Goal: Task Accomplishment & Management: Manage account settings

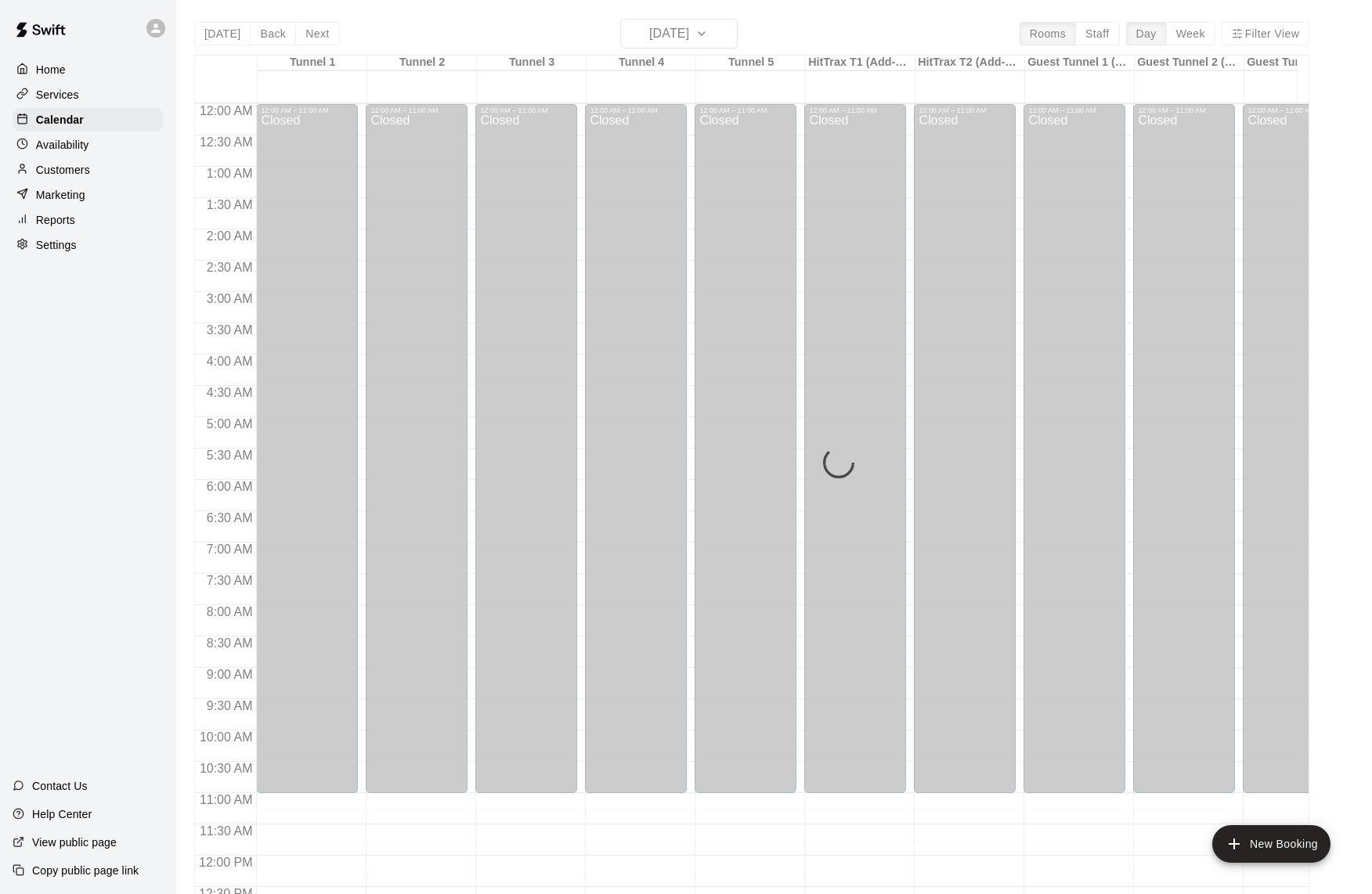
scroll to position [648, 0]
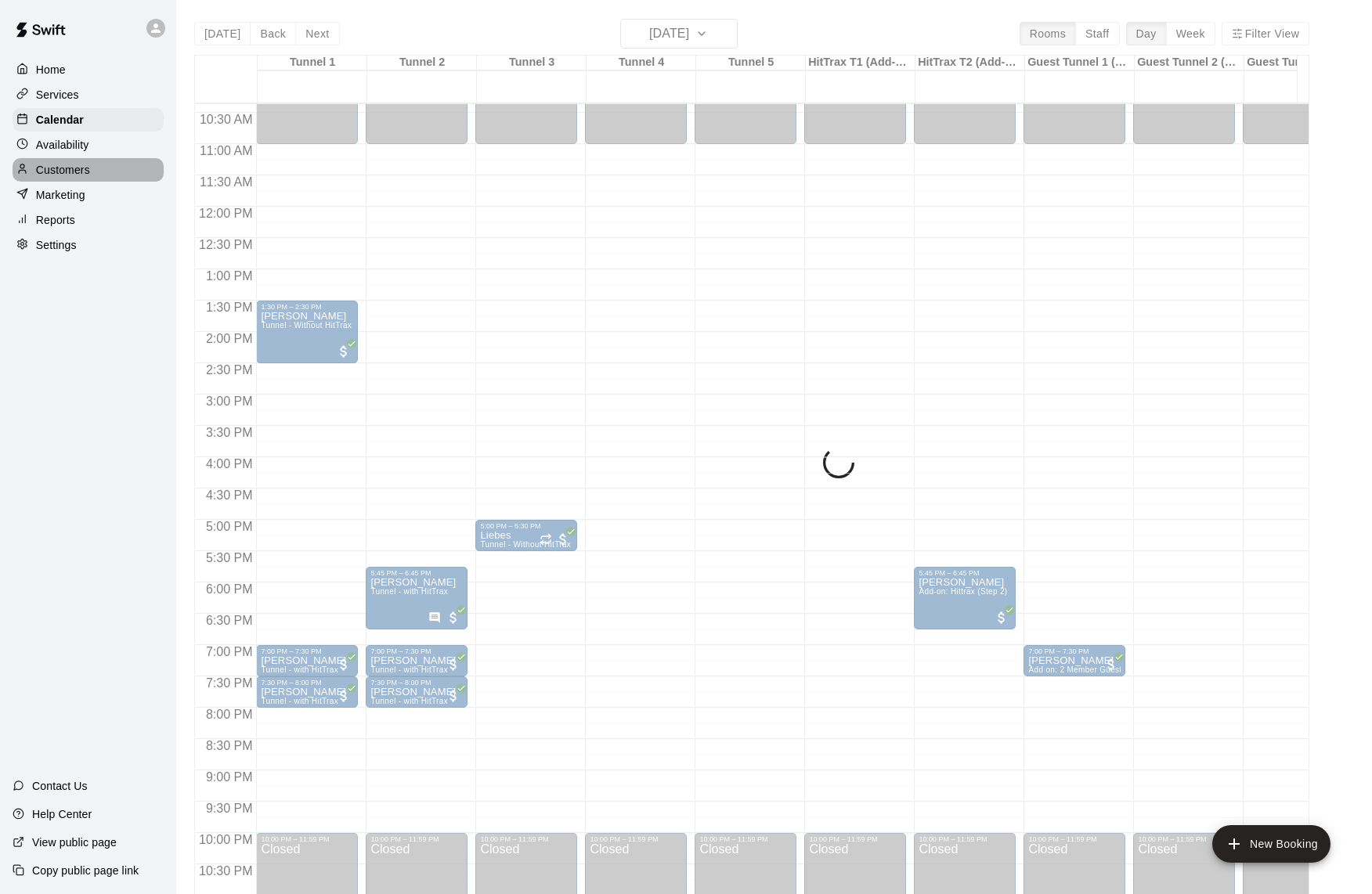
click at [88, 166] on p "Customers" at bounding box center [63, 170] width 54 height 16
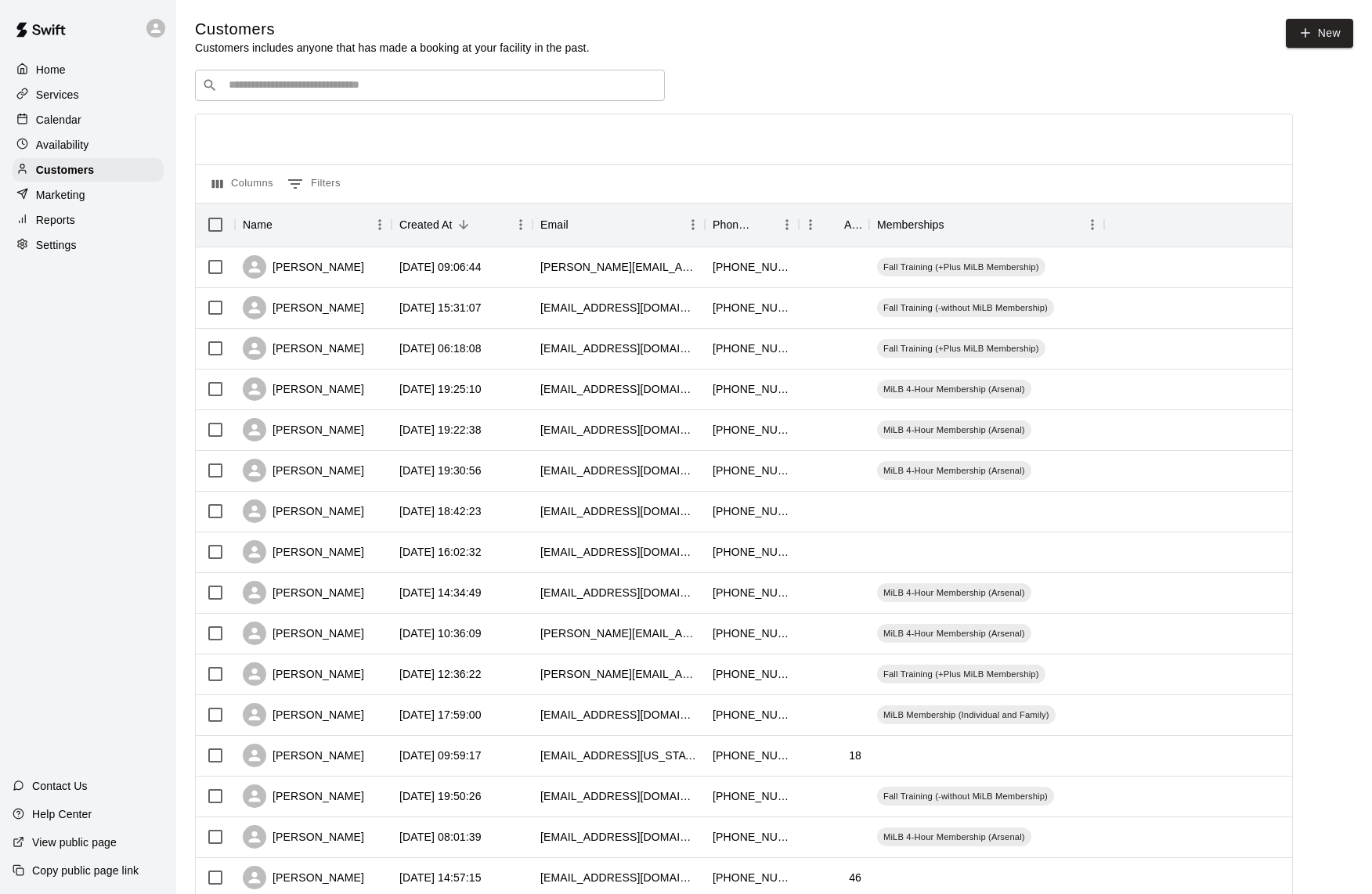
click at [80, 191] on p "Marketing" at bounding box center [61, 195] width 49 height 16
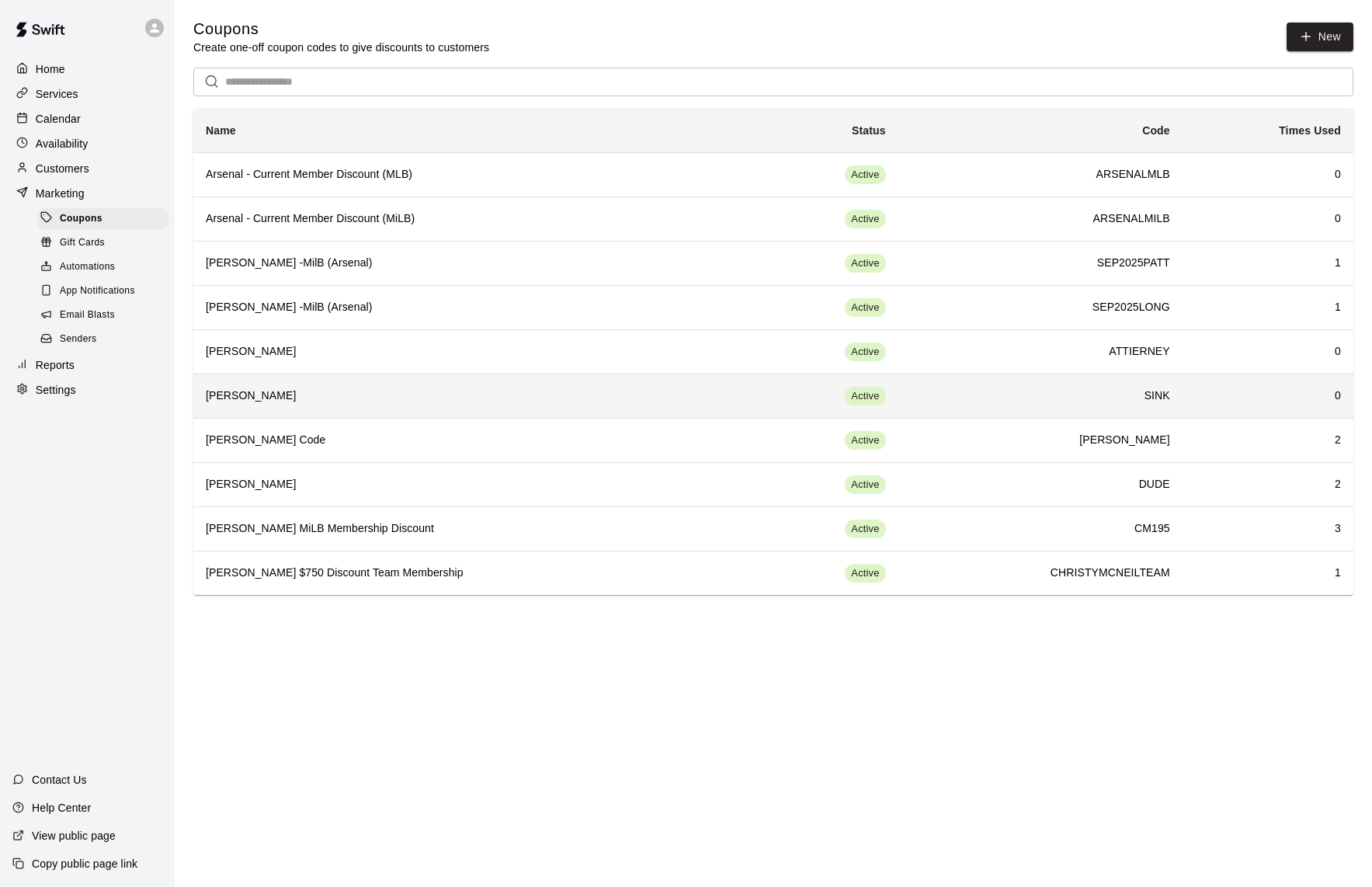
click at [453, 382] on th "[PERSON_NAME]" at bounding box center [471, 396] width 556 height 45
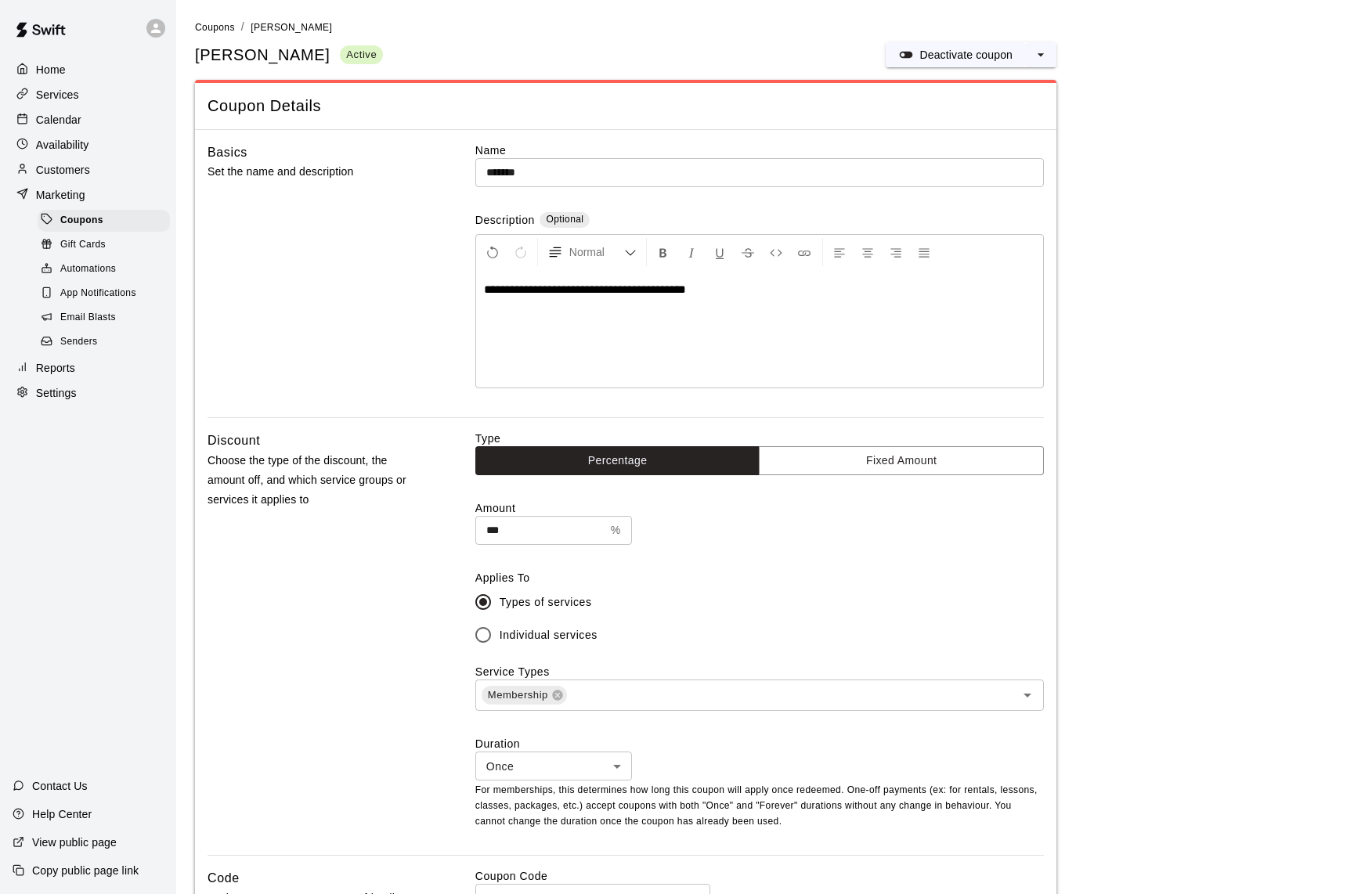
click at [584, 636] on span "Individual services" at bounding box center [549, 635] width 98 height 17
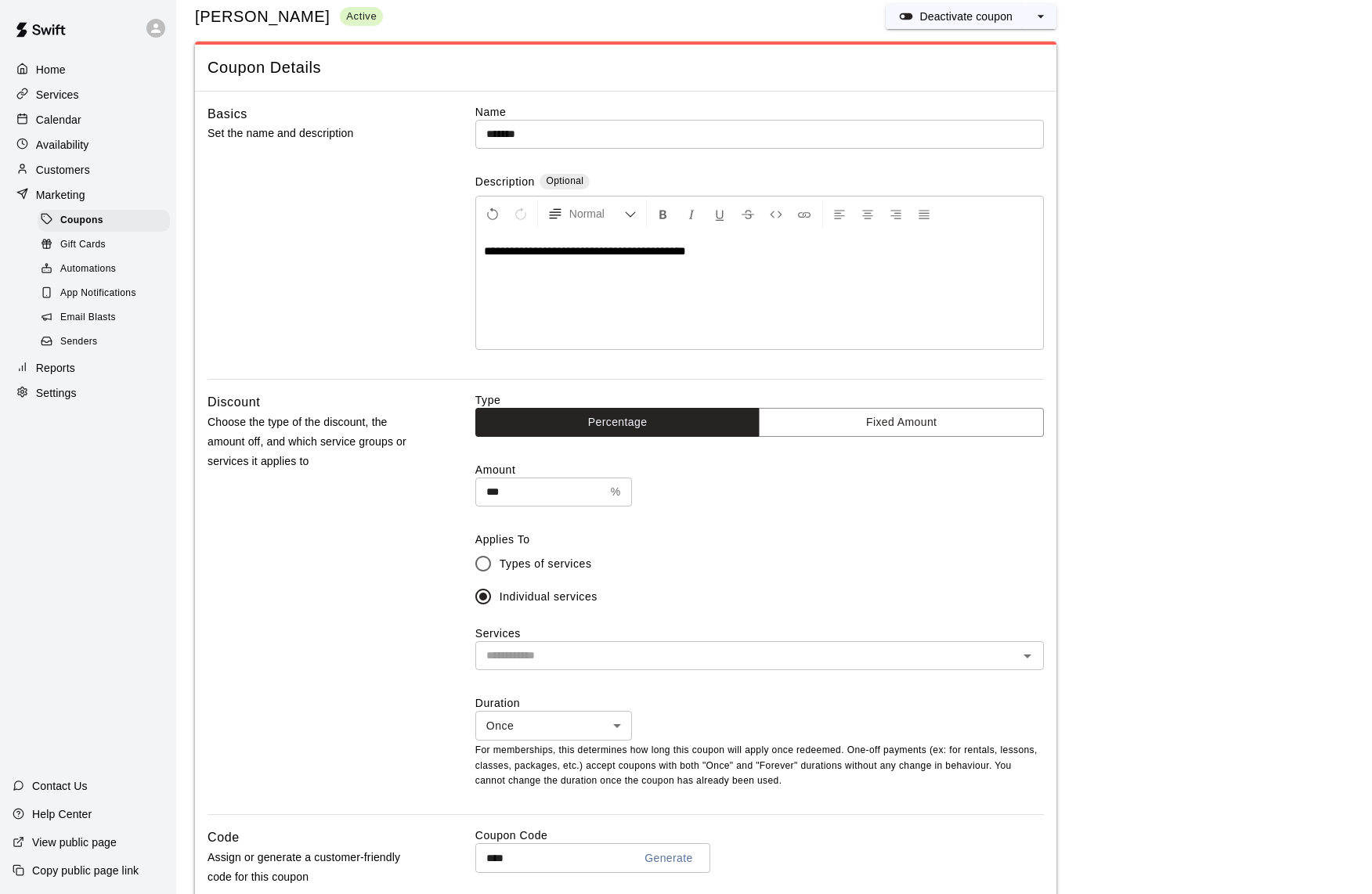
scroll to position [76, 0]
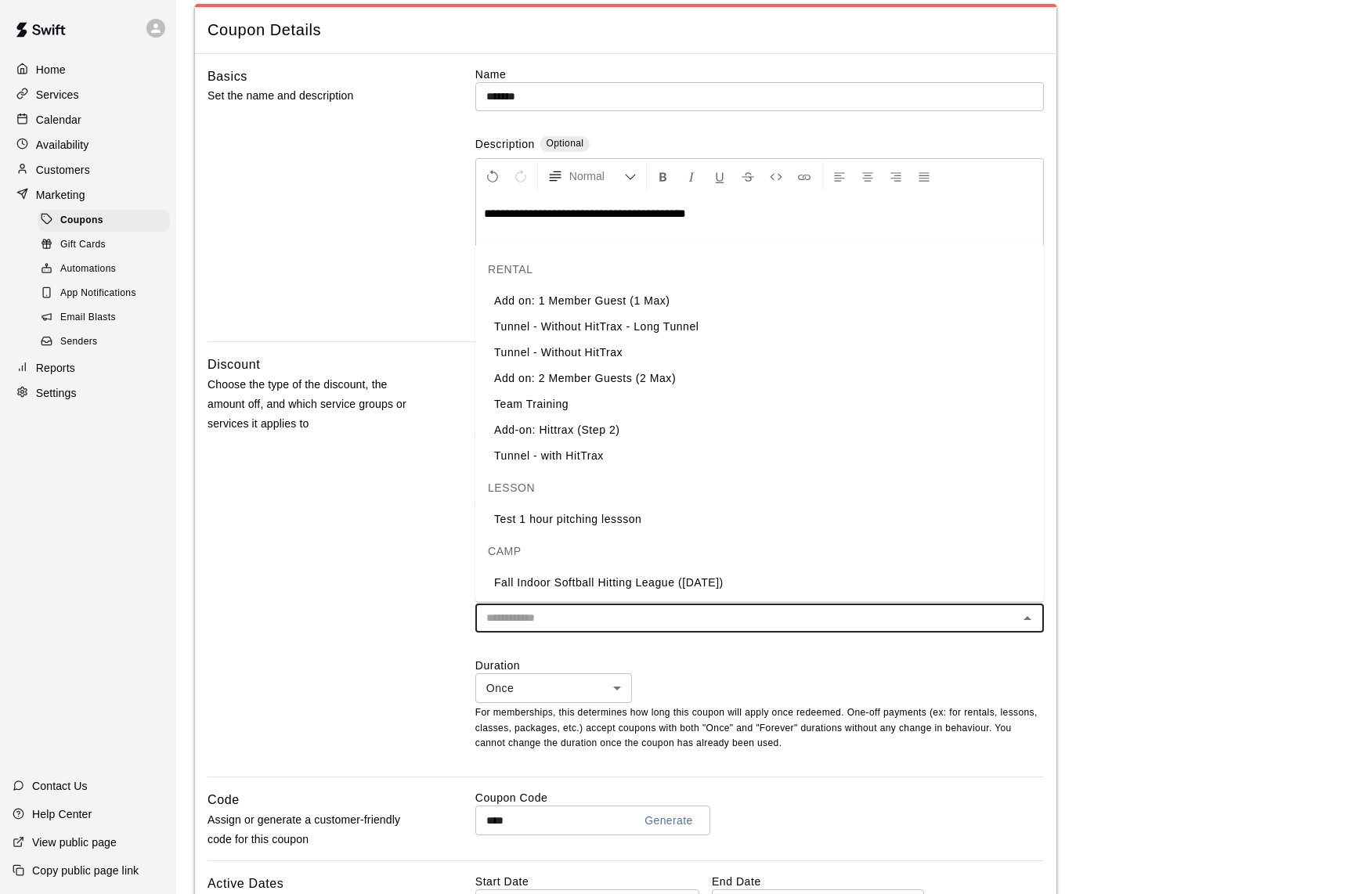
click at [831, 621] on input "text" at bounding box center [747, 618] width 533 height 20
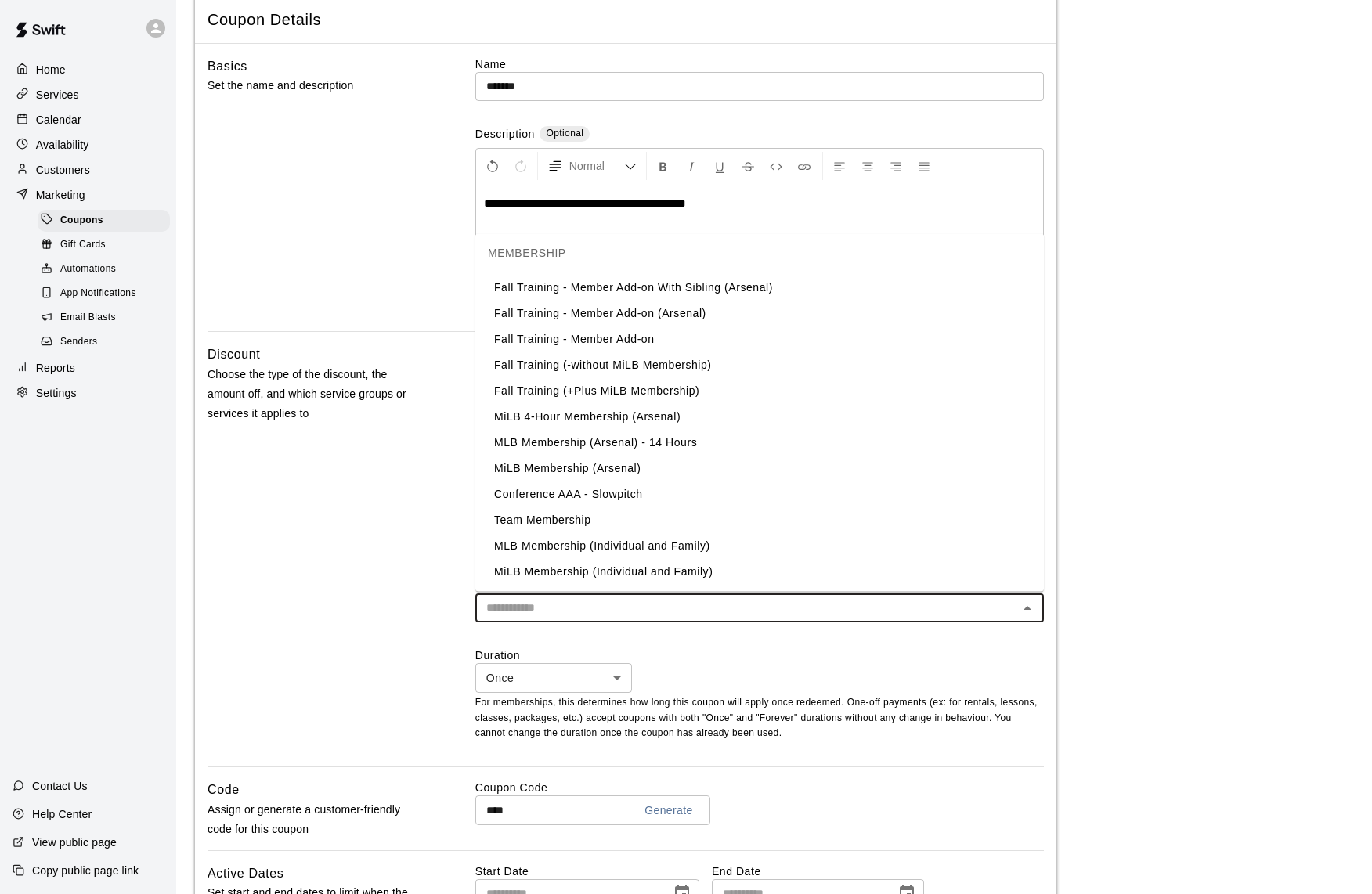
scroll to position [110, 0]
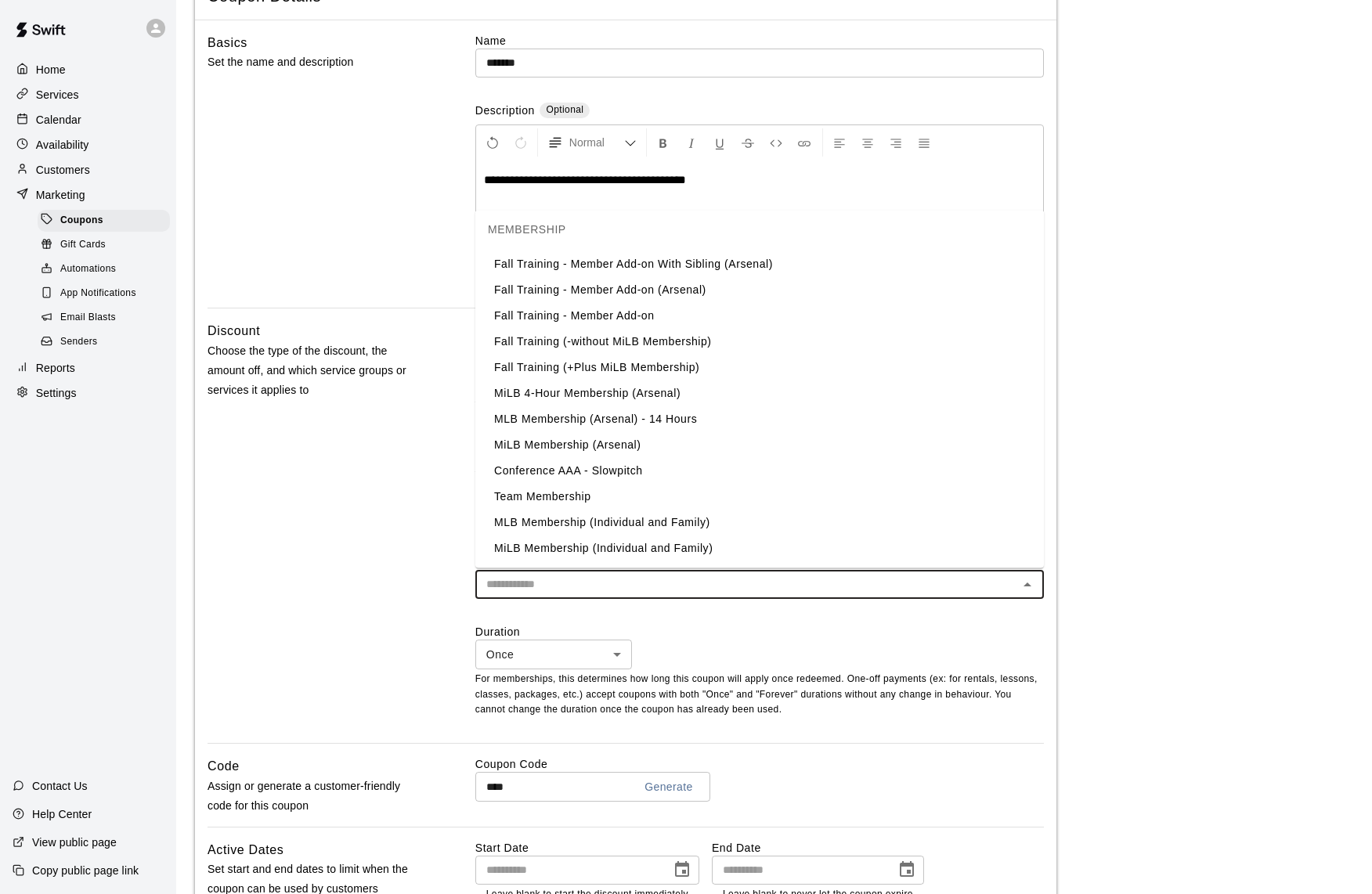
click at [627, 551] on li "MiLB Membership (Individual and Family)" at bounding box center [759, 549] width 569 height 25
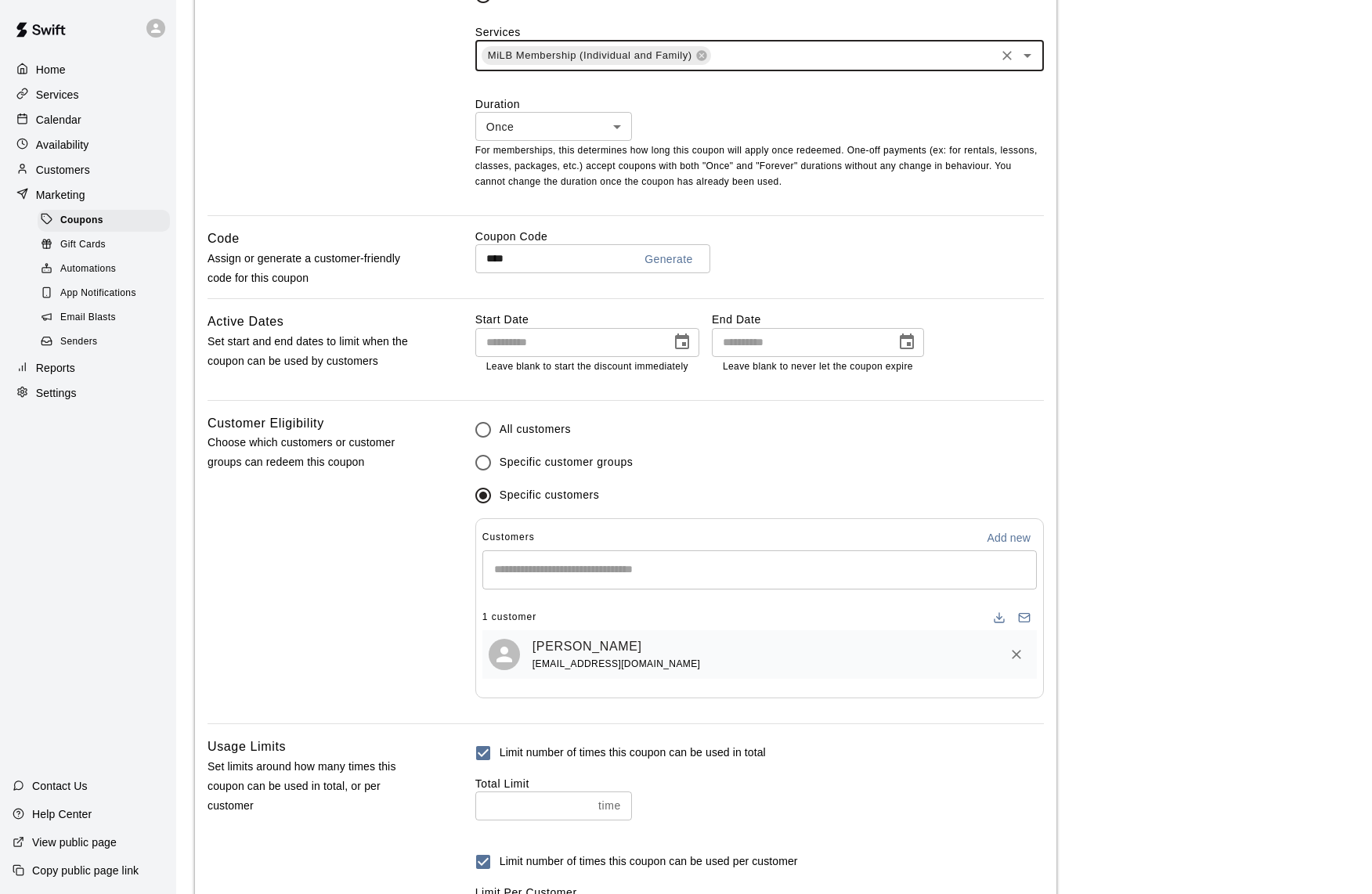
scroll to position [853, 0]
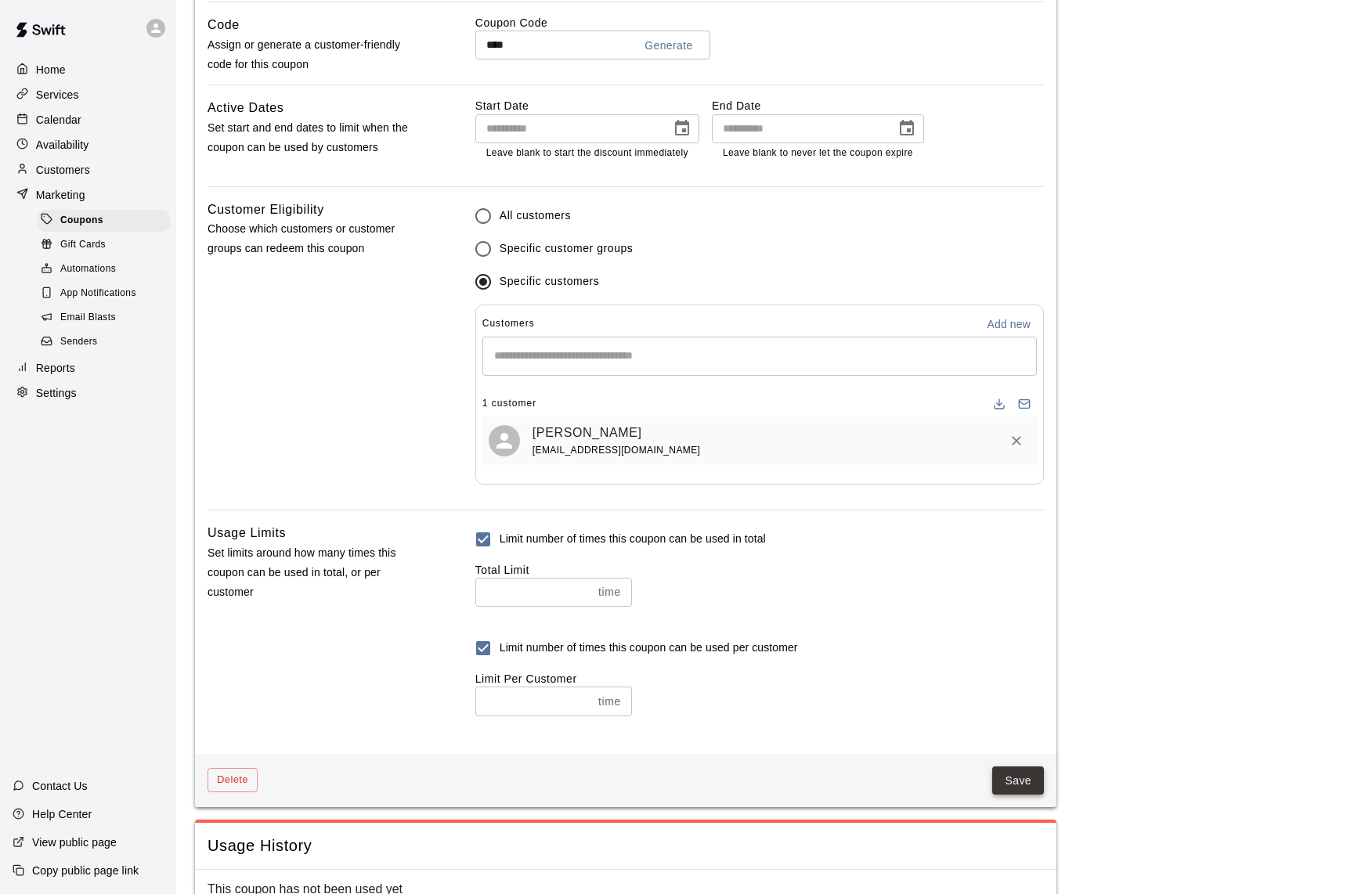
click at [1025, 782] on button "Save" at bounding box center [1018, 782] width 52 height 29
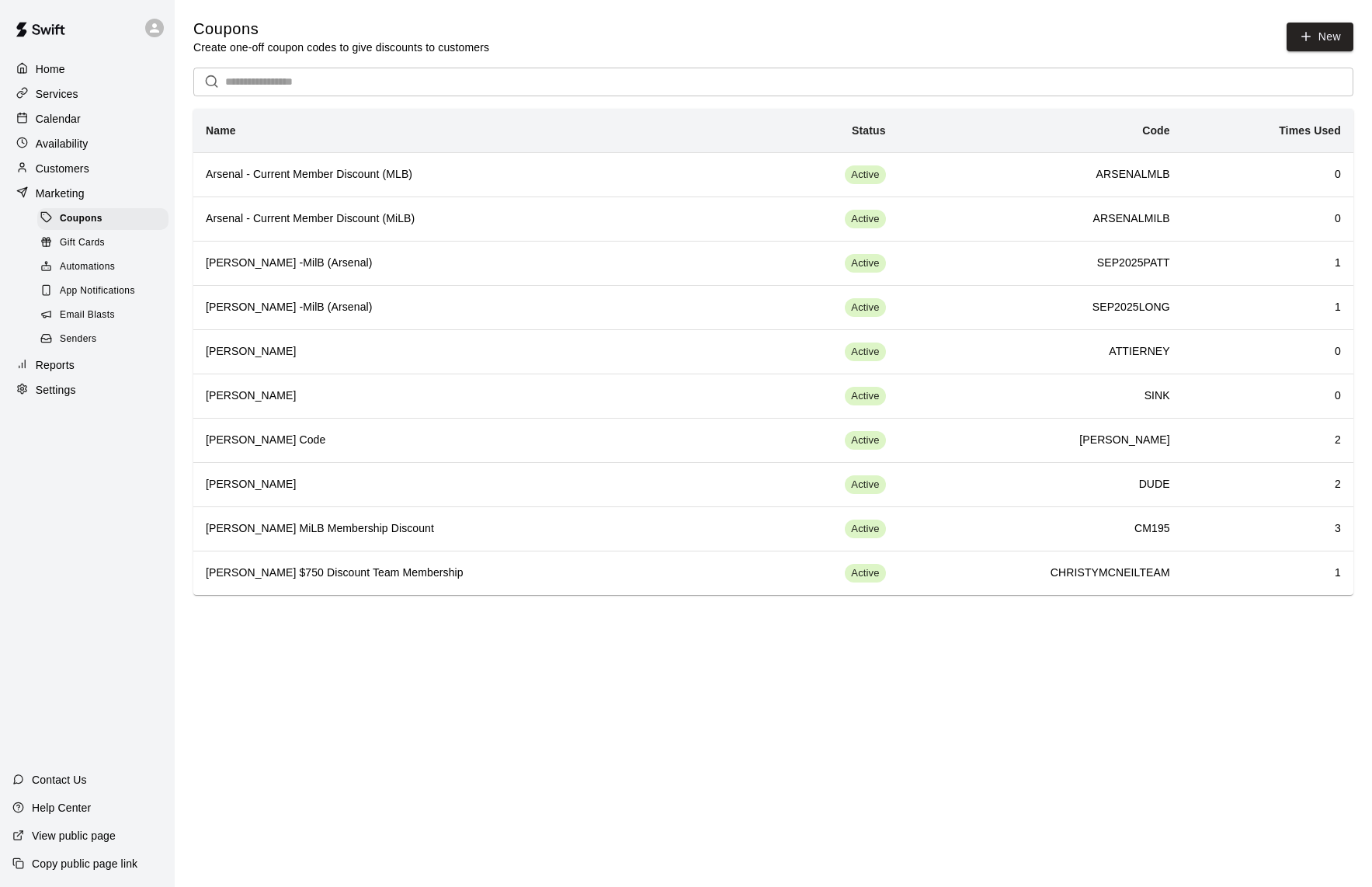
click at [58, 96] on p "Services" at bounding box center [57, 94] width 43 height 16
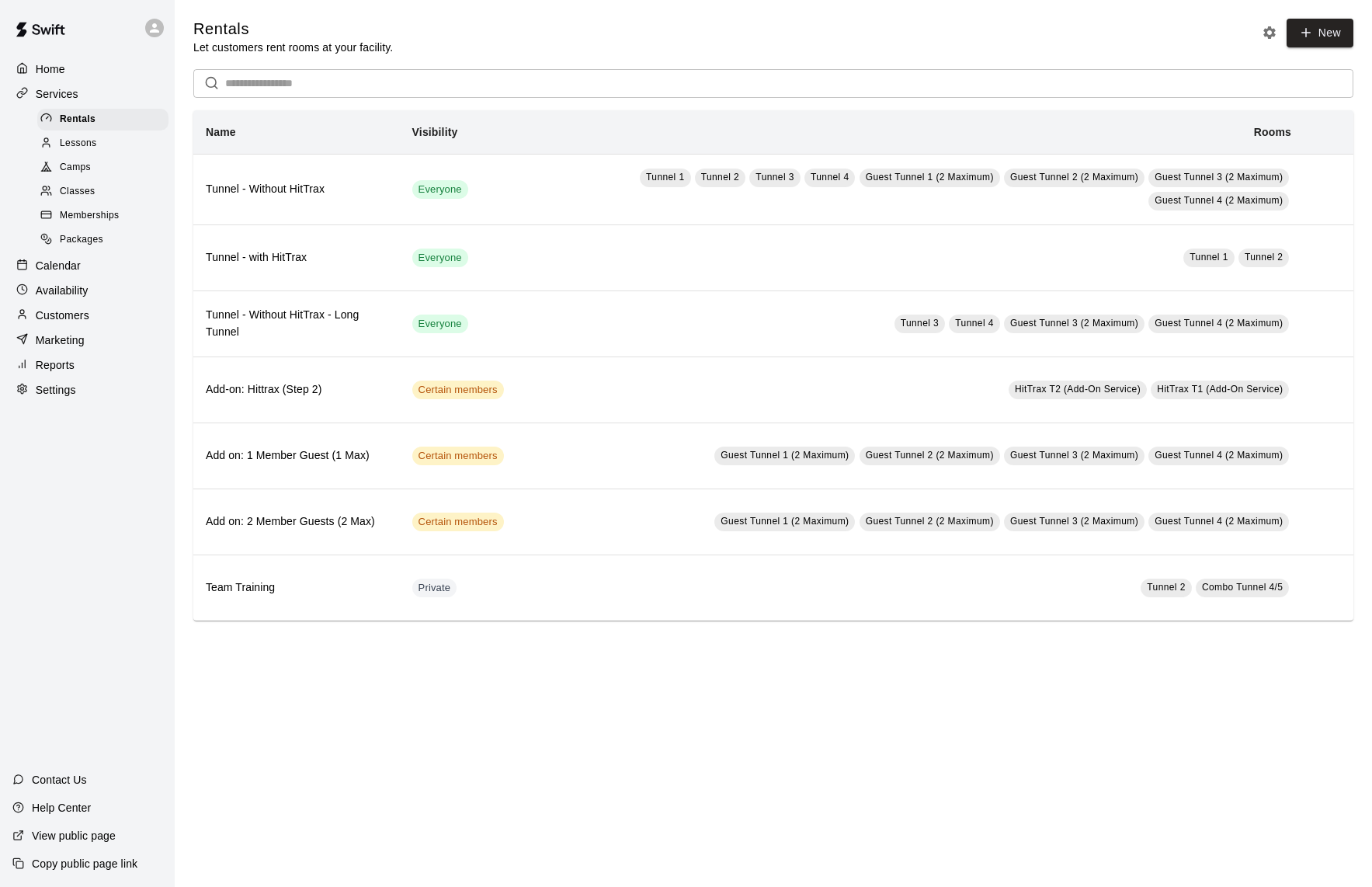
click at [76, 208] on span "Memberships" at bounding box center [89, 215] width 59 height 16
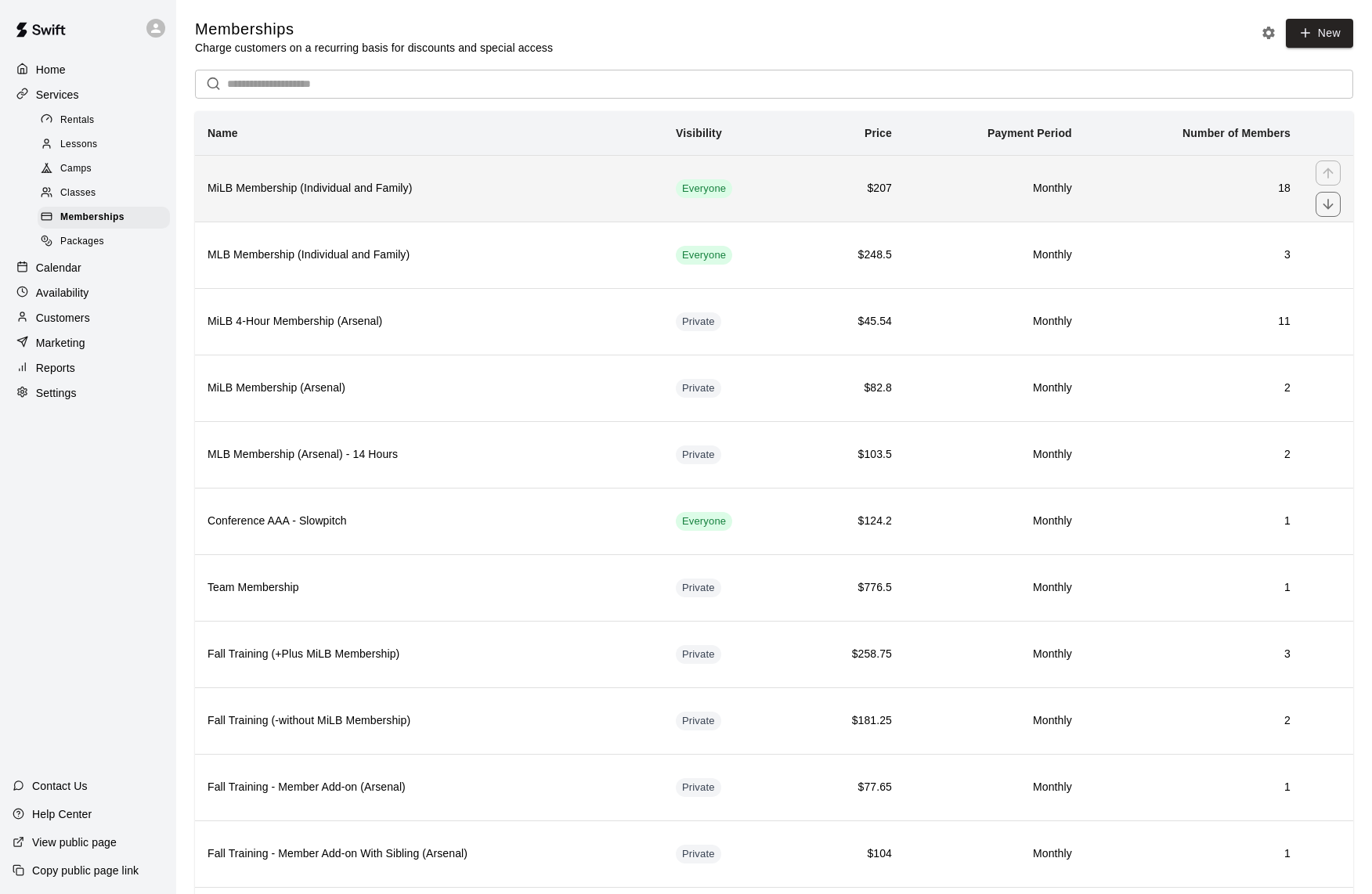
click at [1096, 194] on td "18" at bounding box center [1193, 188] width 218 height 67
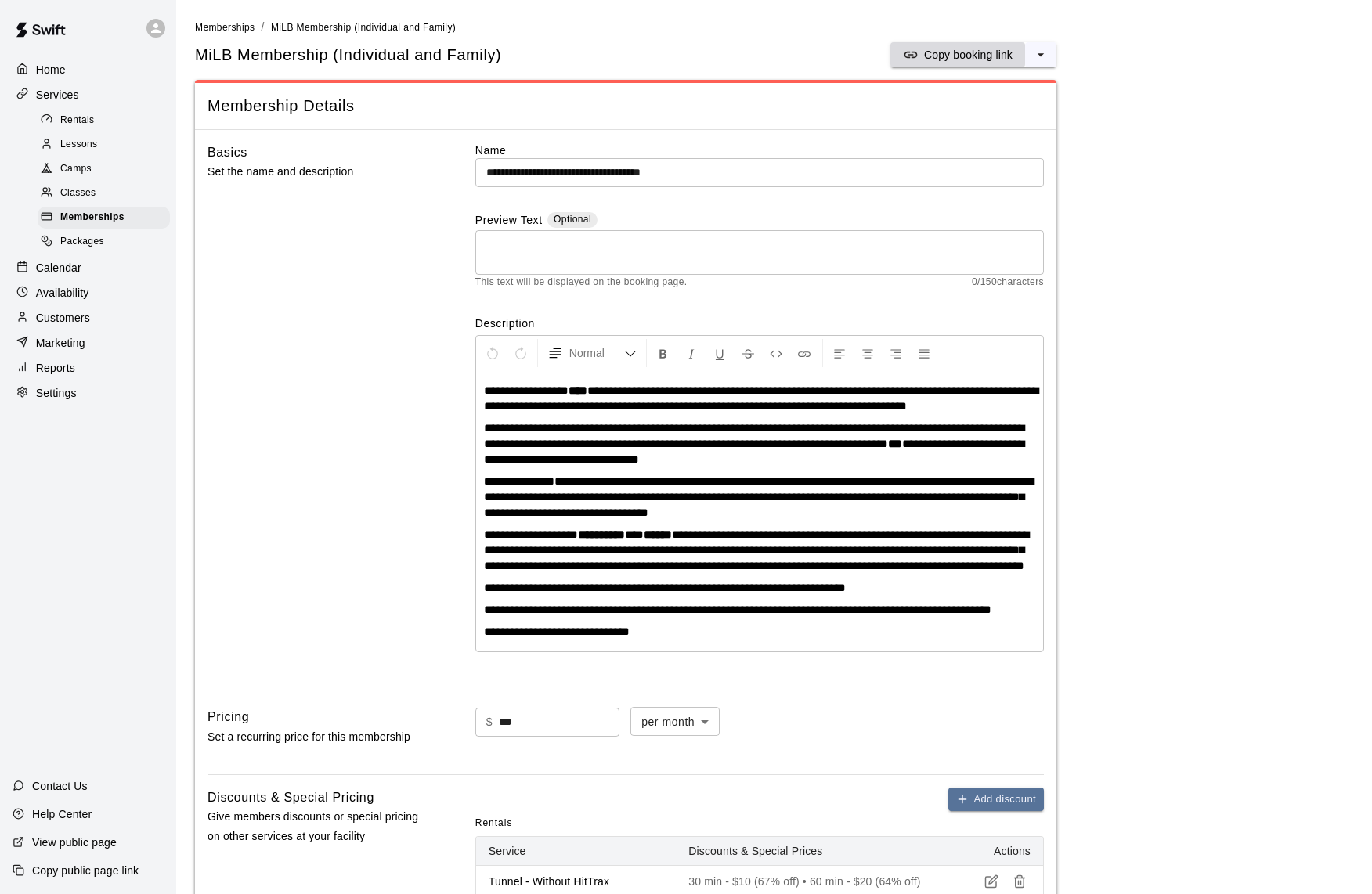
click at [959, 58] on p "Copy booking link" at bounding box center [968, 55] width 88 height 16
click at [63, 269] on p "Calendar" at bounding box center [59, 268] width 45 height 16
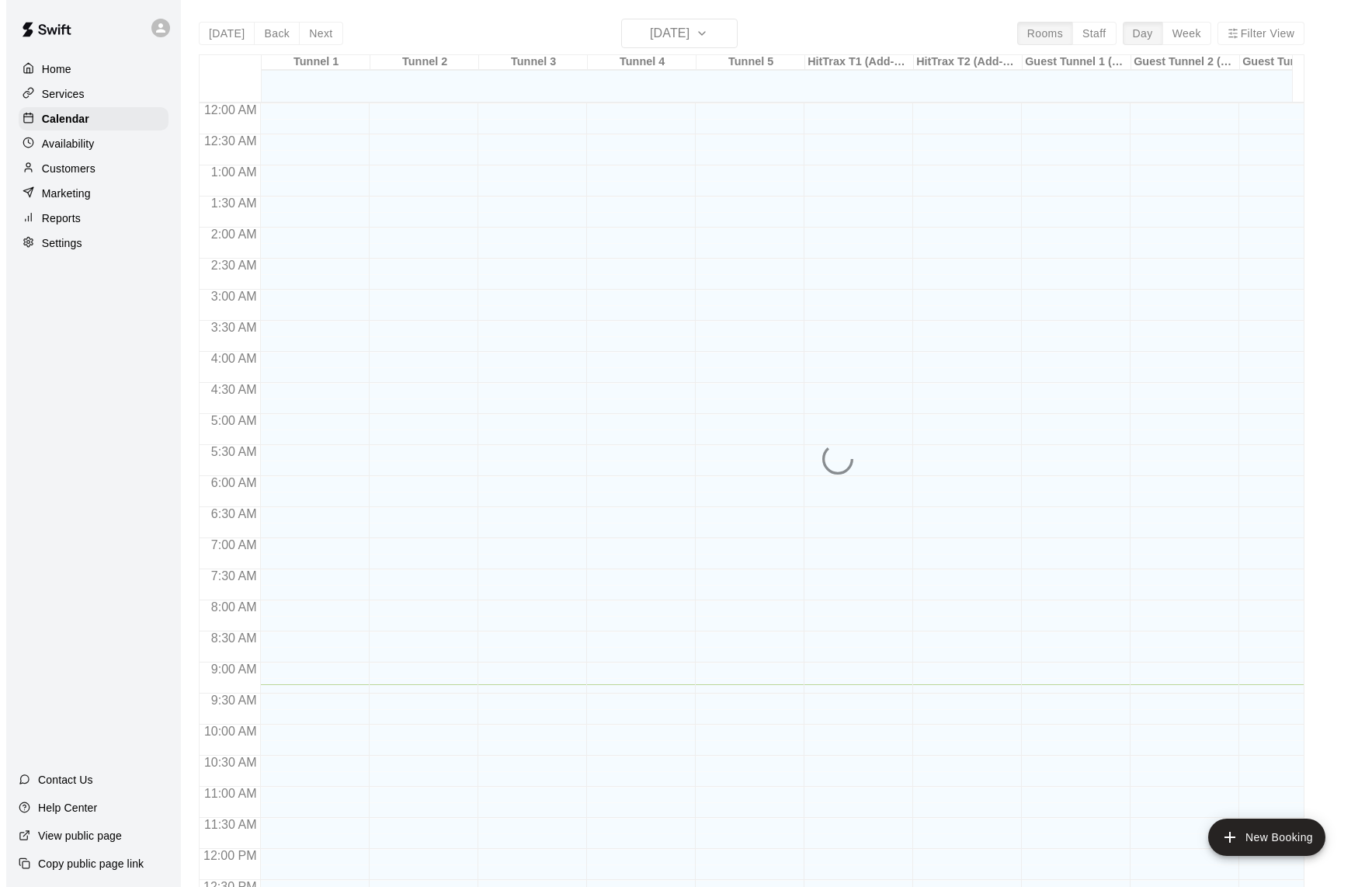
scroll to position [581, 0]
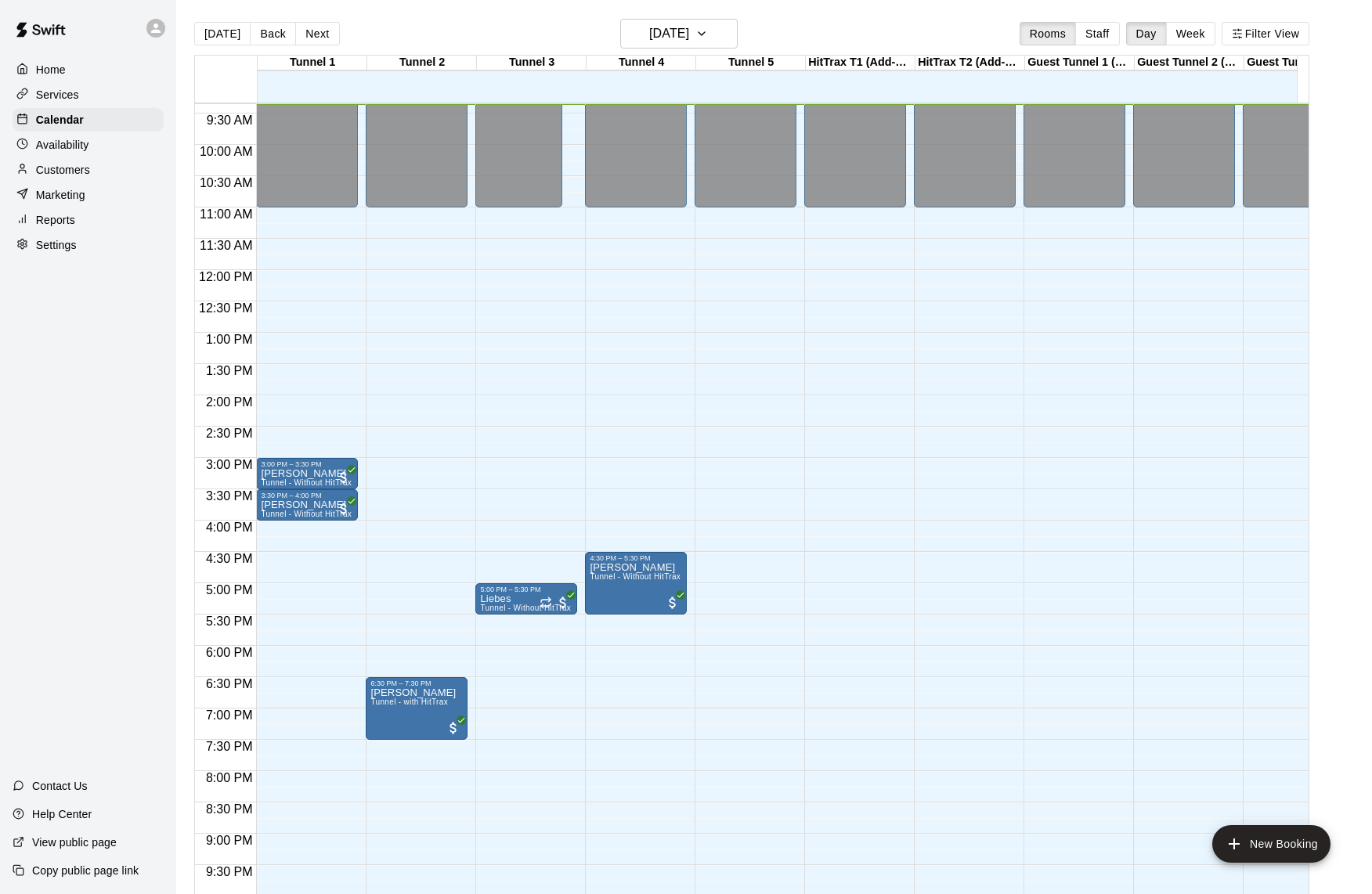
click at [61, 163] on p "Customers" at bounding box center [63, 170] width 54 height 16
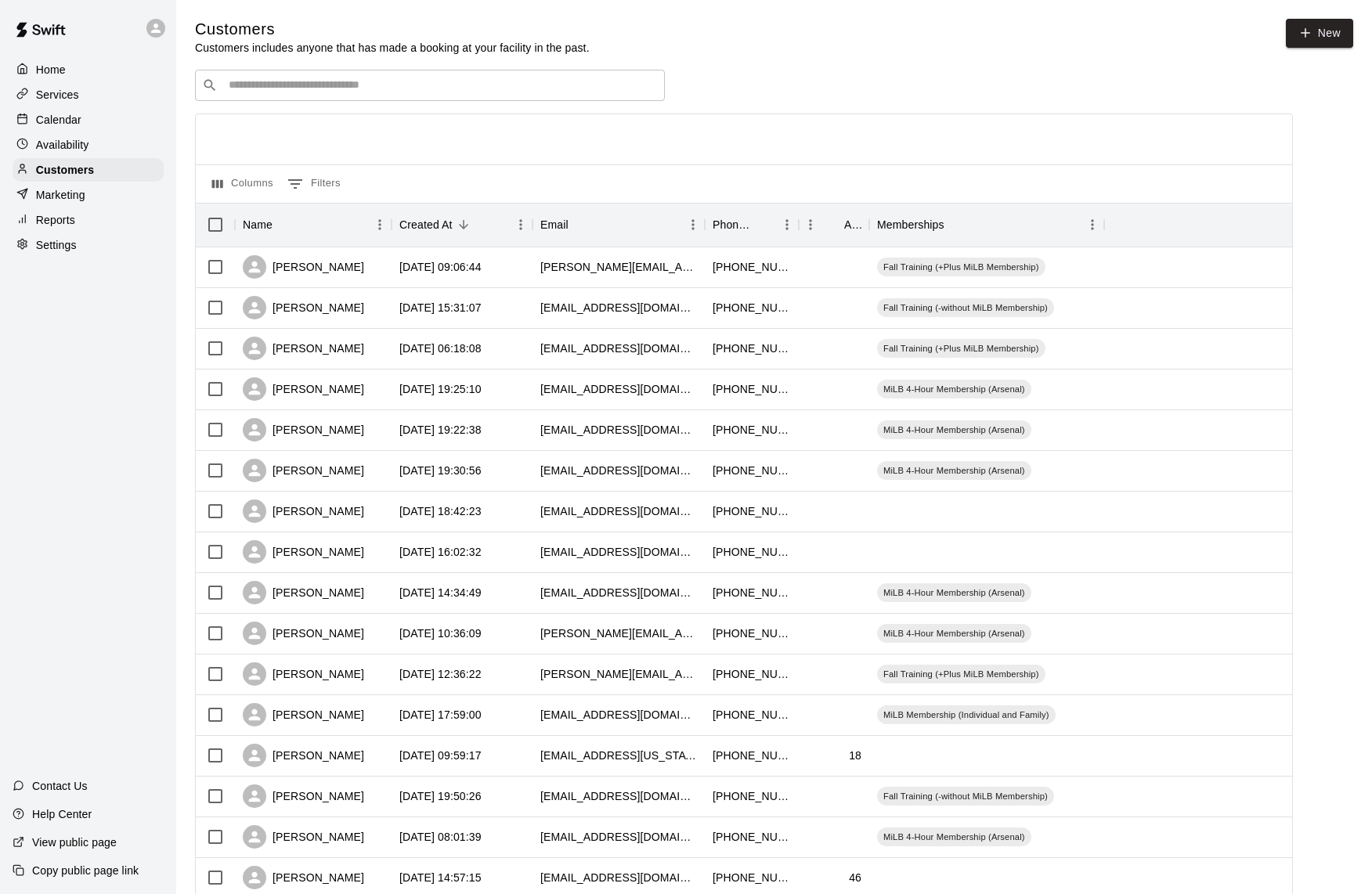
click at [301, 88] on input "Search customers by name or email" at bounding box center [440, 85] width 434 height 16
type input "*"
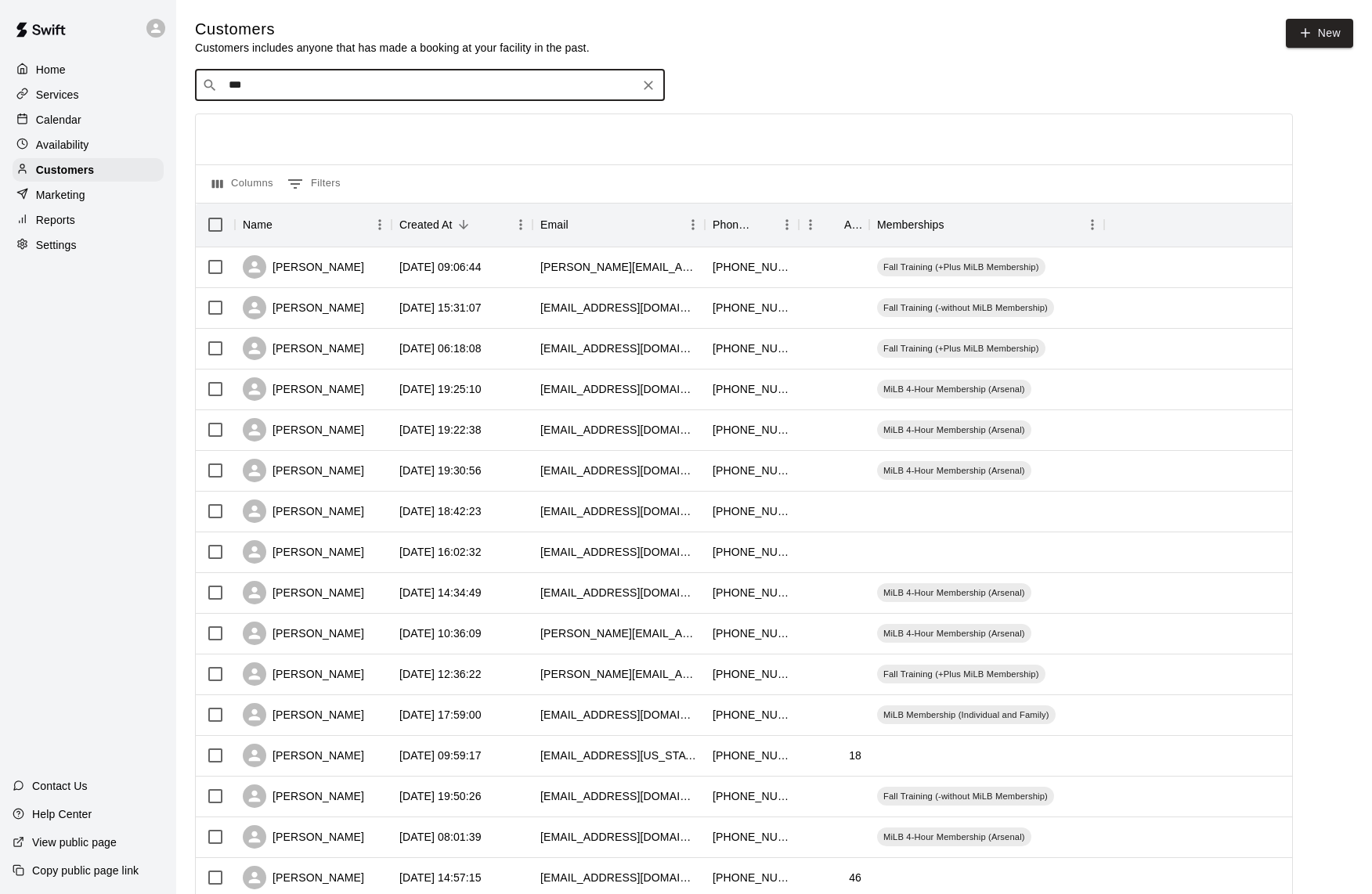
type input "****"
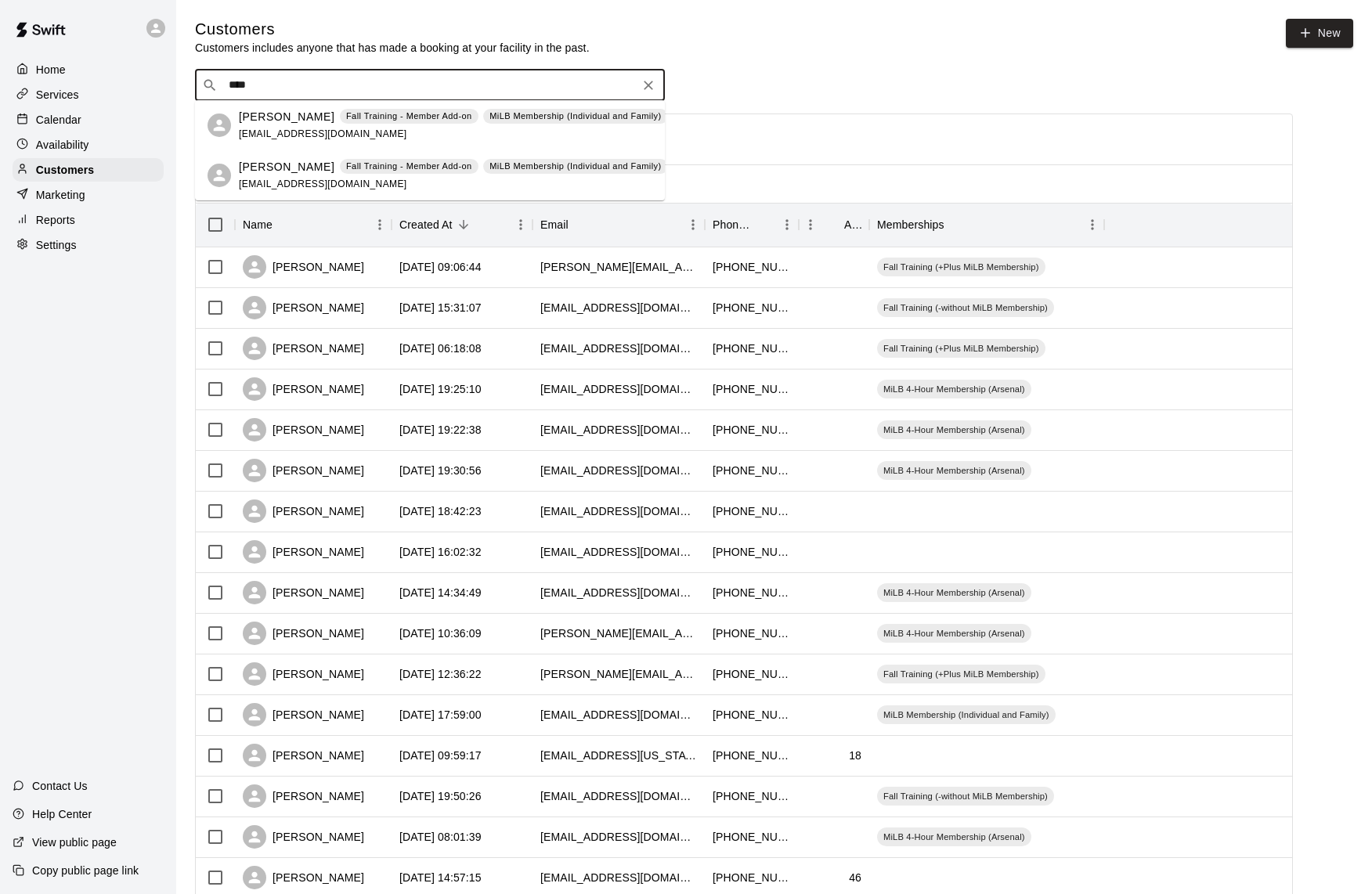
click at [237, 130] on div "[PERSON_NAME] Fall Training - Member Add-on MiLB Membership (Individual and Fam…" at bounding box center [430, 124] width 470 height 50
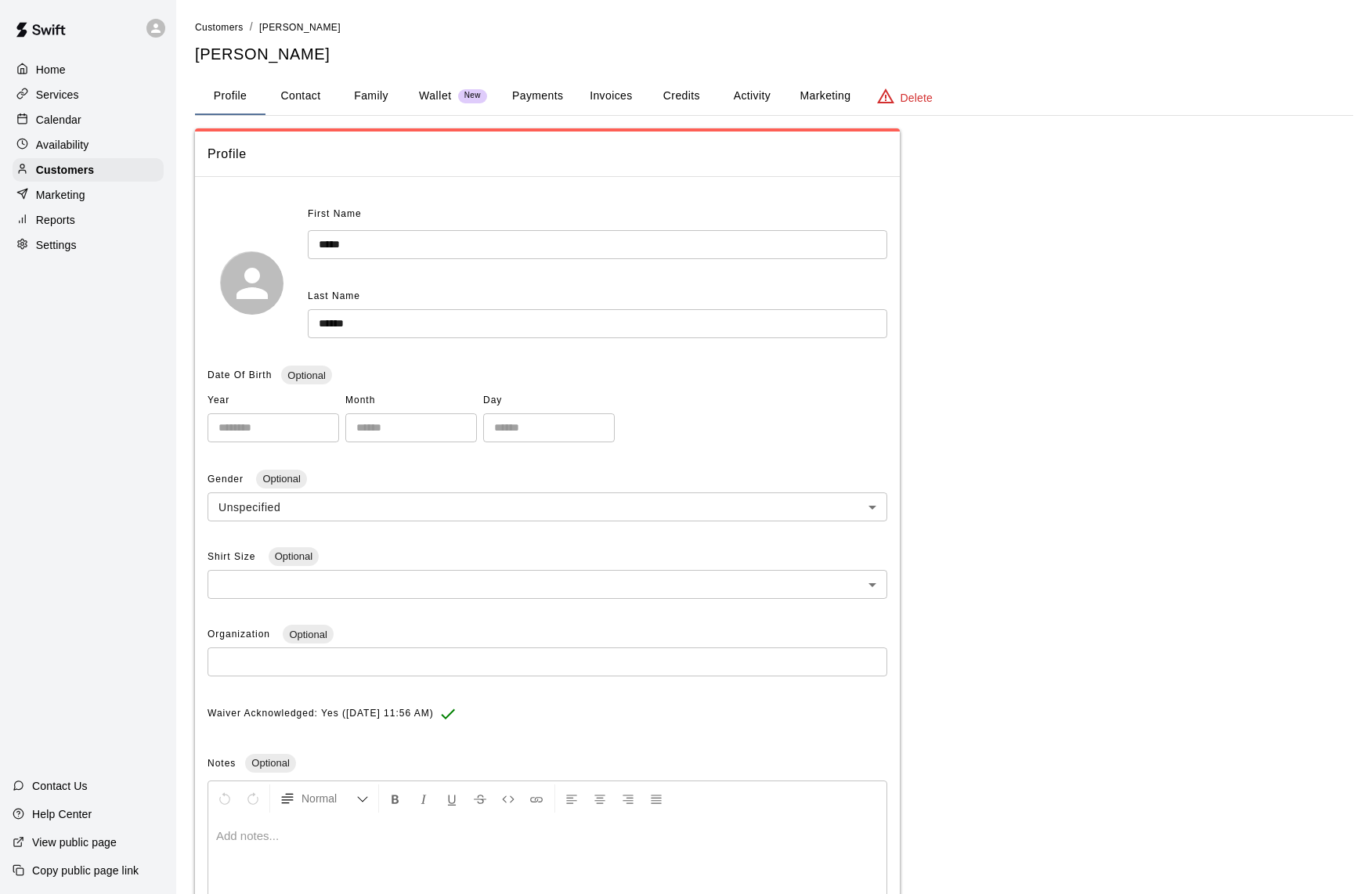
click at [665, 92] on button "Credits" at bounding box center [681, 96] width 70 height 37
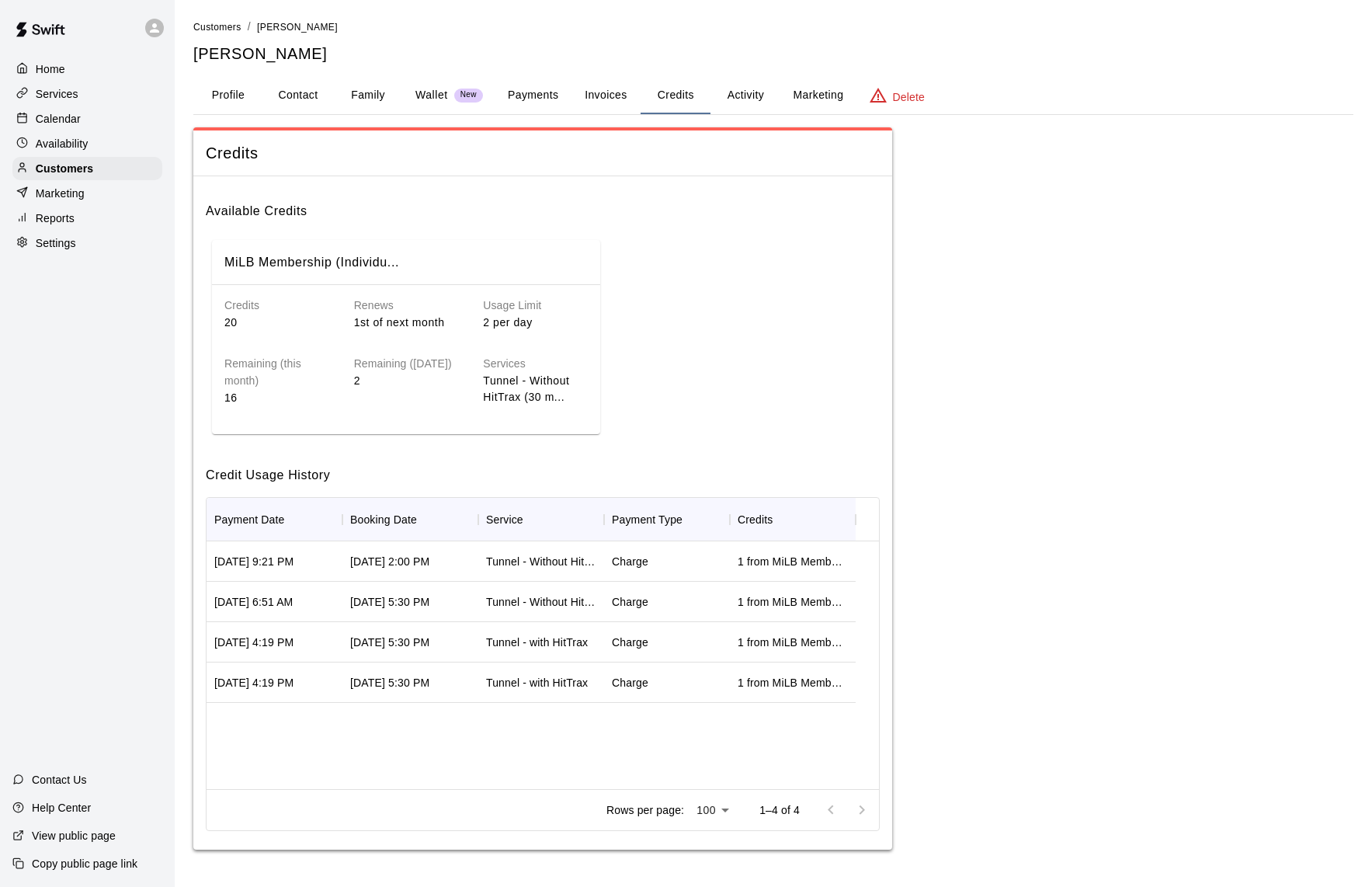
click at [229, 87] on button "Profile" at bounding box center [228, 95] width 70 height 37
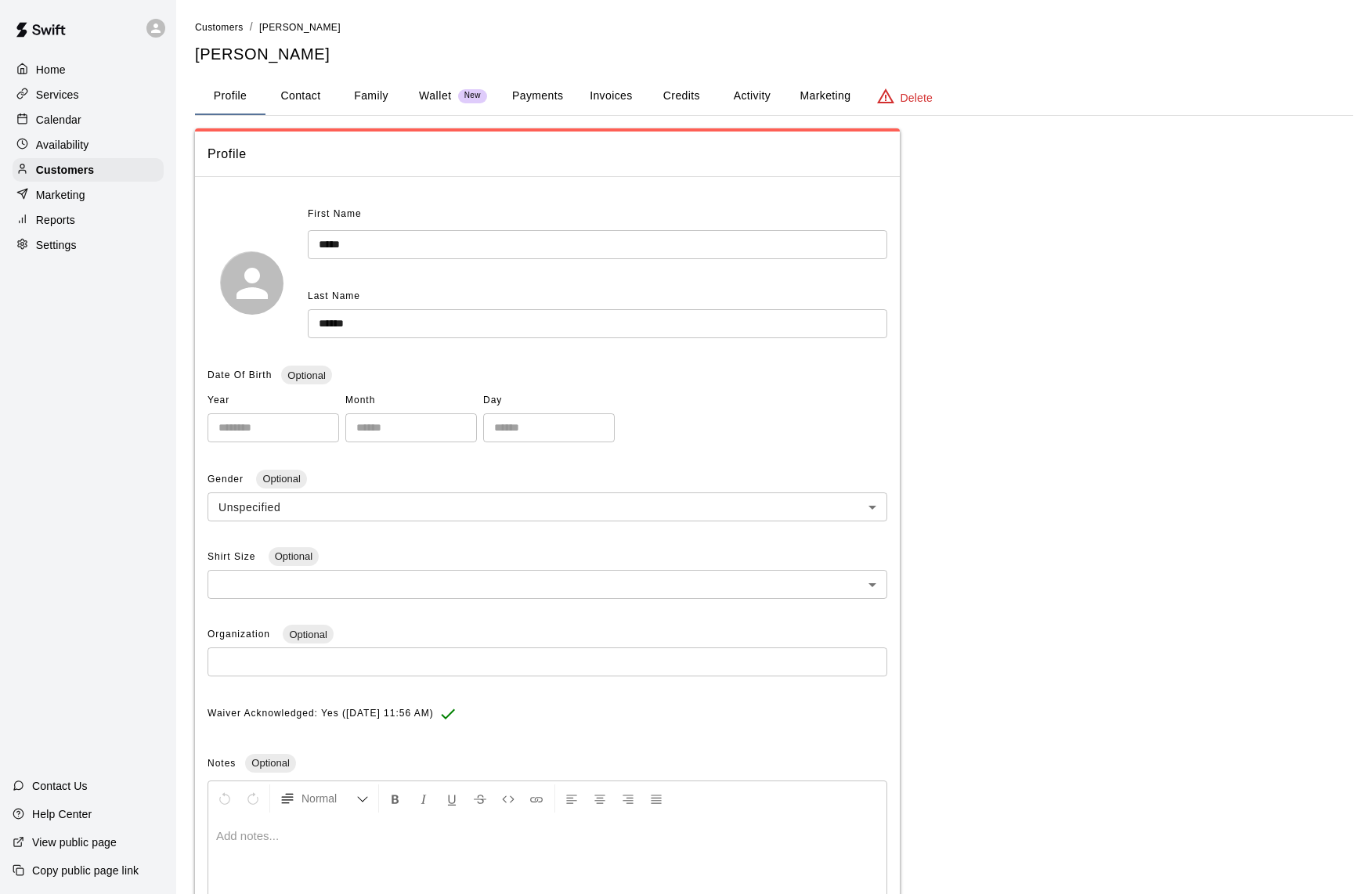
click at [481, 97] on span "New" at bounding box center [473, 96] width 29 height 10
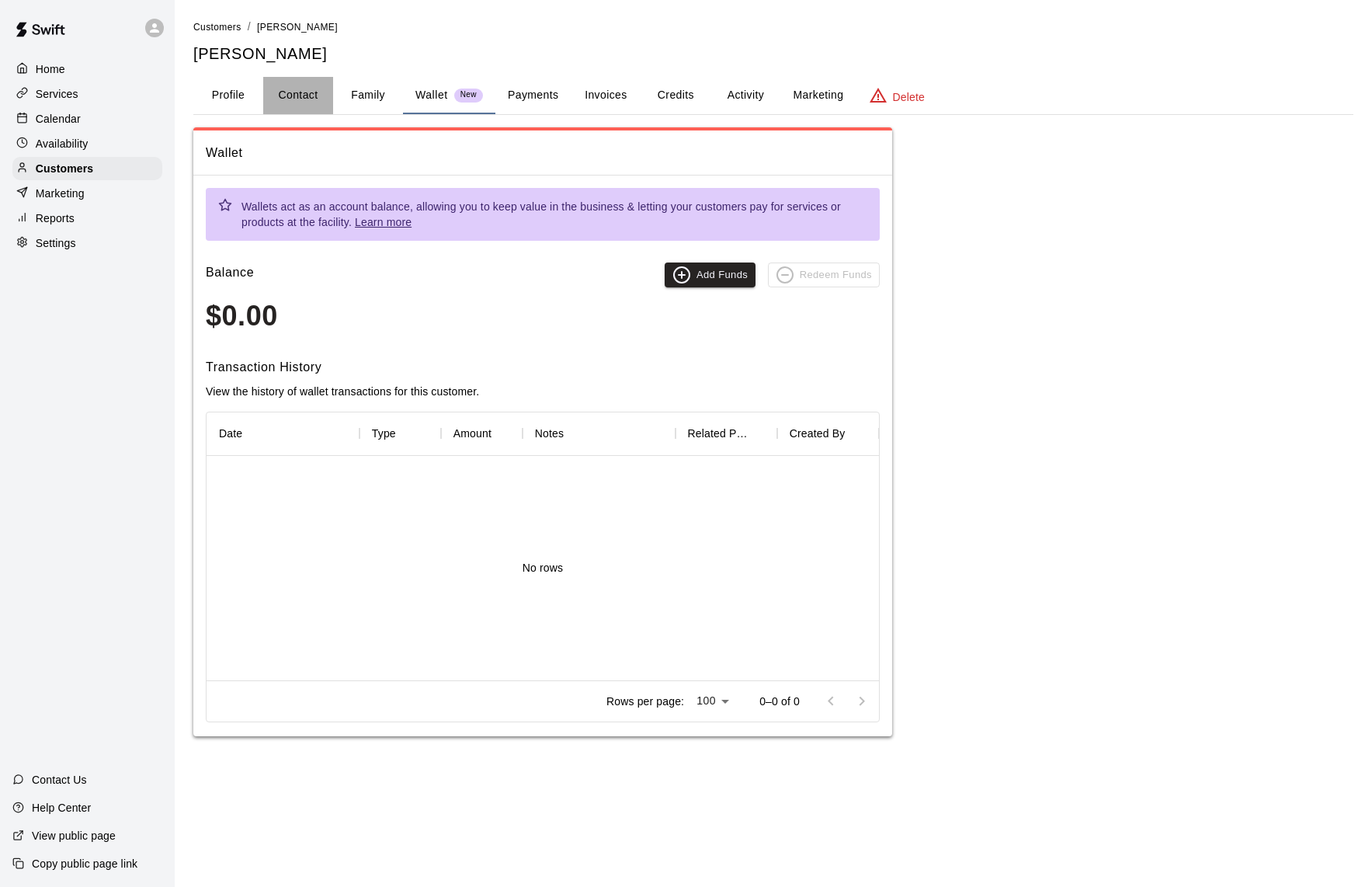
click at [313, 91] on button "Contact" at bounding box center [298, 95] width 70 height 37
select select "**"
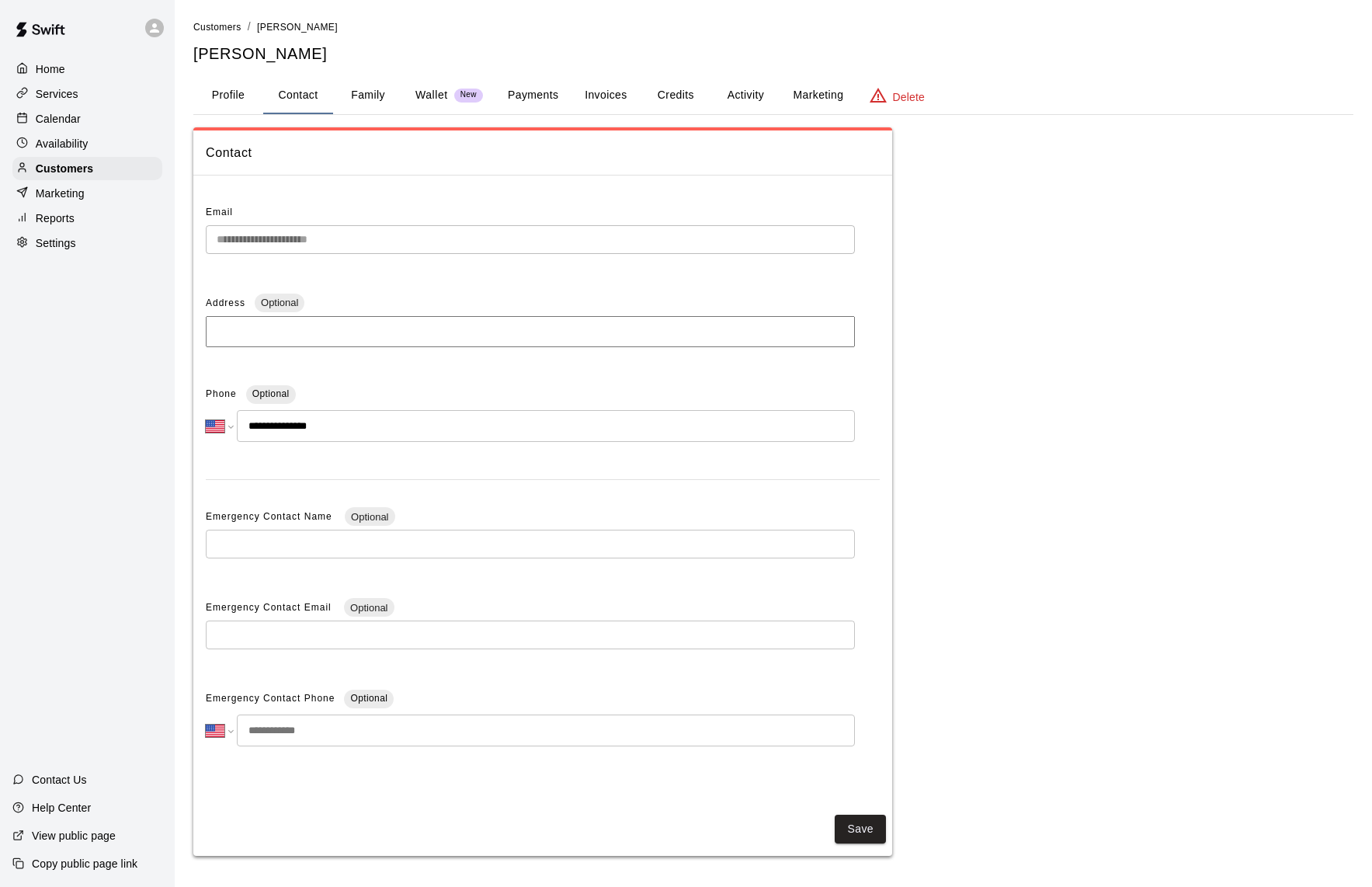
click at [433, 96] on p "Wallet" at bounding box center [432, 95] width 33 height 16
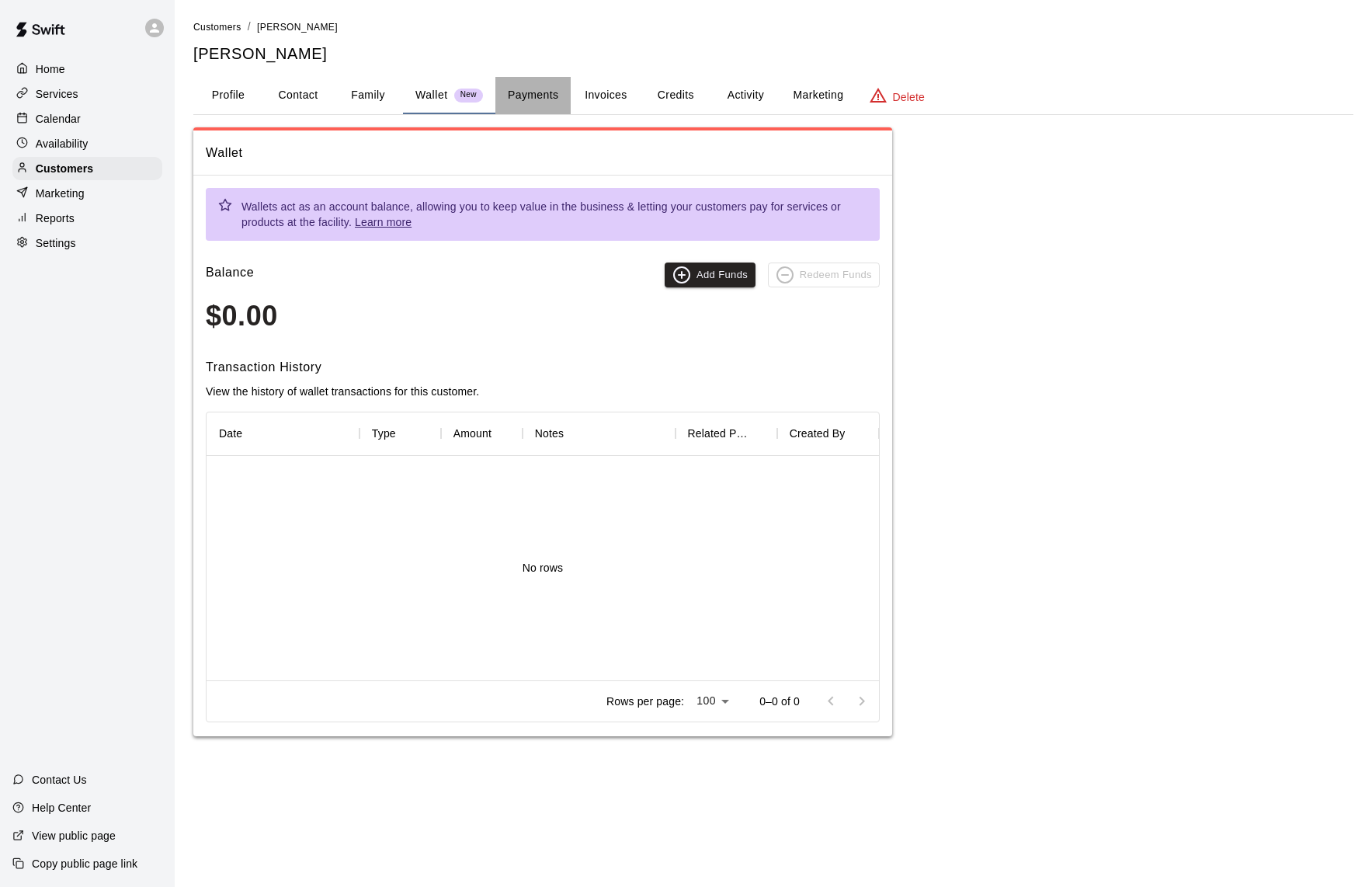
click at [501, 95] on button "Payments" at bounding box center [534, 95] width 76 height 37
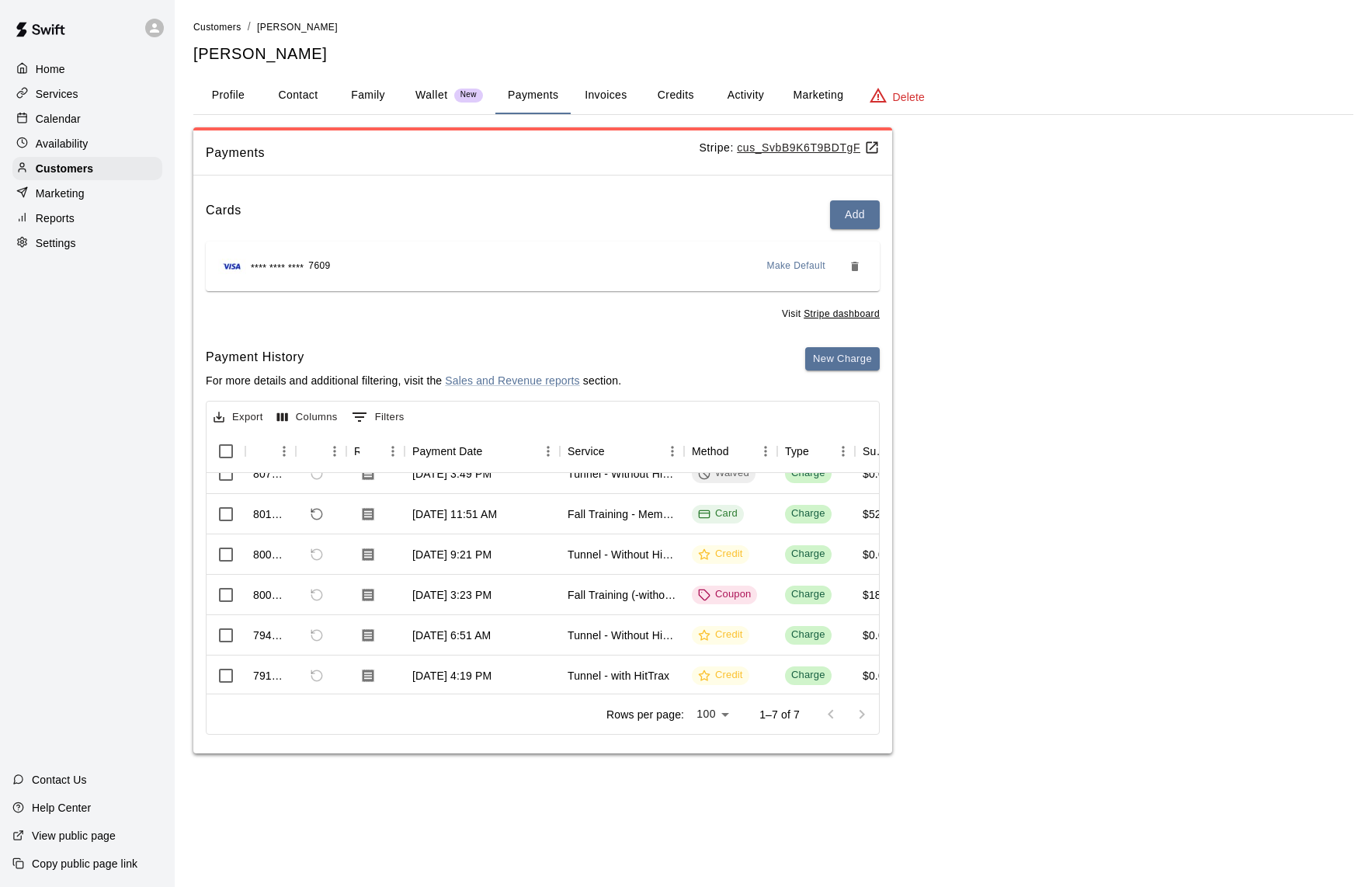
scroll to position [29, 0]
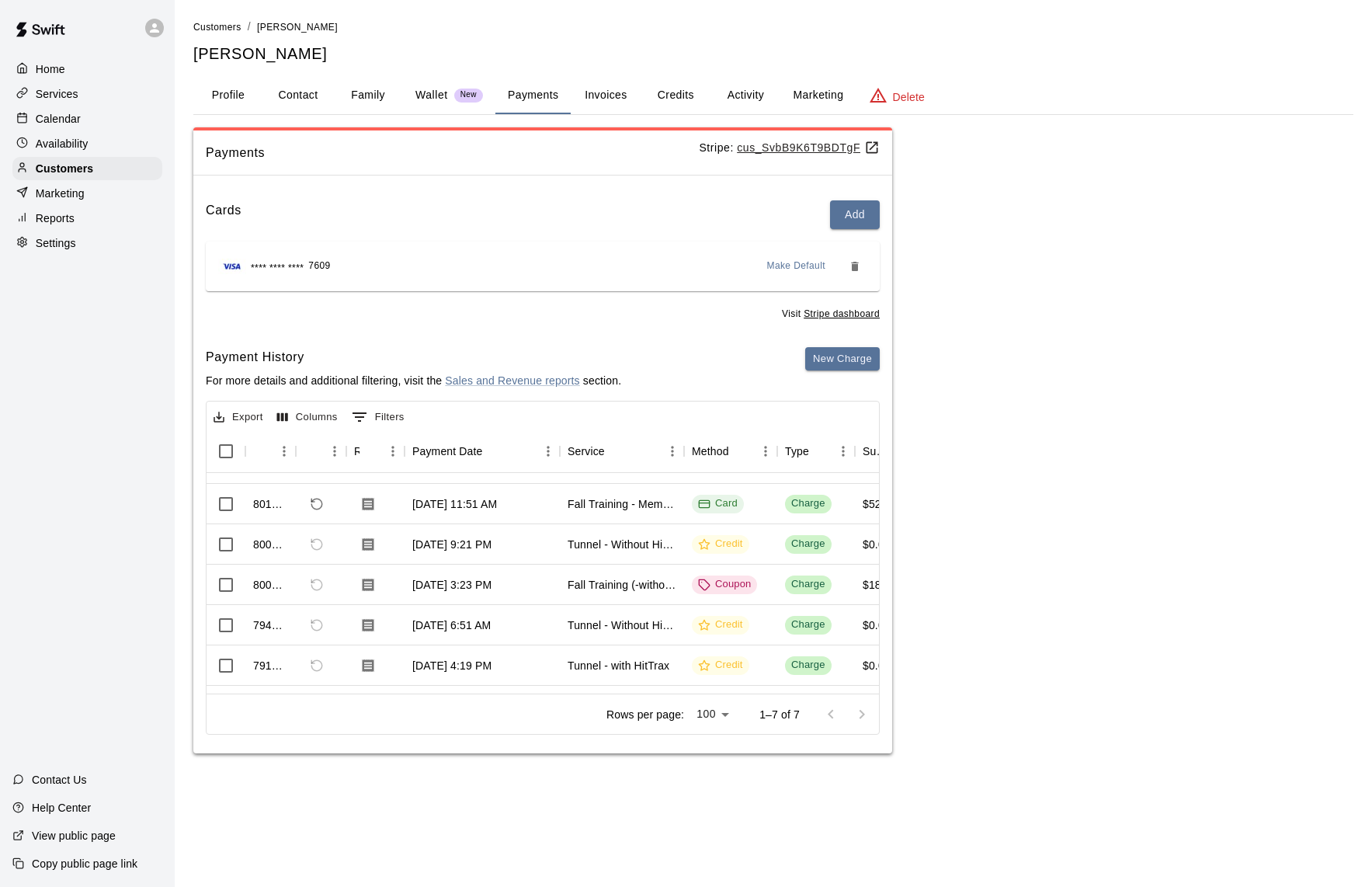
click at [888, 747] on div "Cards Add **** **** **** 7609 Make Default Visit Stripe dashboard Payment Histo…" at bounding box center [542, 471] width 699 height 566
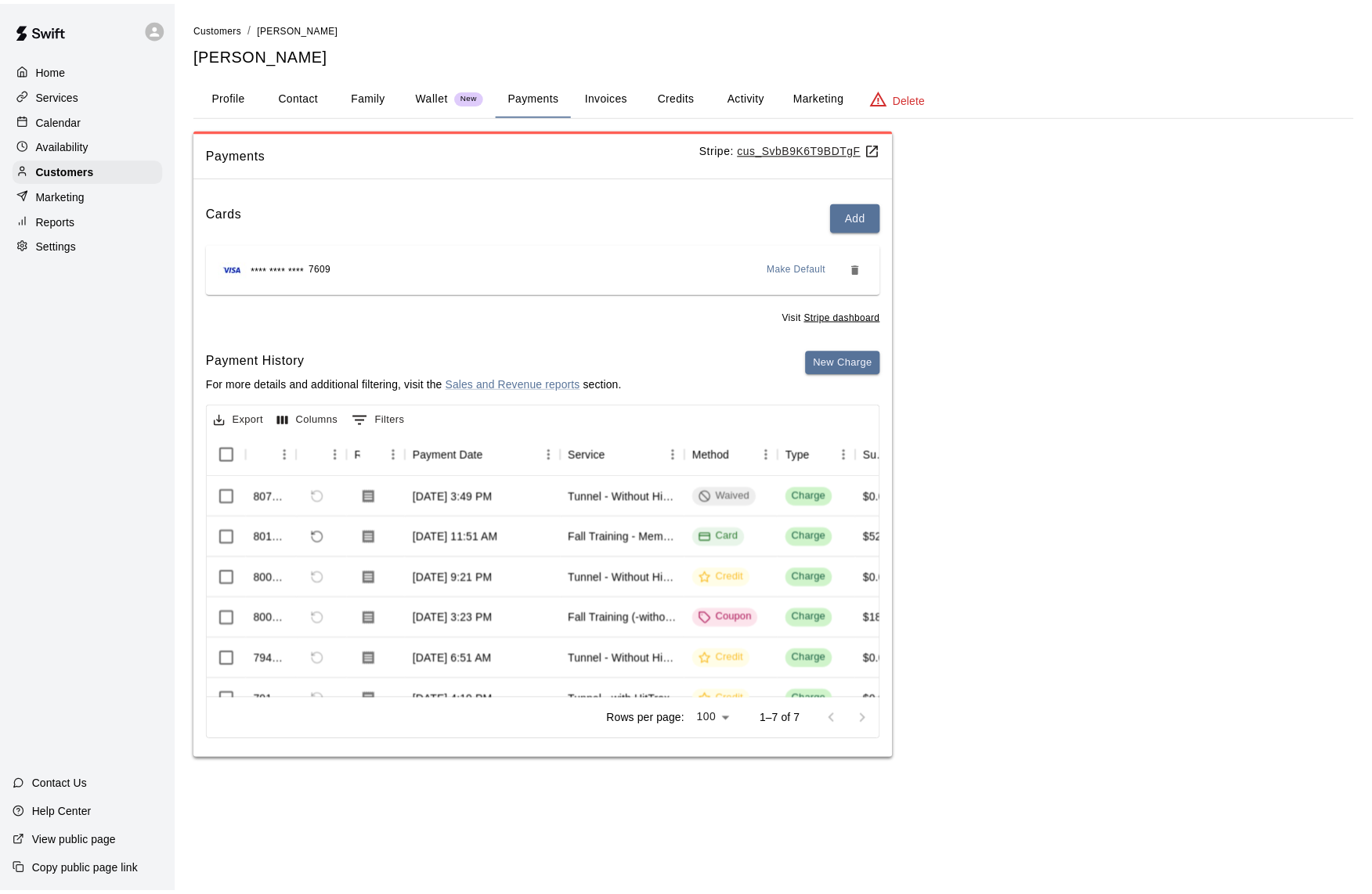
scroll to position [0, 0]
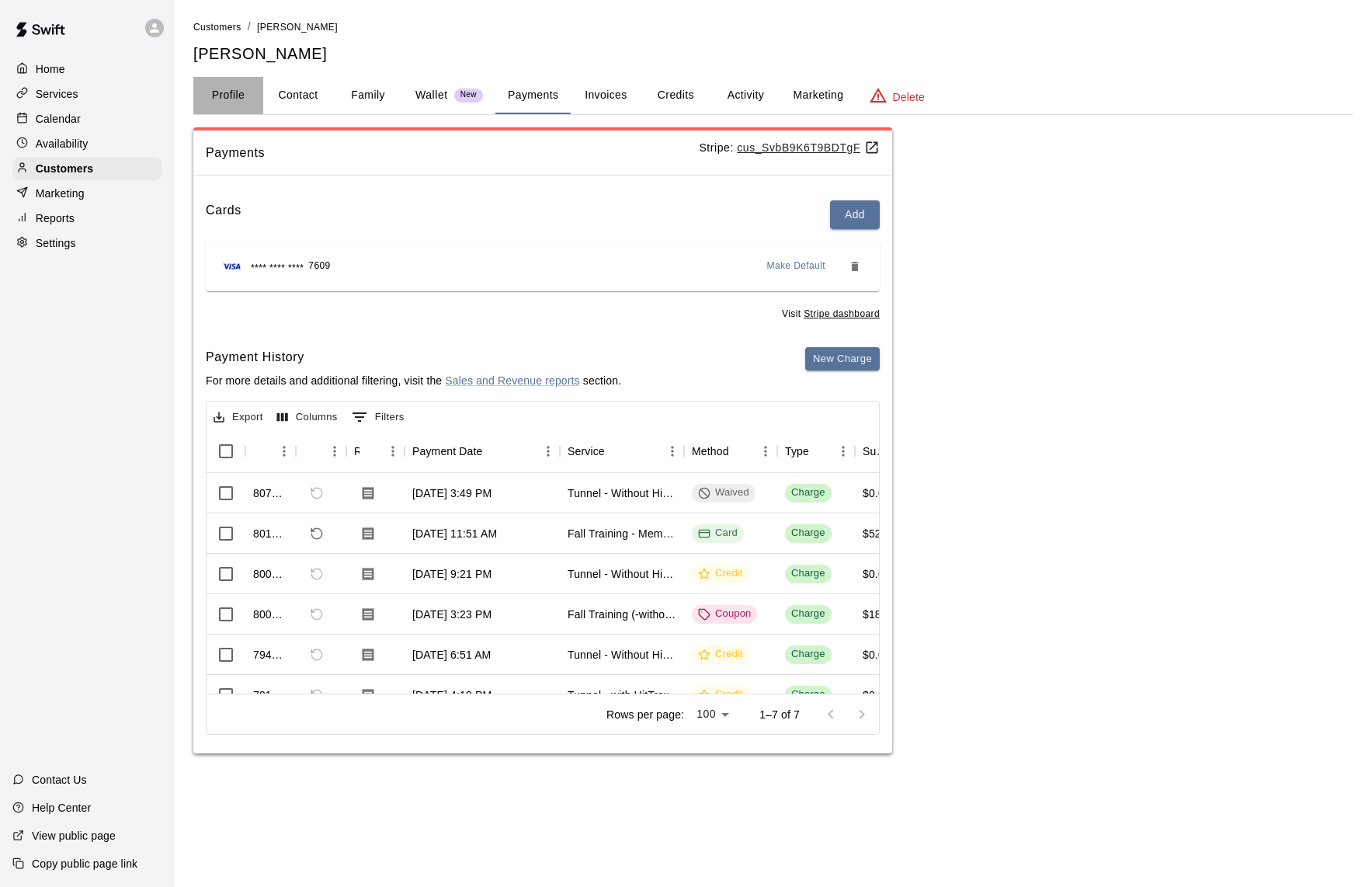
click at [227, 102] on button "Profile" at bounding box center [228, 95] width 70 height 37
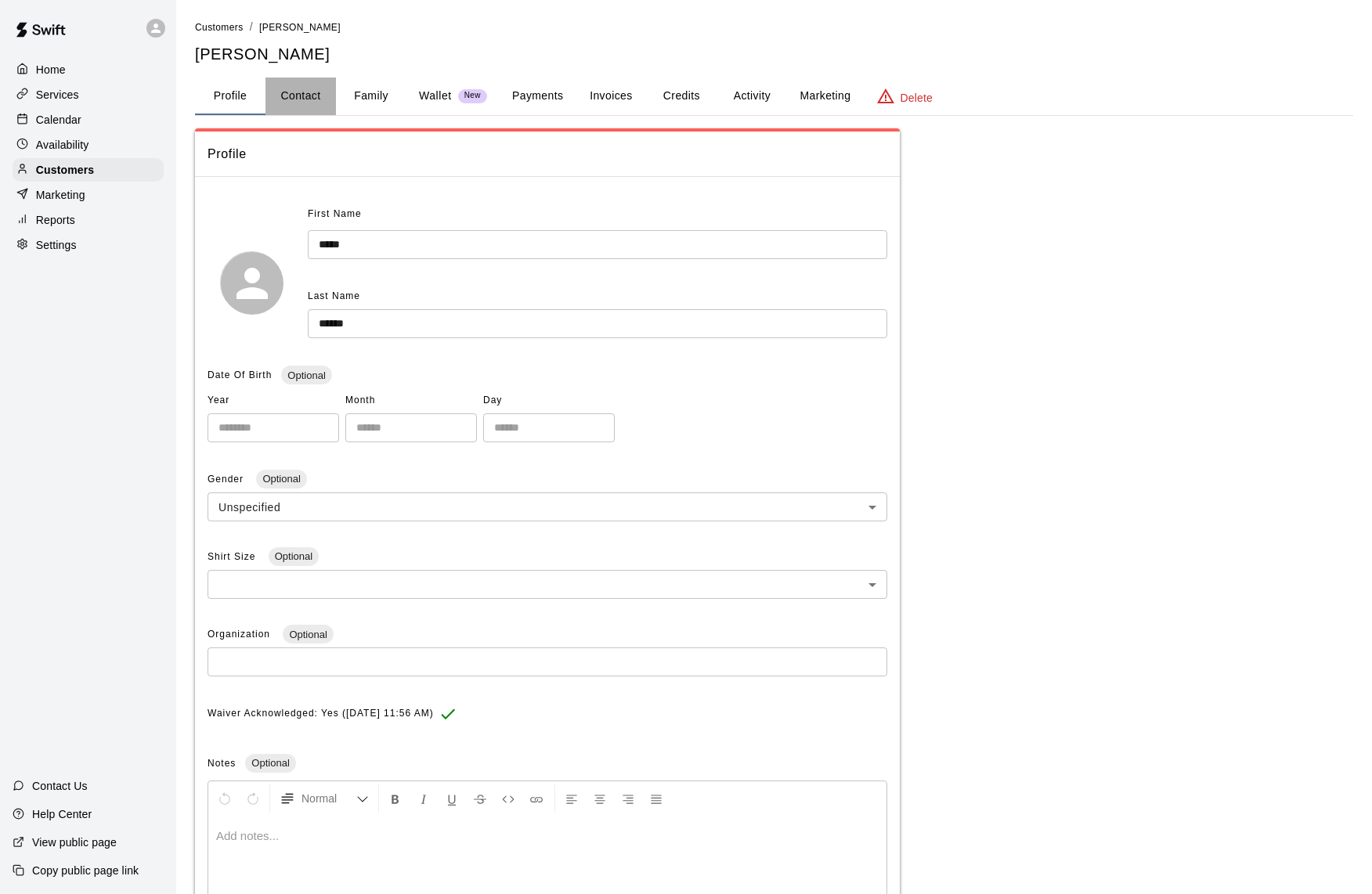
click at [317, 103] on button "Contact" at bounding box center [300, 96] width 70 height 37
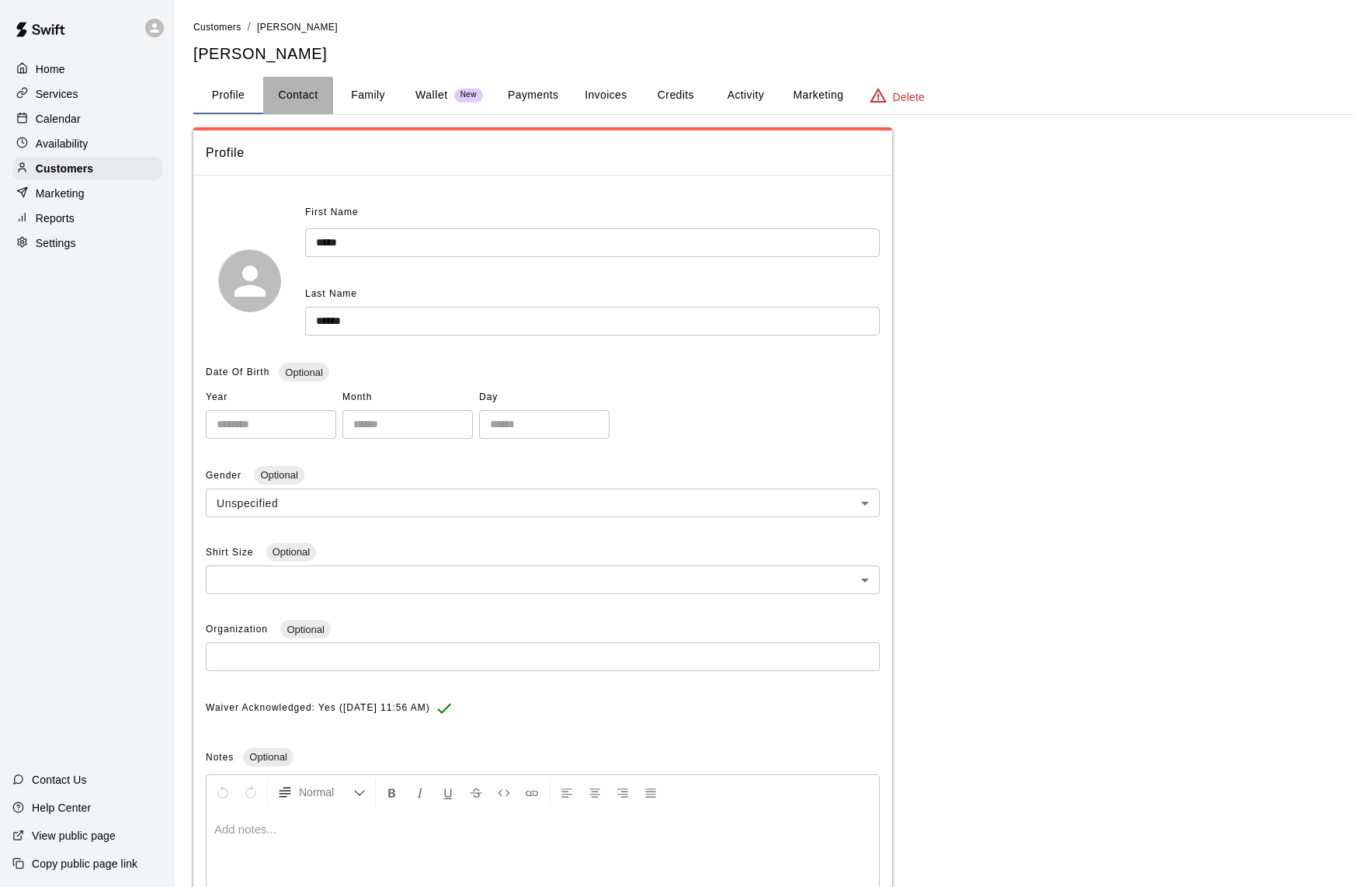
select select "**"
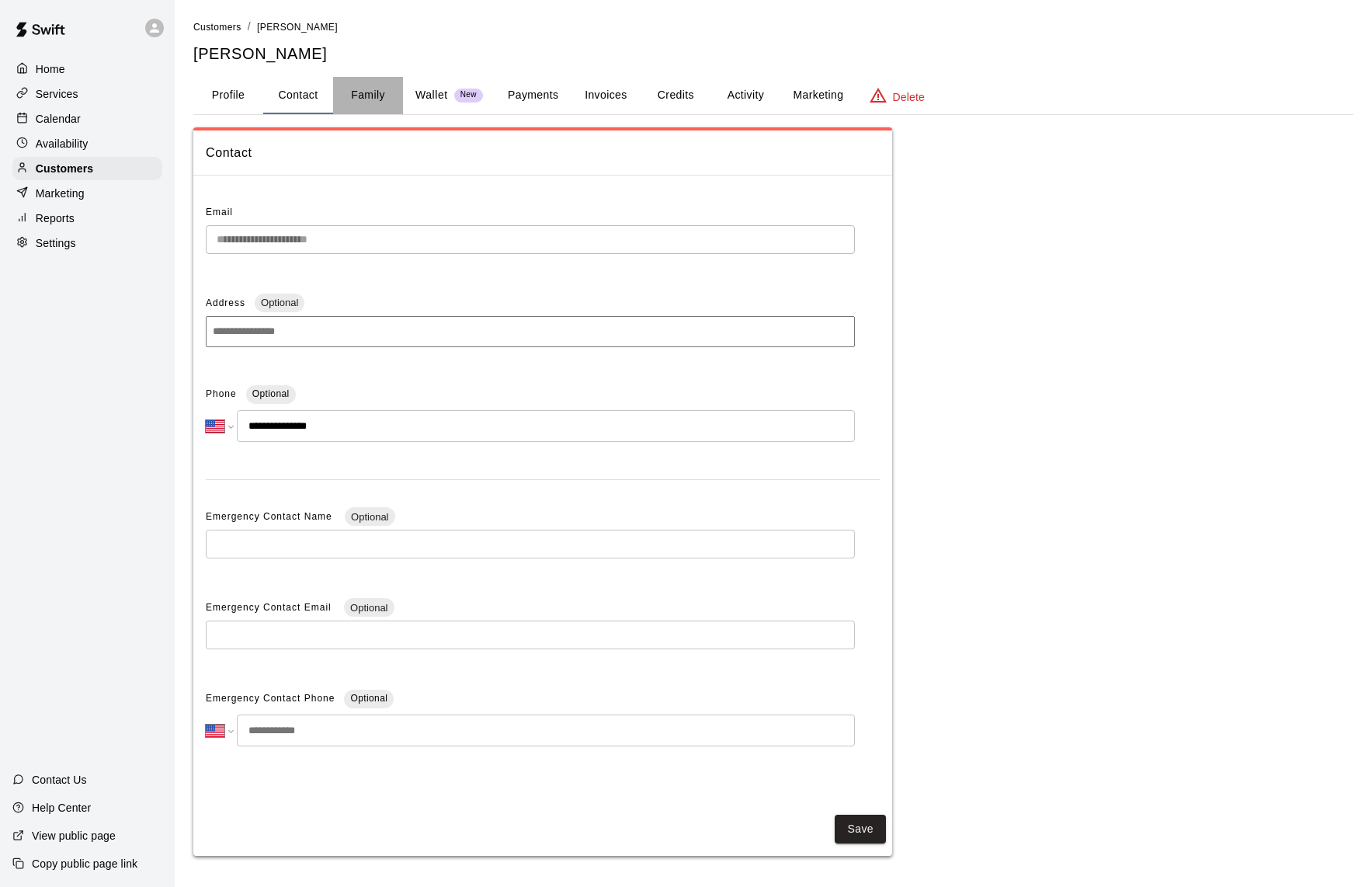
click at [356, 98] on button "Family" at bounding box center [368, 95] width 70 height 37
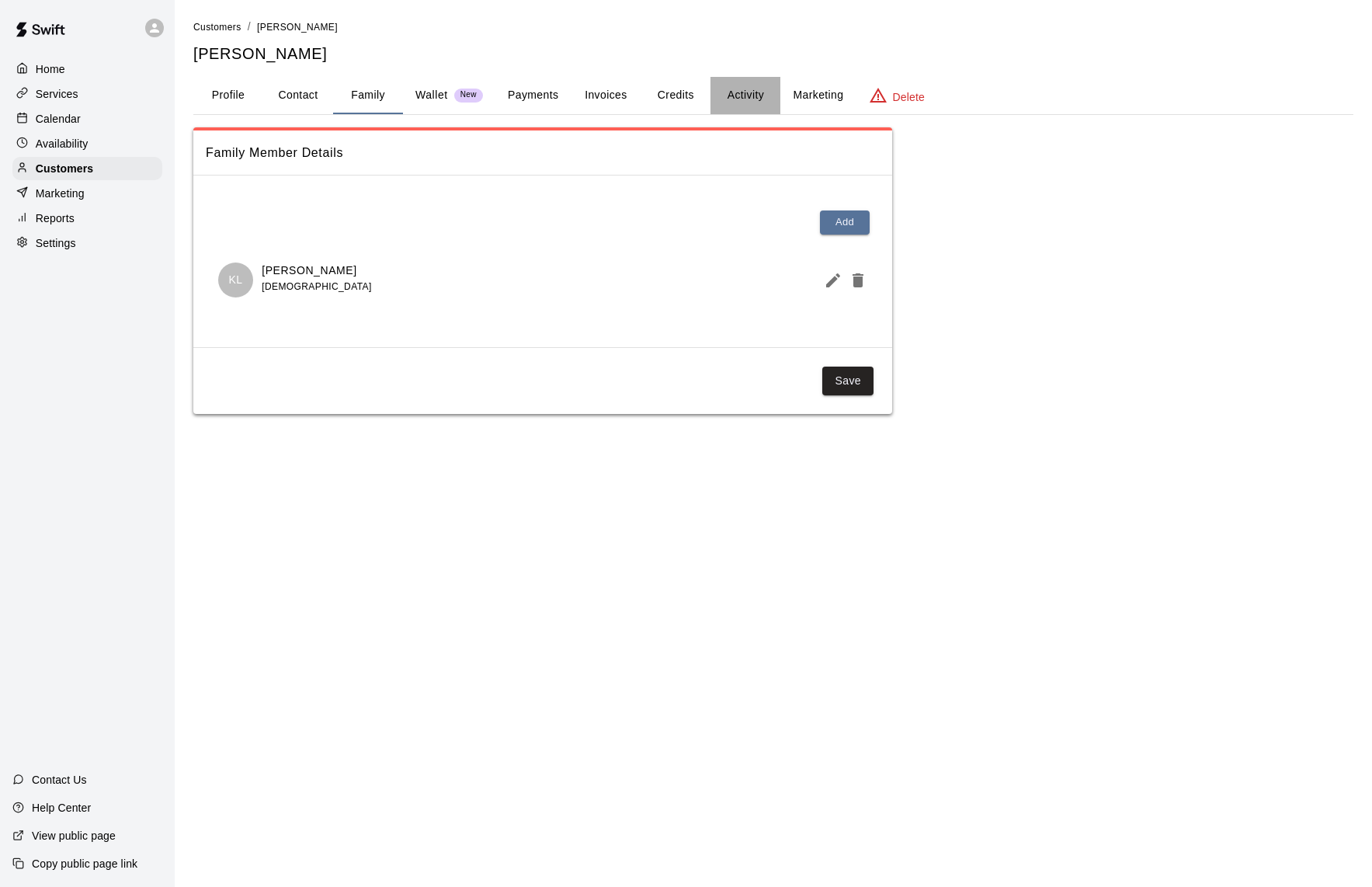
click at [766, 99] on button "Activity" at bounding box center [745, 95] width 70 height 37
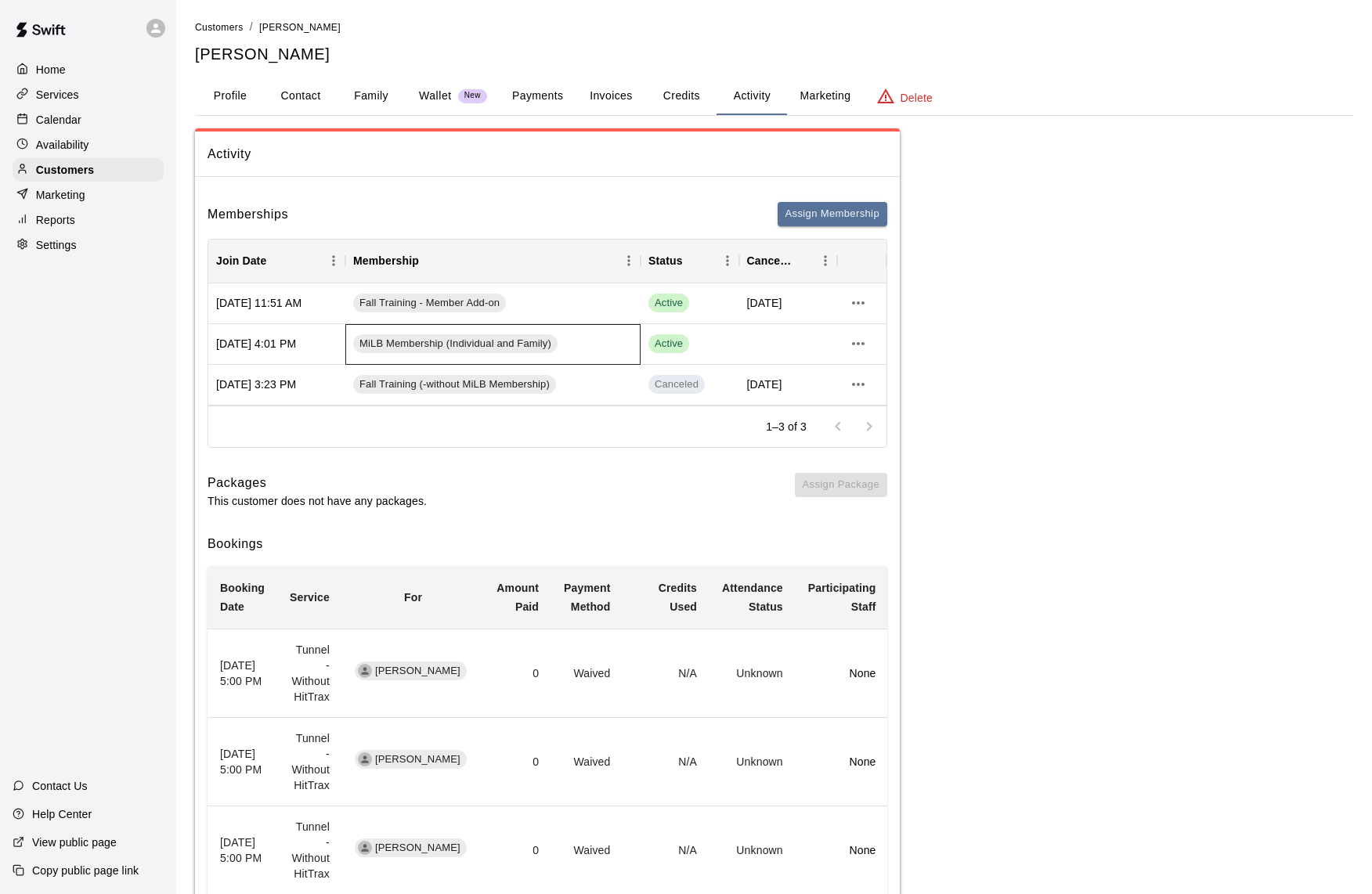
click at [598, 341] on div "MiLB Membership (Individual and Family)" at bounding box center [493, 344] width 296 height 41
click at [653, 339] on span "Active" at bounding box center [669, 343] width 41 height 15
click at [1005, 361] on div "Activity Memberships Assign Membership Join Date Membership Status Cancel Date …" at bounding box center [774, 705] width 1159 height 1154
click at [866, 345] on icon "more actions" at bounding box center [858, 343] width 19 height 19
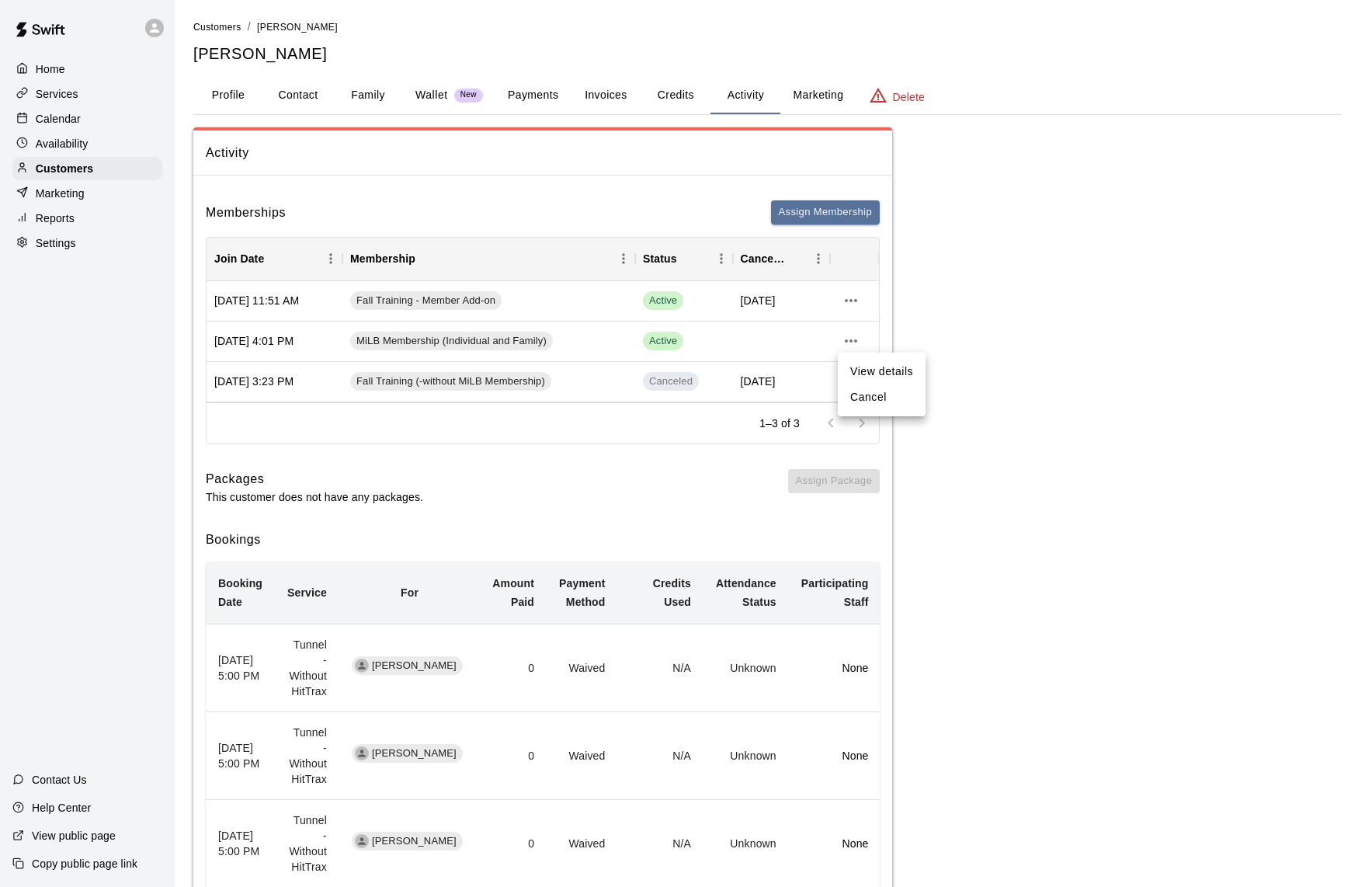
click at [863, 368] on li "View details" at bounding box center [882, 372] width 87 height 25
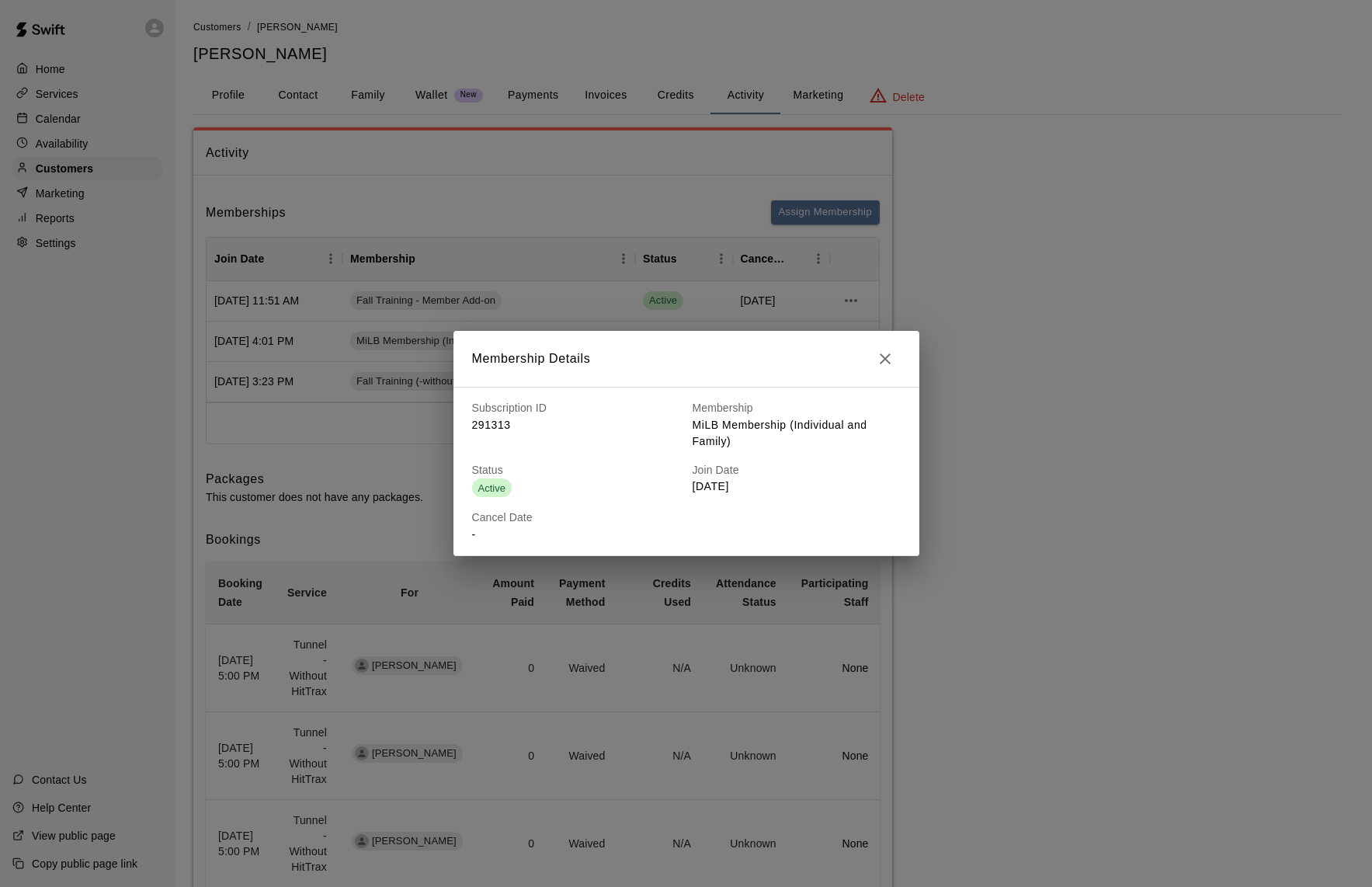
click at [880, 365] on icon "button" at bounding box center [885, 358] width 18 height 18
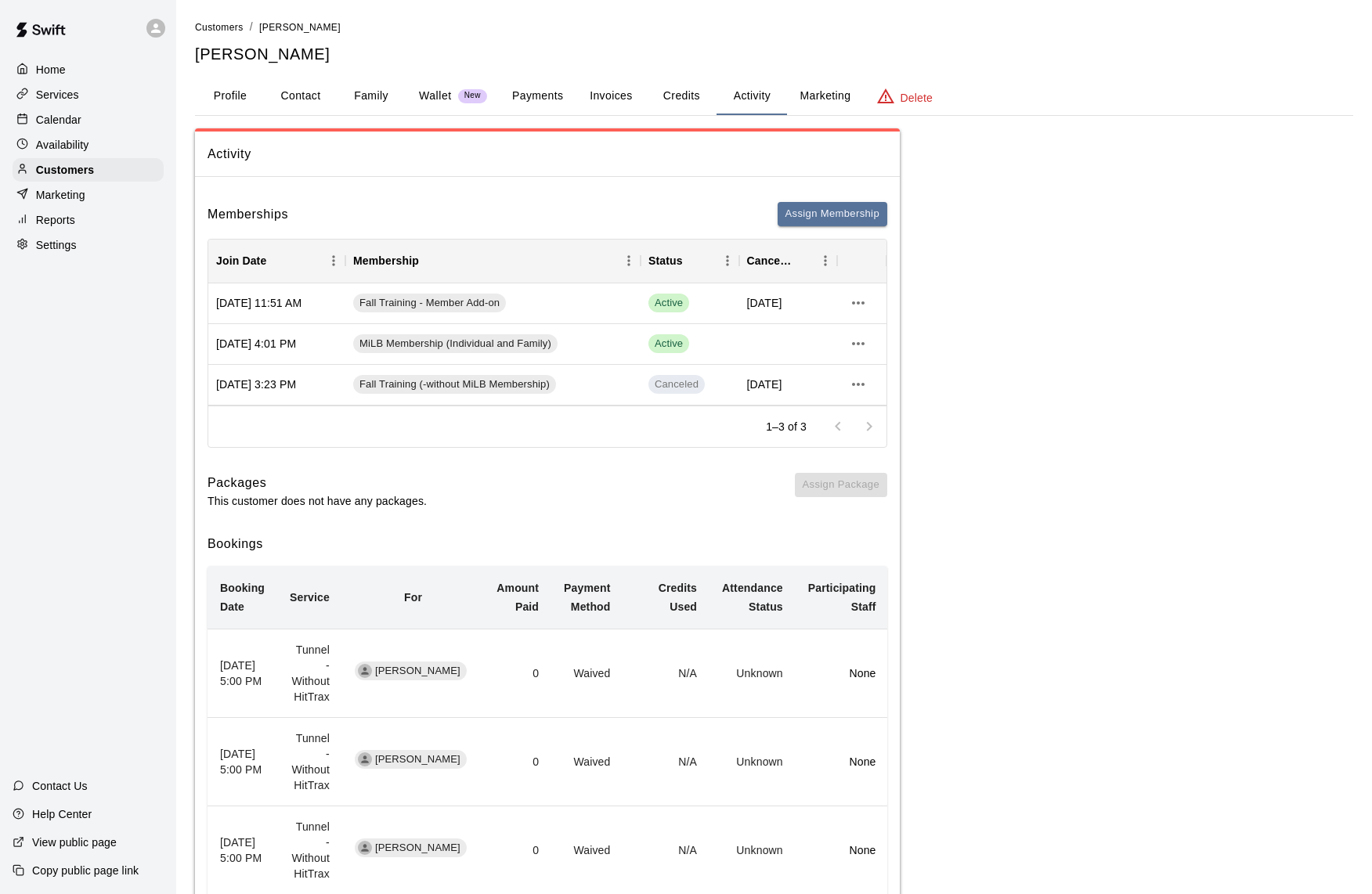
click at [69, 97] on p "Services" at bounding box center [58, 95] width 43 height 16
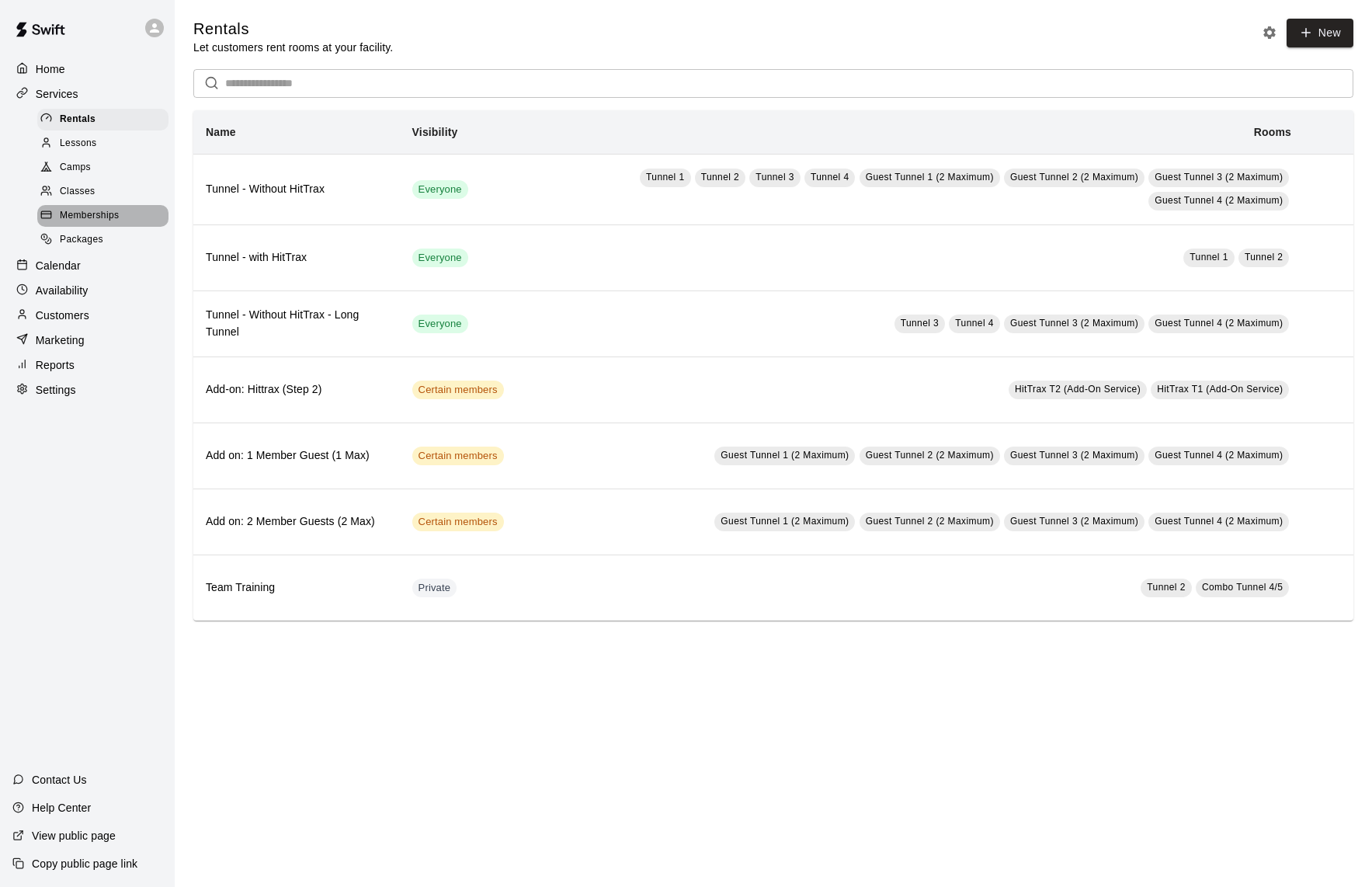
click at [87, 210] on span "Memberships" at bounding box center [89, 215] width 59 height 16
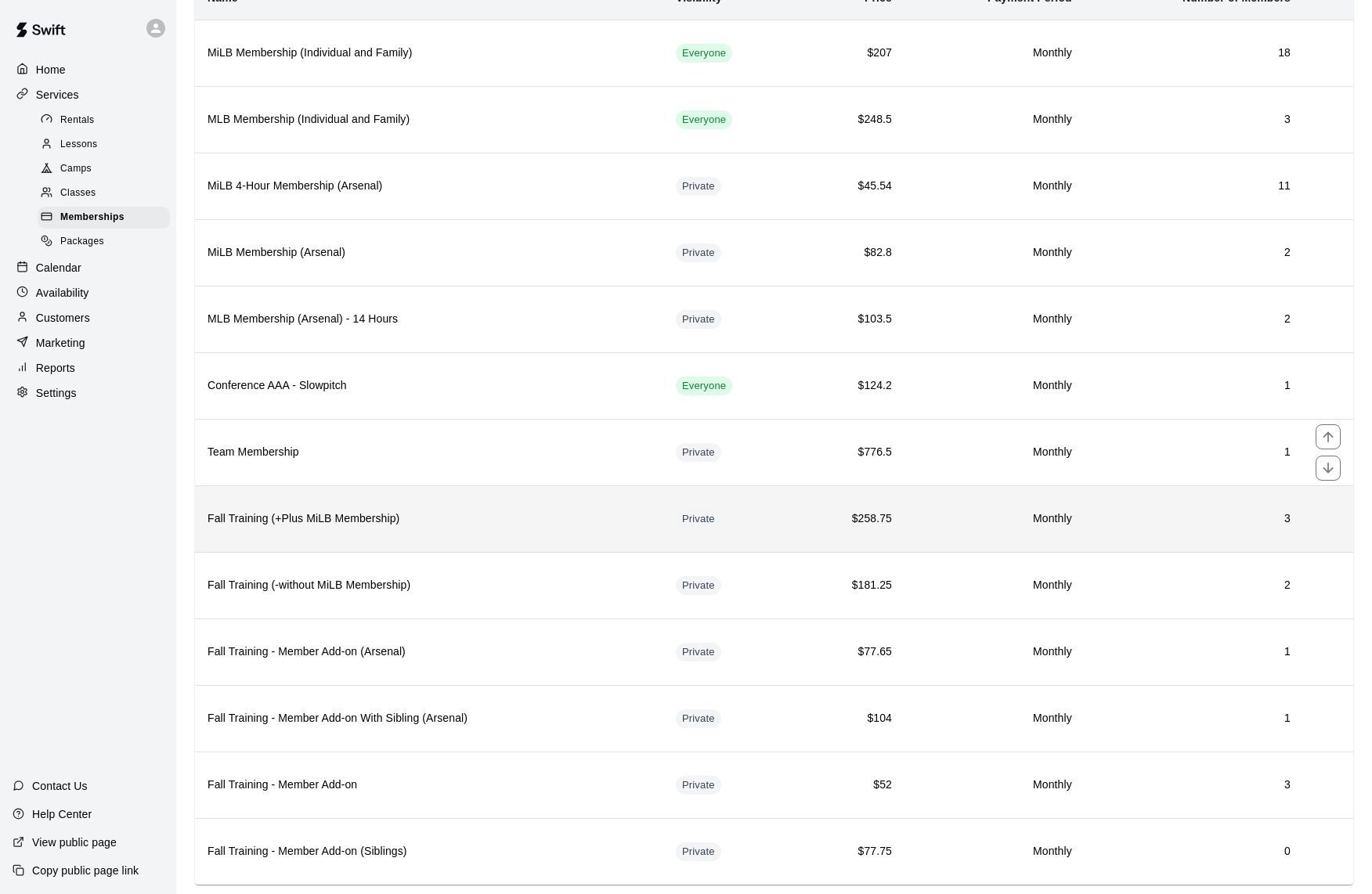
scroll to position [169, 0]
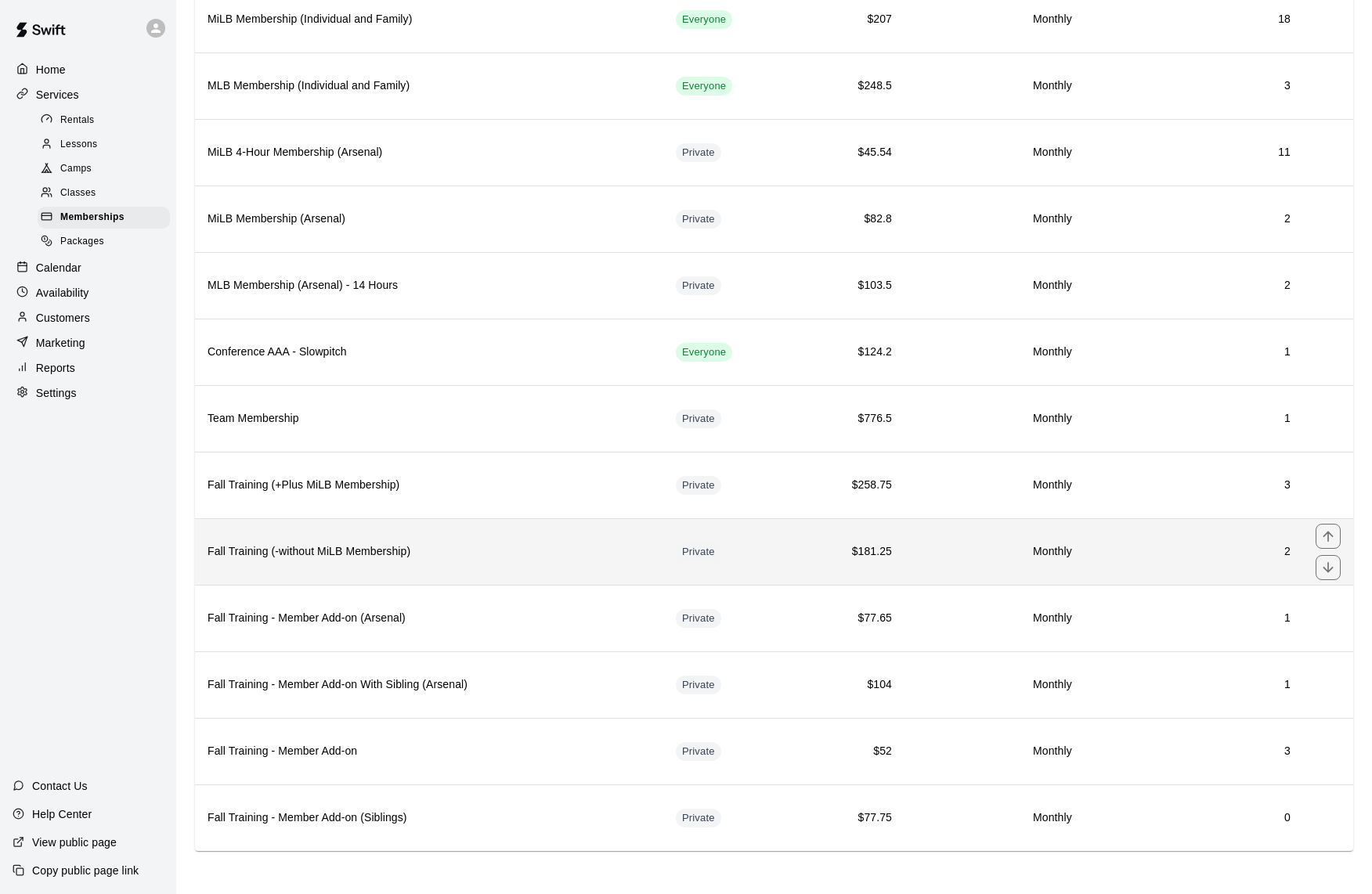
click at [494, 546] on h6 "Fall Training (-without MiLB Membership)" at bounding box center [429, 552] width 443 height 18
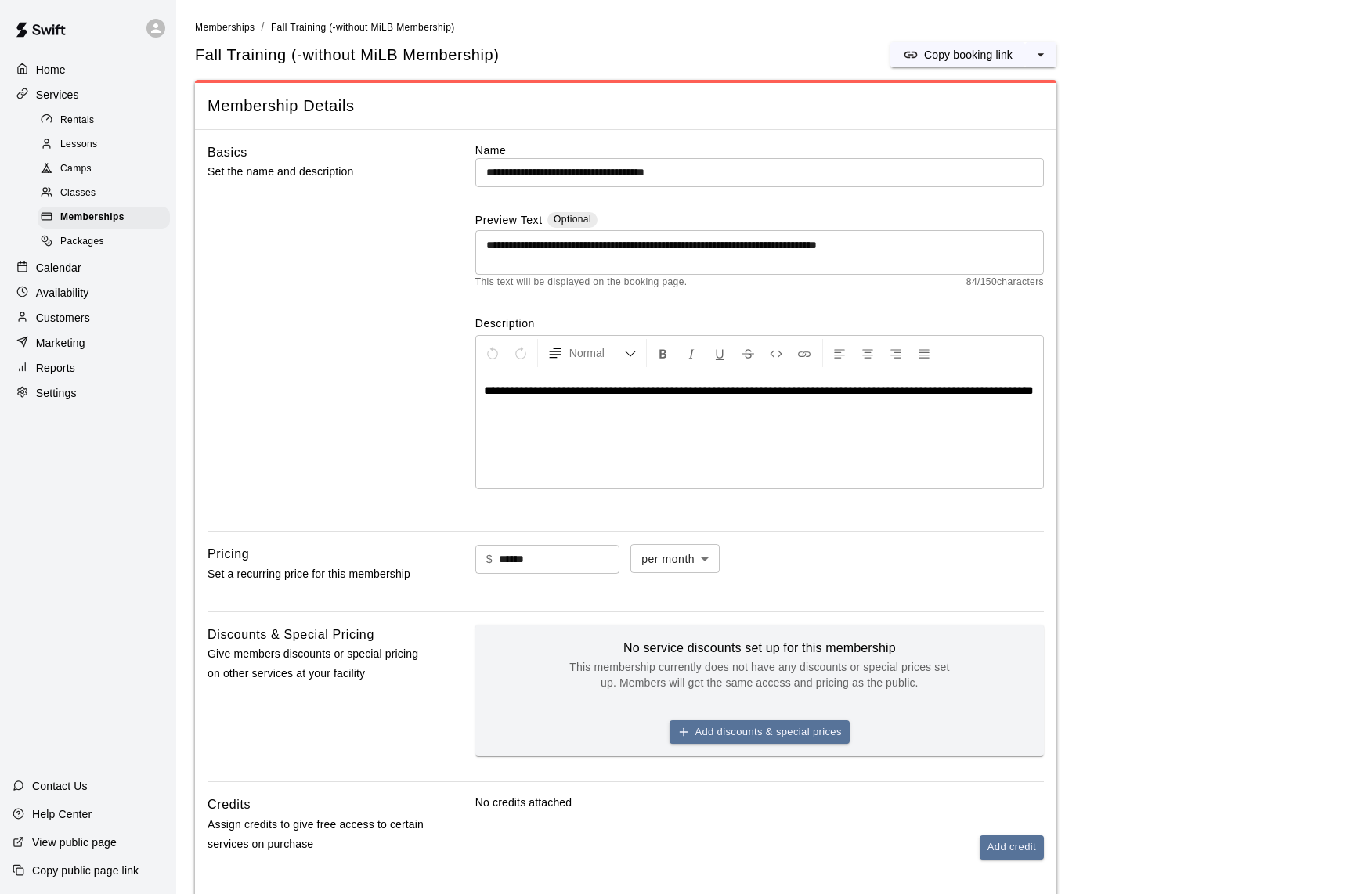
click at [75, 312] on p "Customers" at bounding box center [63, 318] width 54 height 16
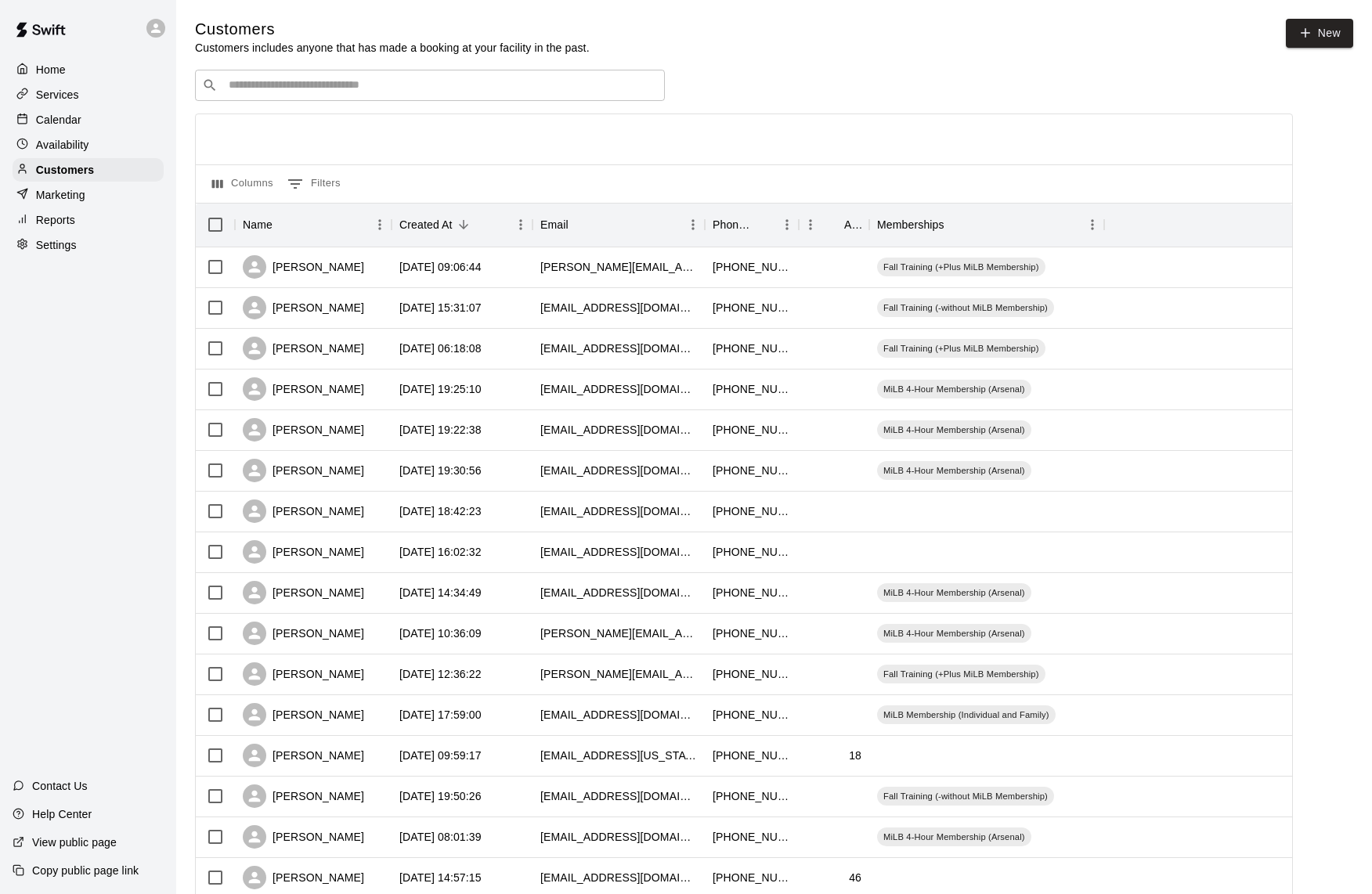
click at [457, 91] on input "Search customers by name or email" at bounding box center [440, 85] width 434 height 16
type input "******"
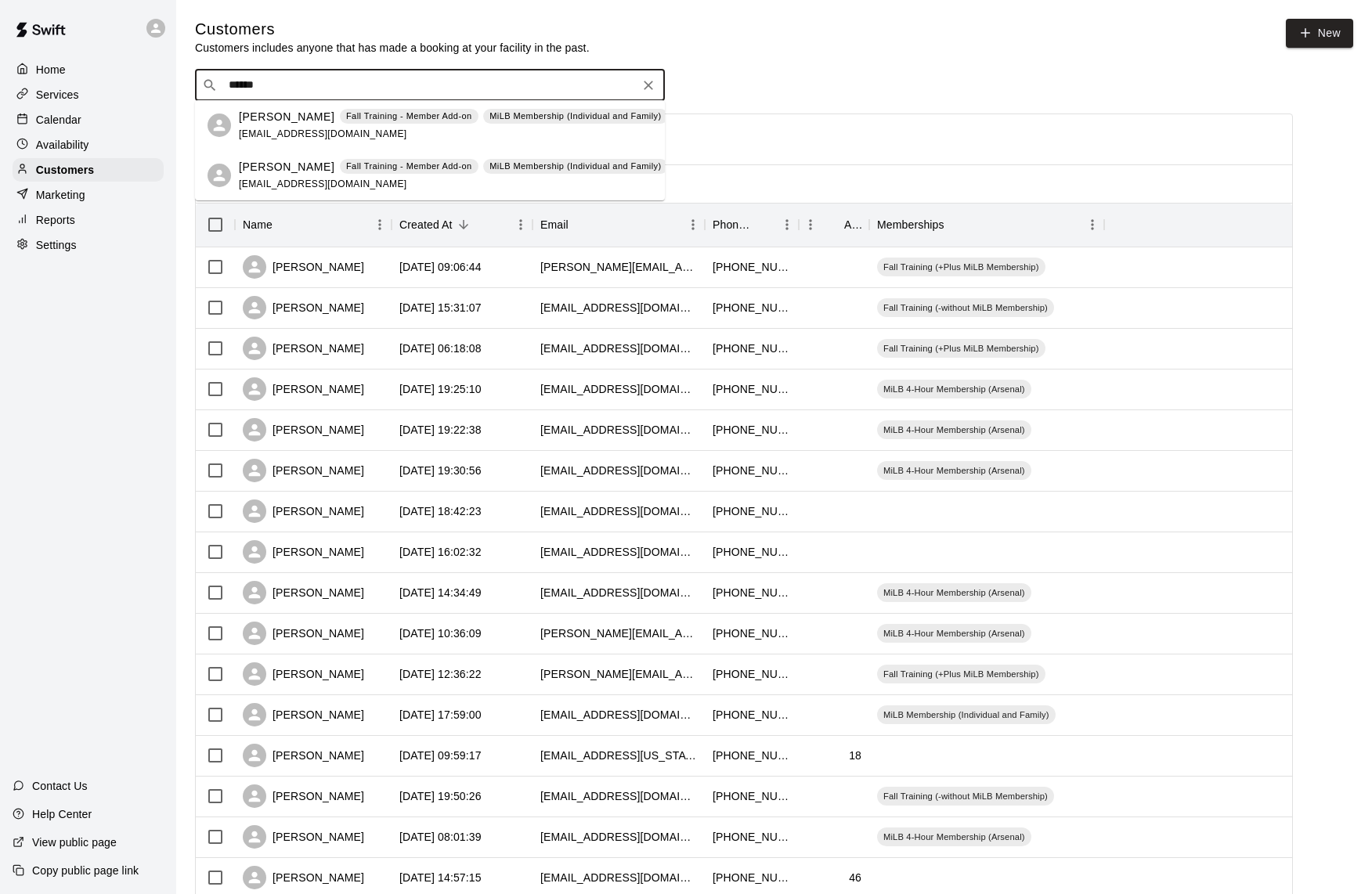
click at [281, 124] on p "[PERSON_NAME]" at bounding box center [287, 116] width 96 height 17
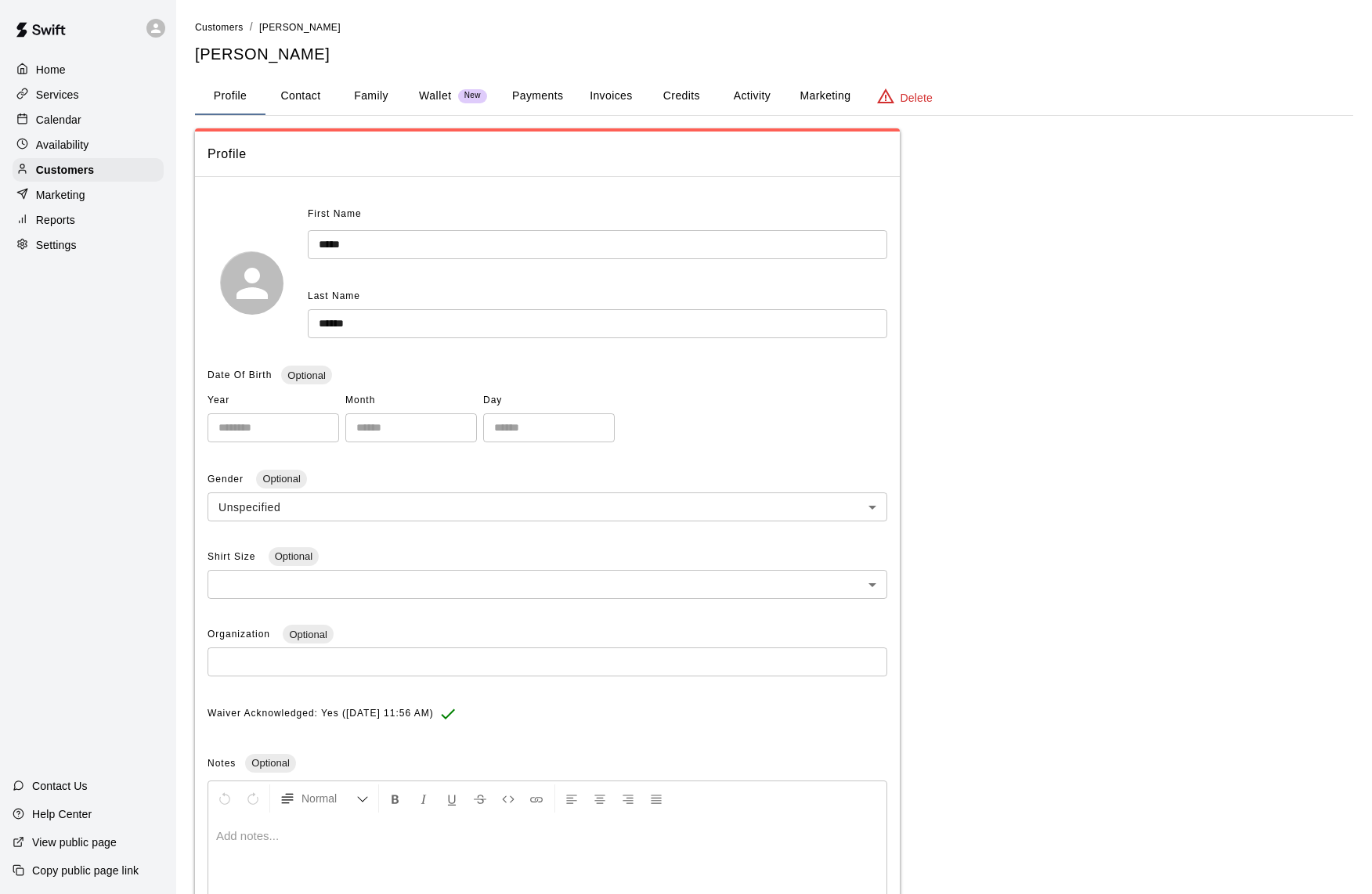
click at [695, 97] on button "Credits" at bounding box center [681, 96] width 70 height 37
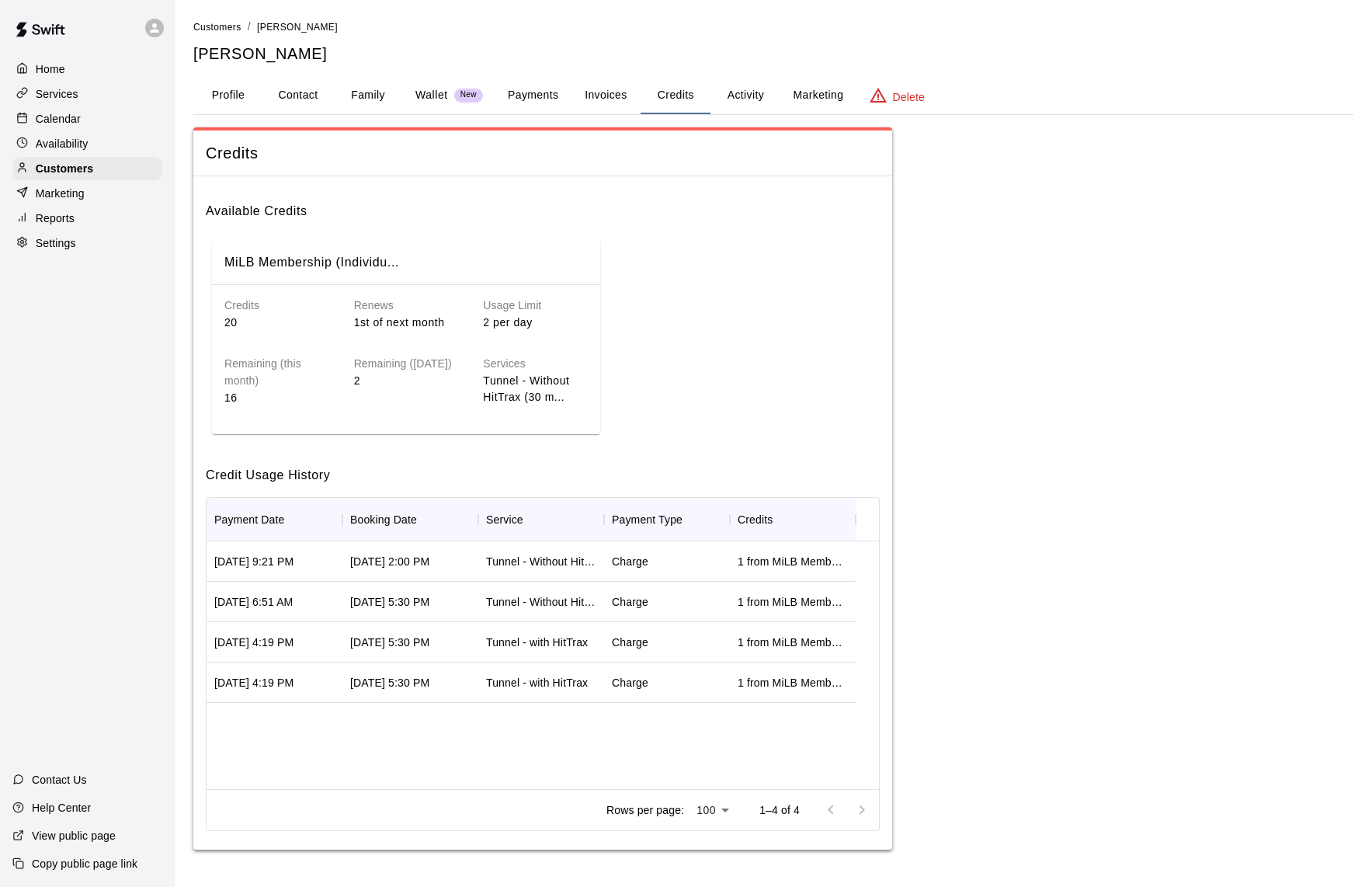
click at [64, 96] on p "Services" at bounding box center [57, 94] width 43 height 16
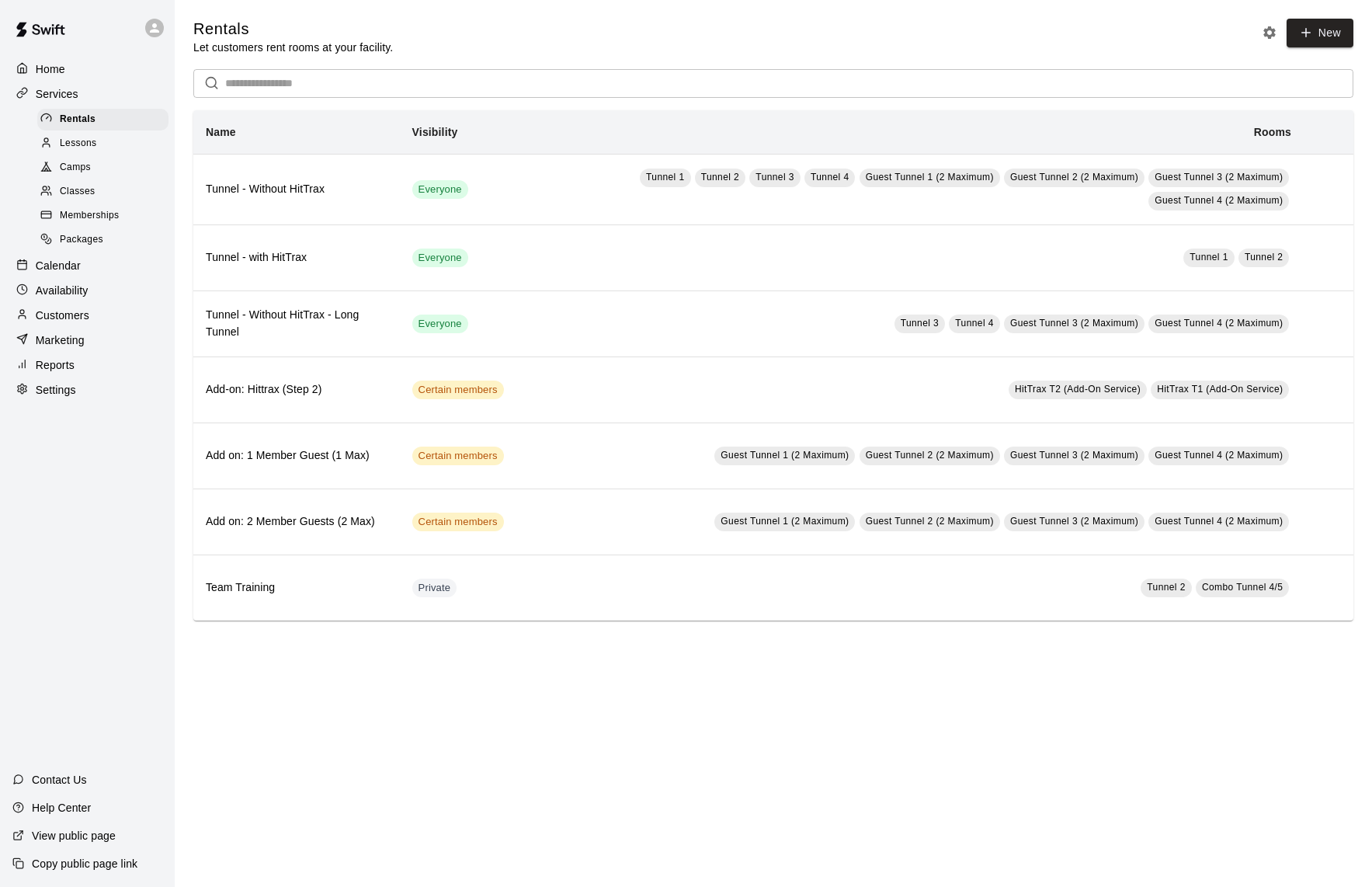
click at [91, 214] on span "Memberships" at bounding box center [89, 215] width 59 height 16
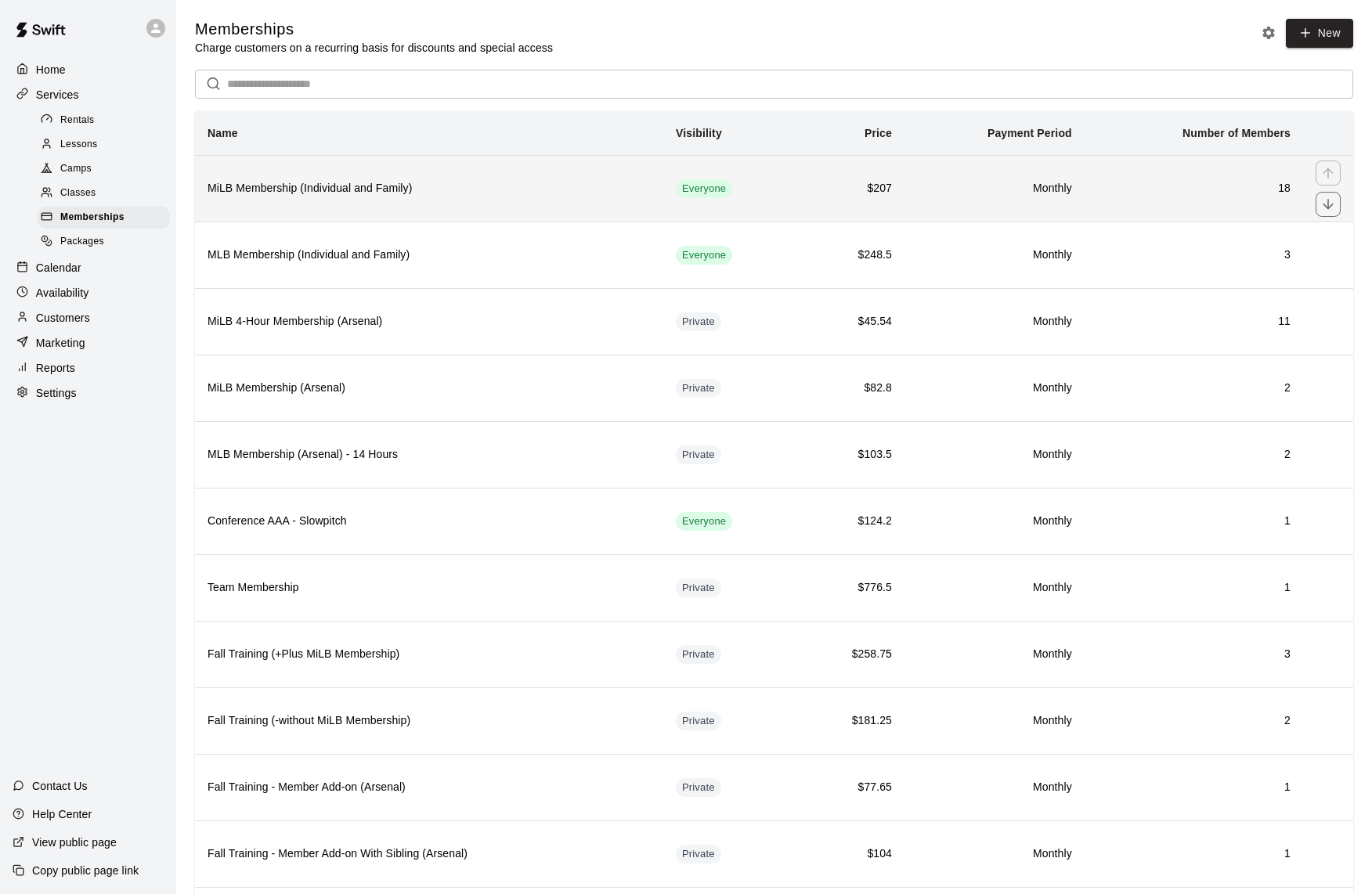
click at [488, 194] on h6 "MiLB Membership (Individual and Family)" at bounding box center [429, 189] width 443 height 18
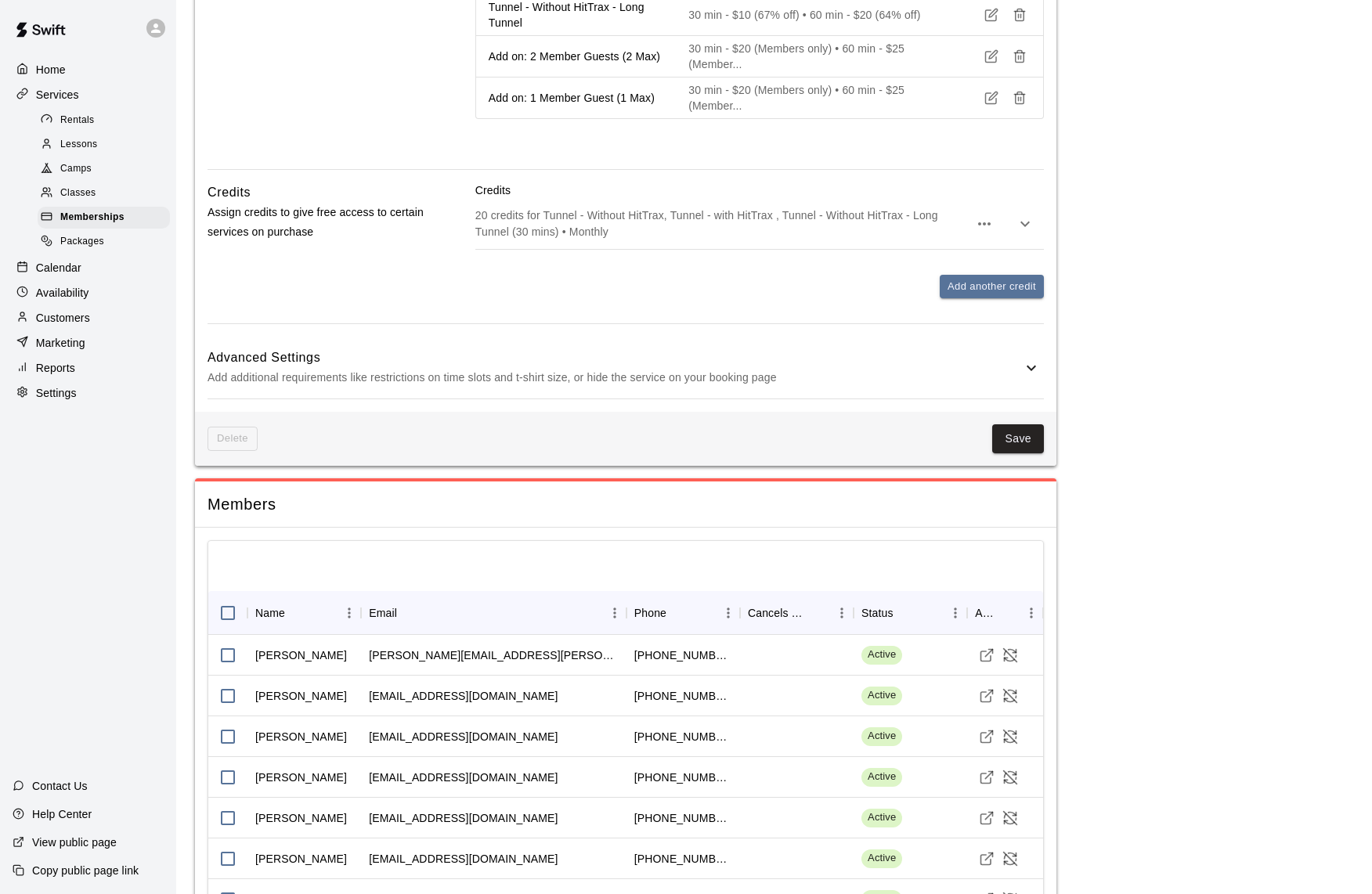
scroll to position [1128, 0]
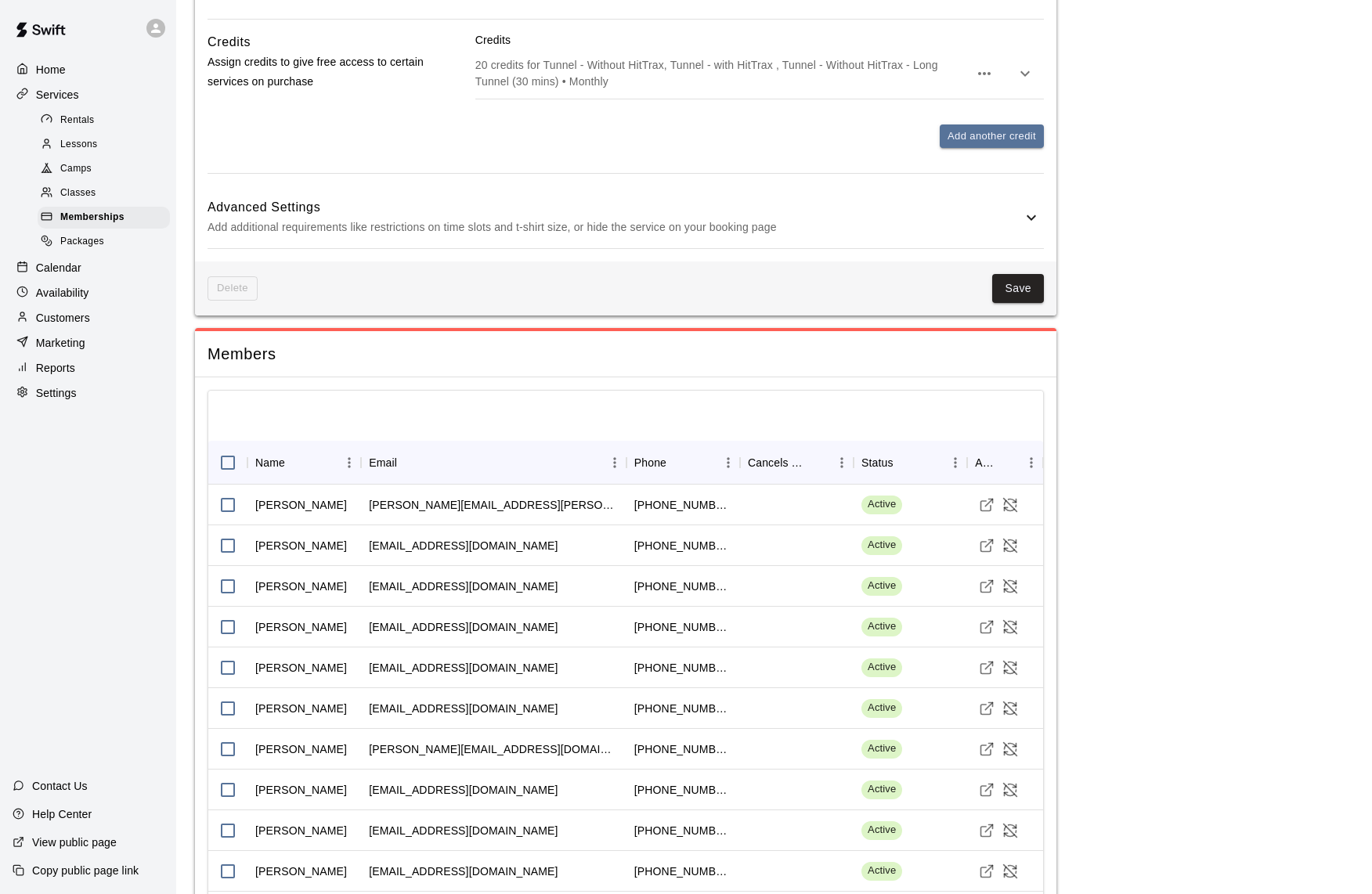
click at [661, 238] on p "Add additional requirements like restrictions on time slots and t-shirt size, o…" at bounding box center [615, 227] width 814 height 20
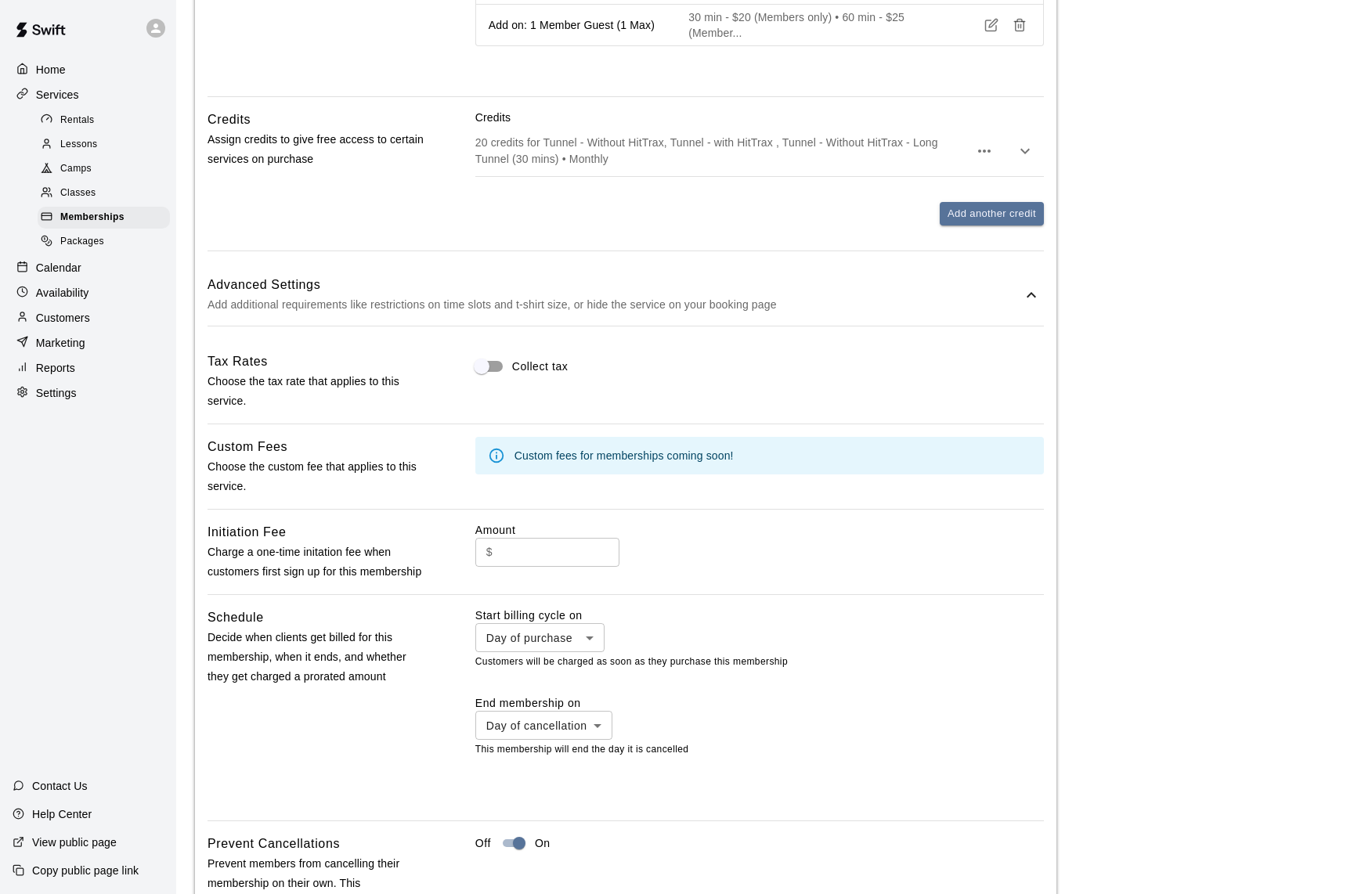
scroll to position [1040, 0]
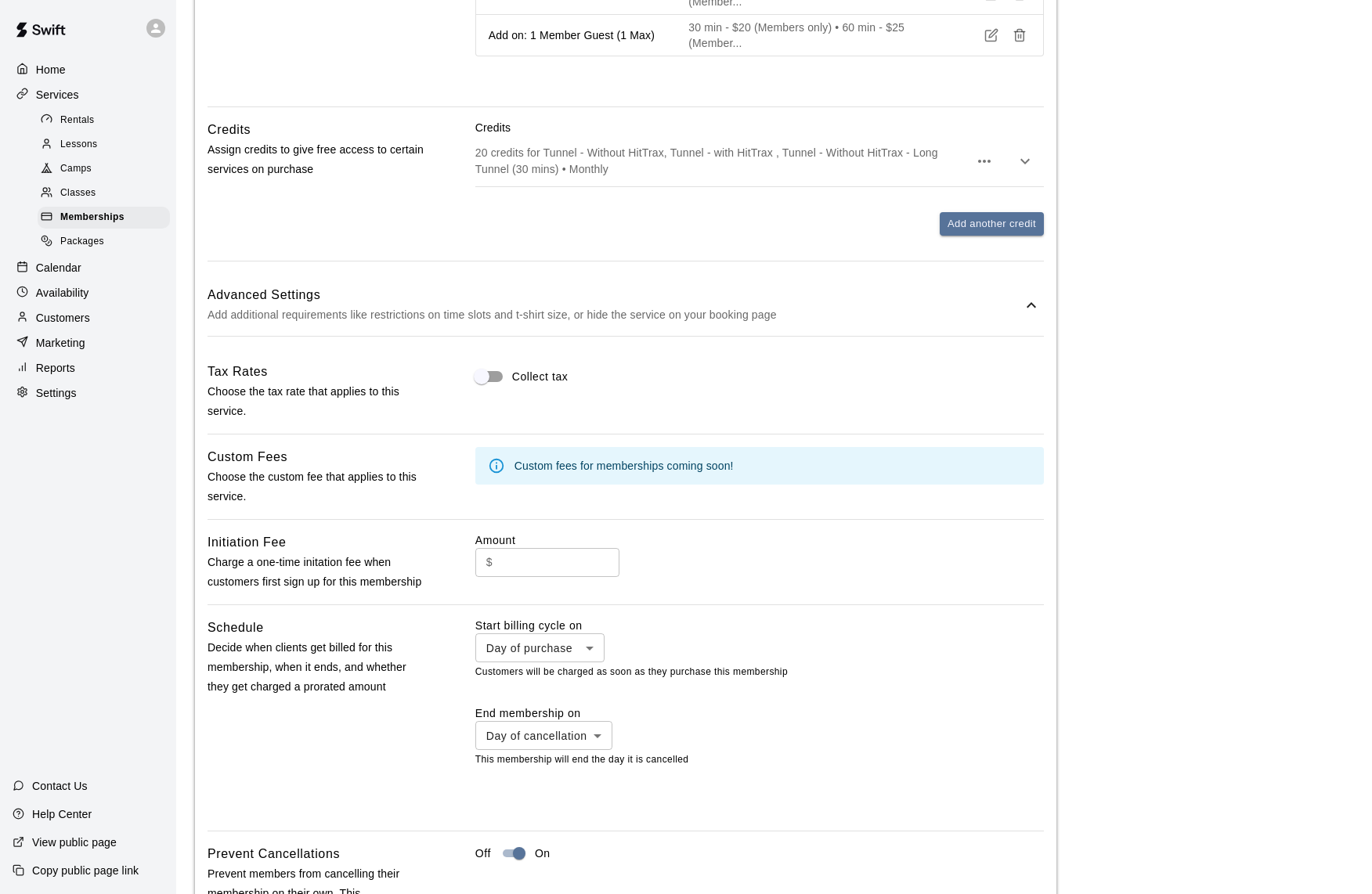
click at [61, 385] on p "Settings" at bounding box center [57, 393] width 41 height 16
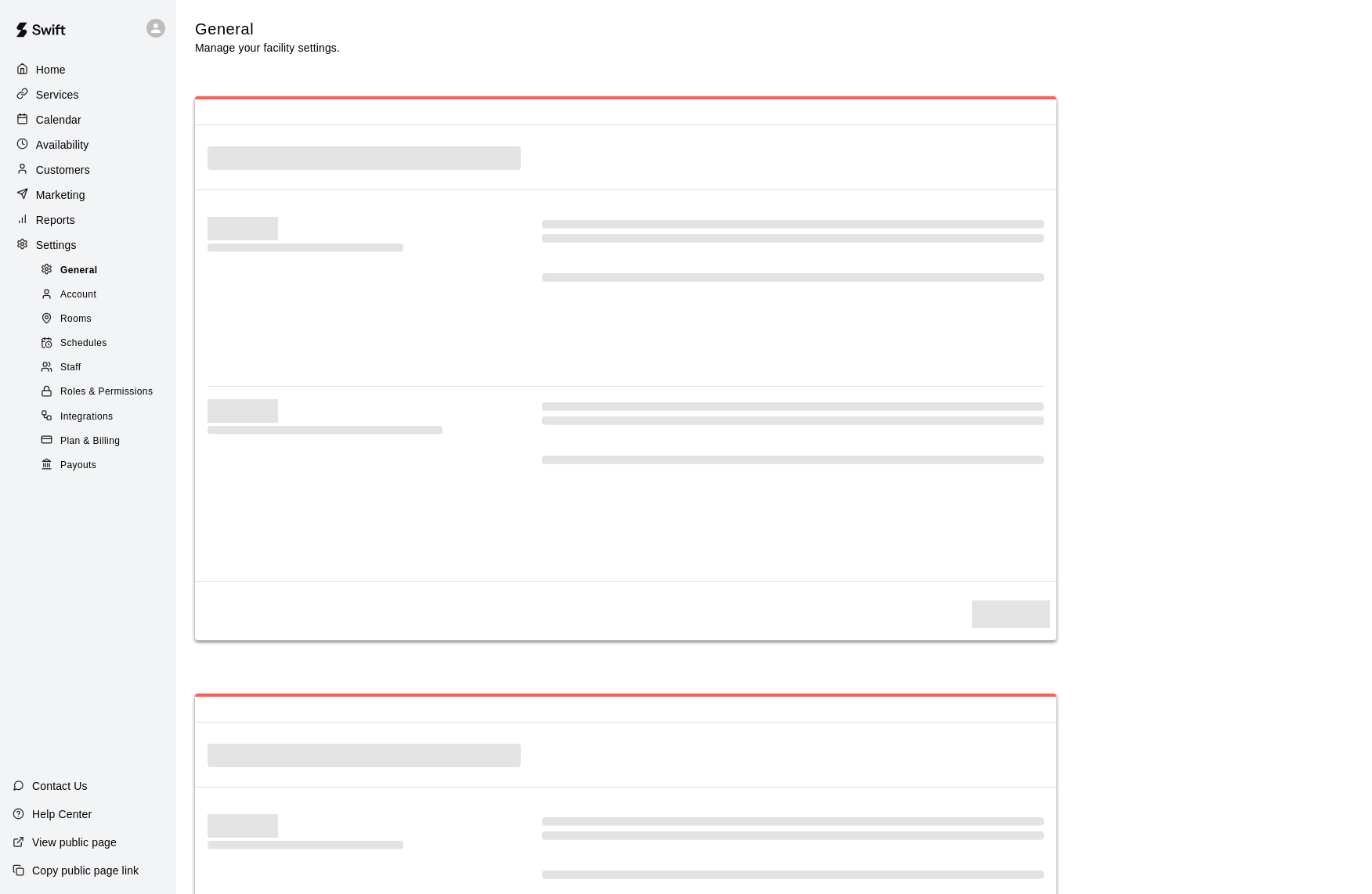
scroll to position [2813, 0]
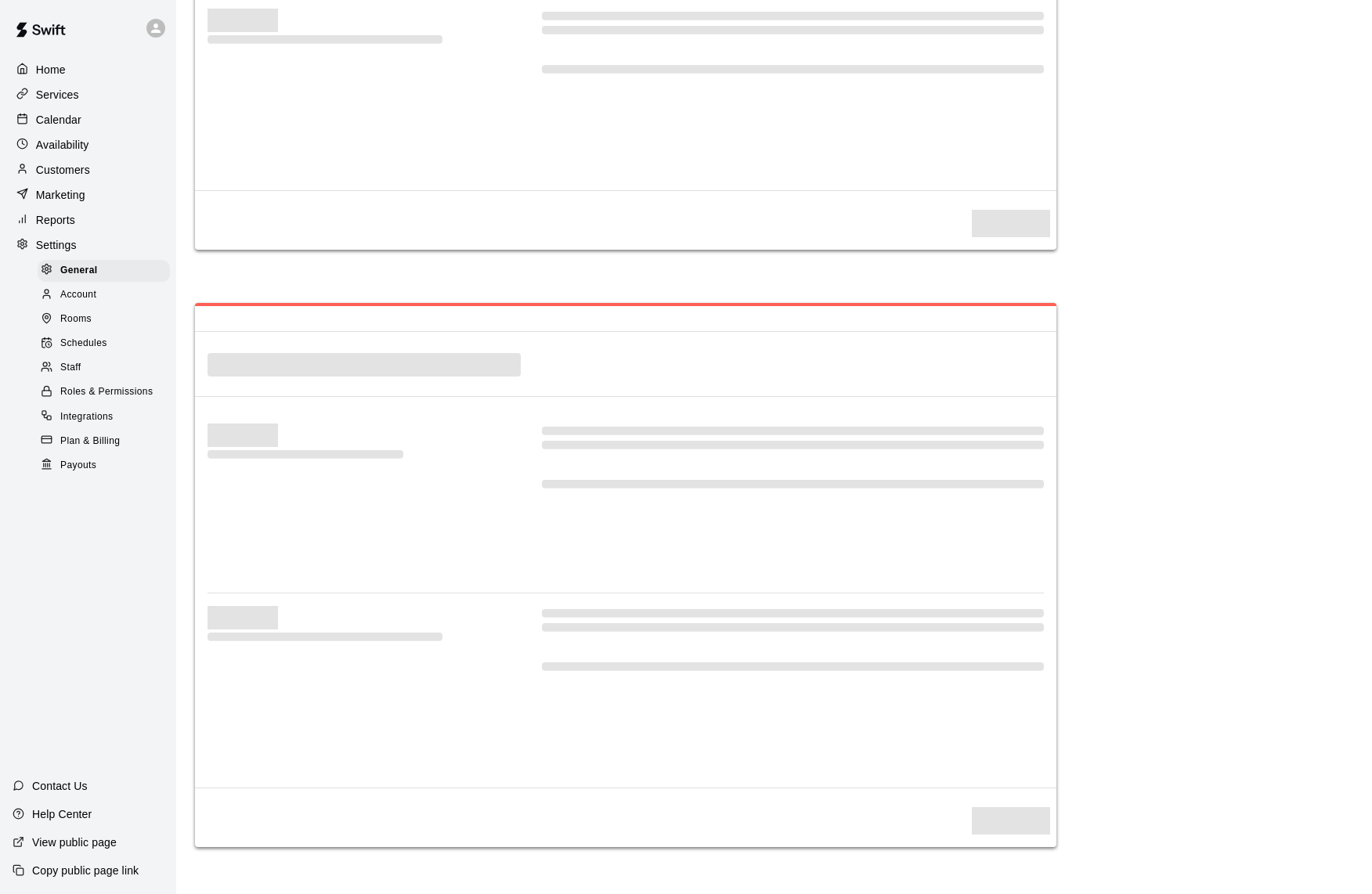
select select "**"
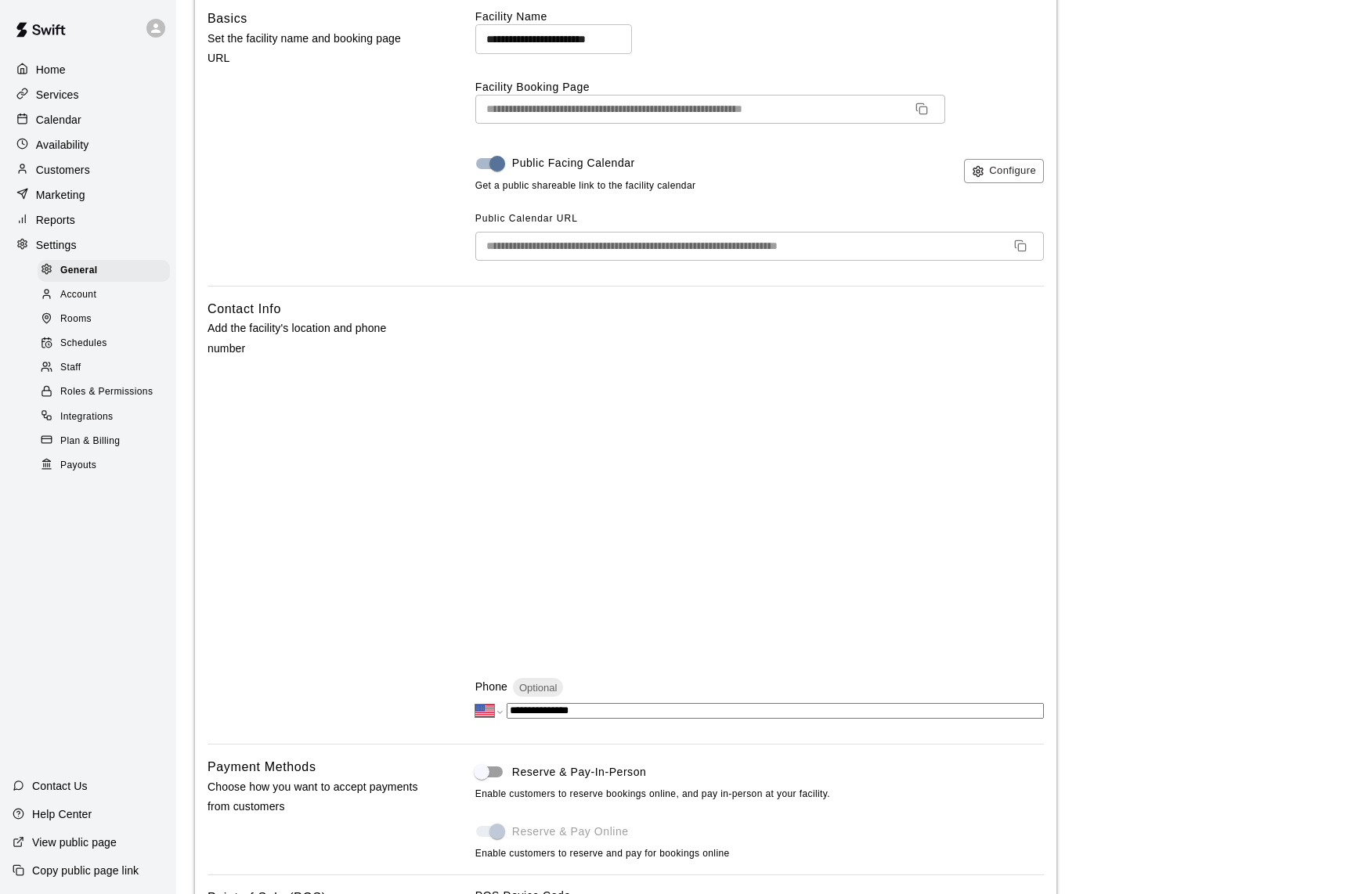
scroll to position [0, 0]
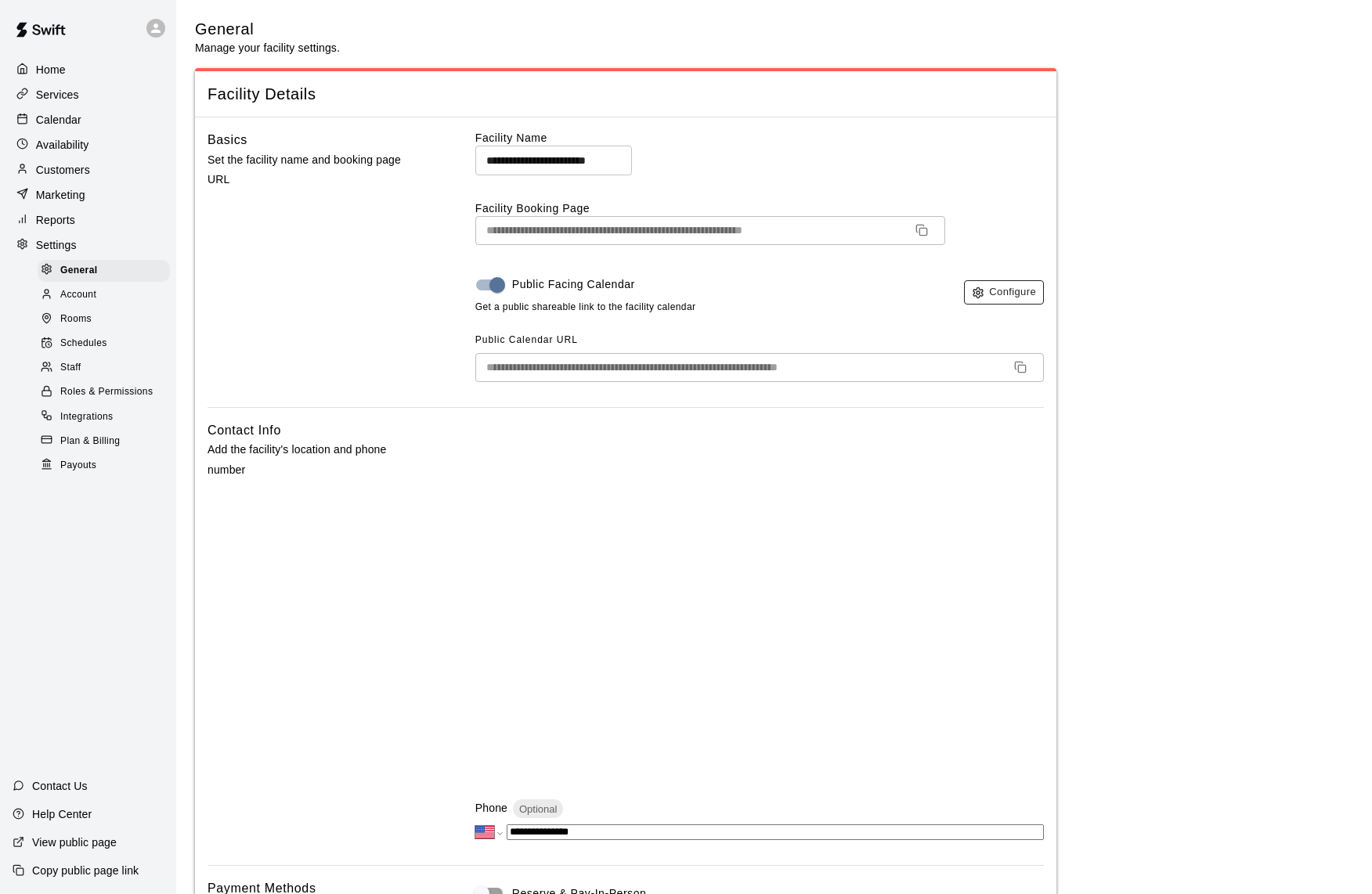
click at [1004, 288] on button "Configure" at bounding box center [1004, 292] width 80 height 24
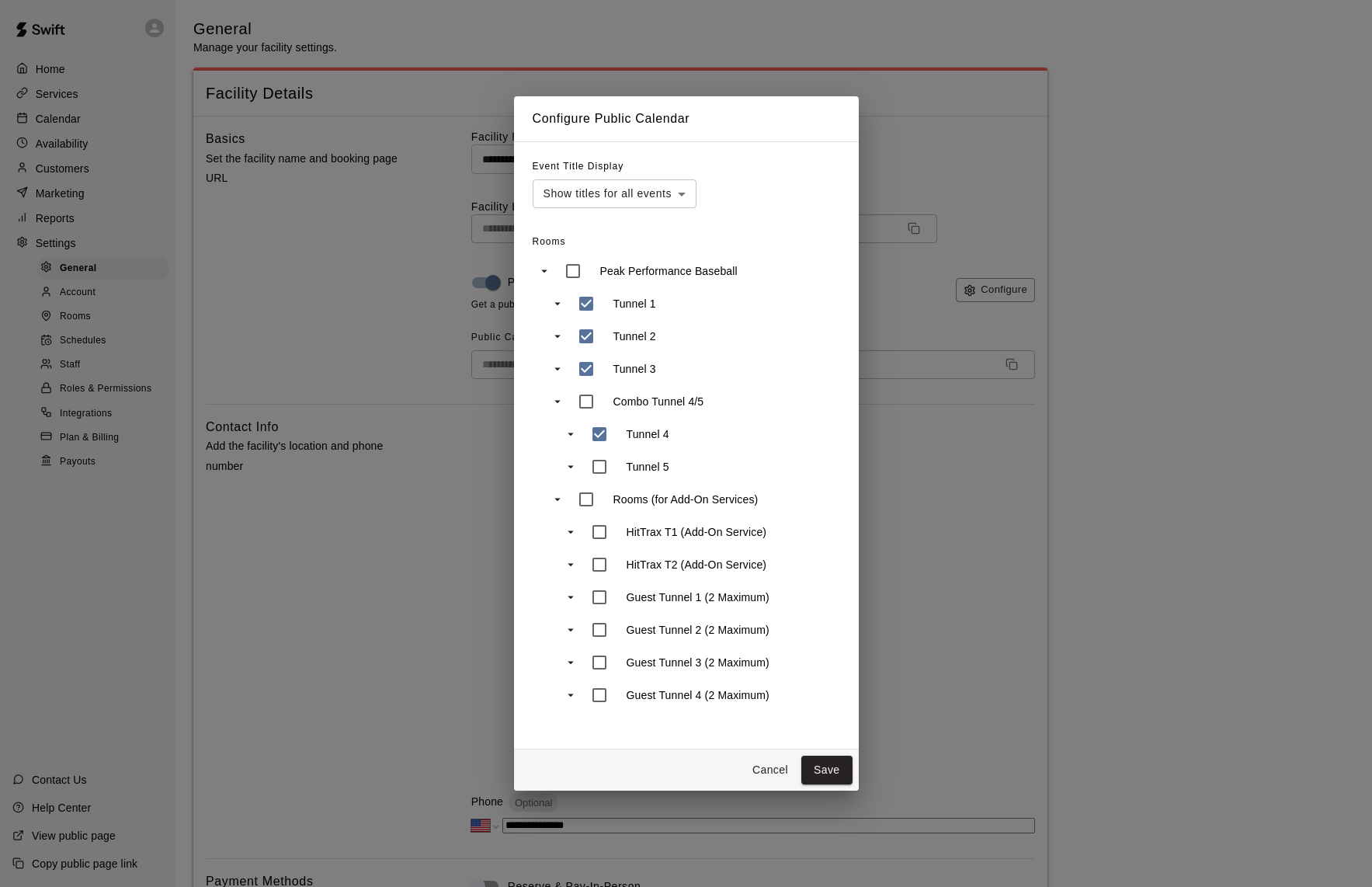
click at [776, 766] on button "Cancel" at bounding box center [769, 771] width 49 height 29
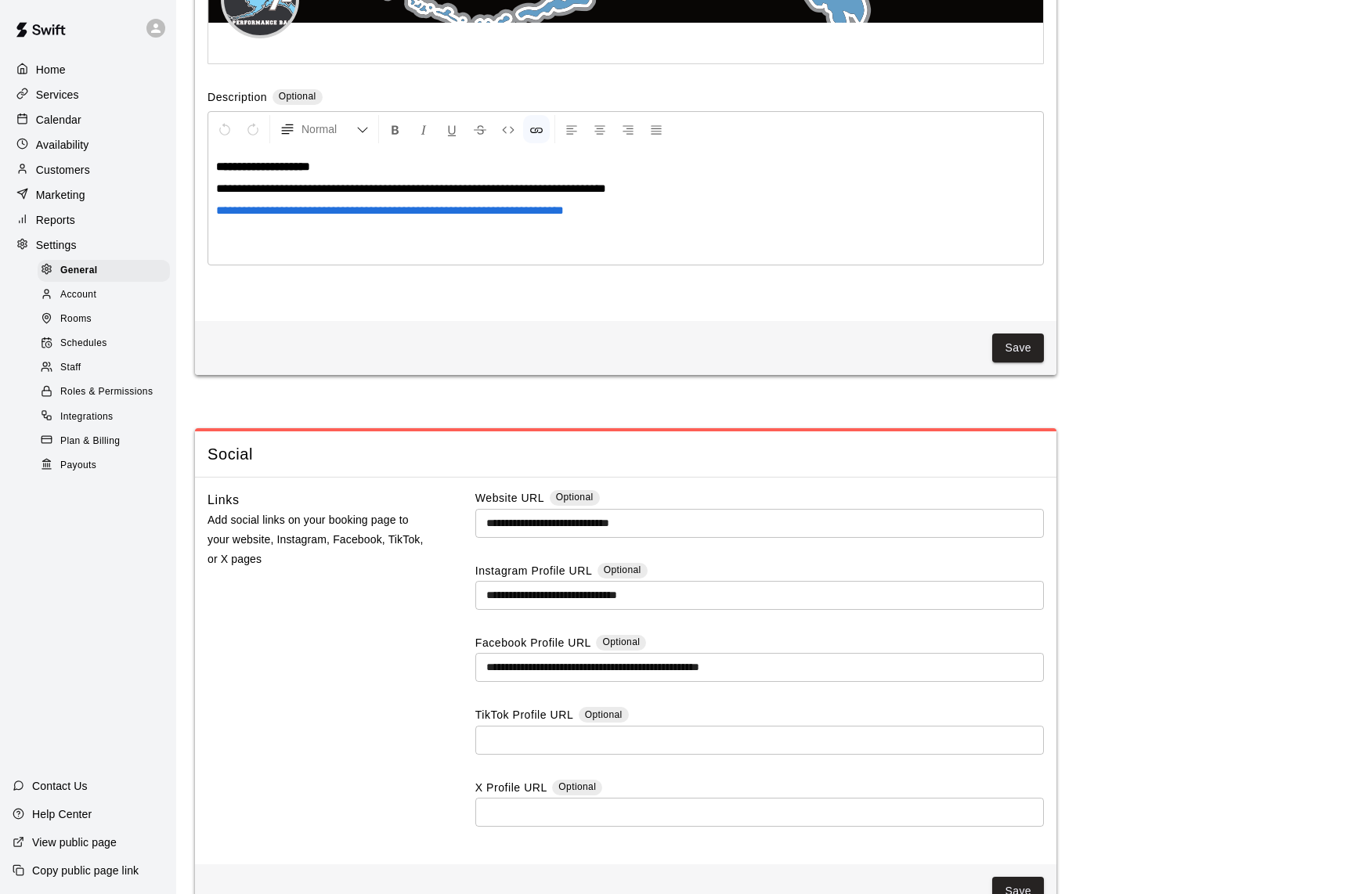
scroll to position [3963, 0]
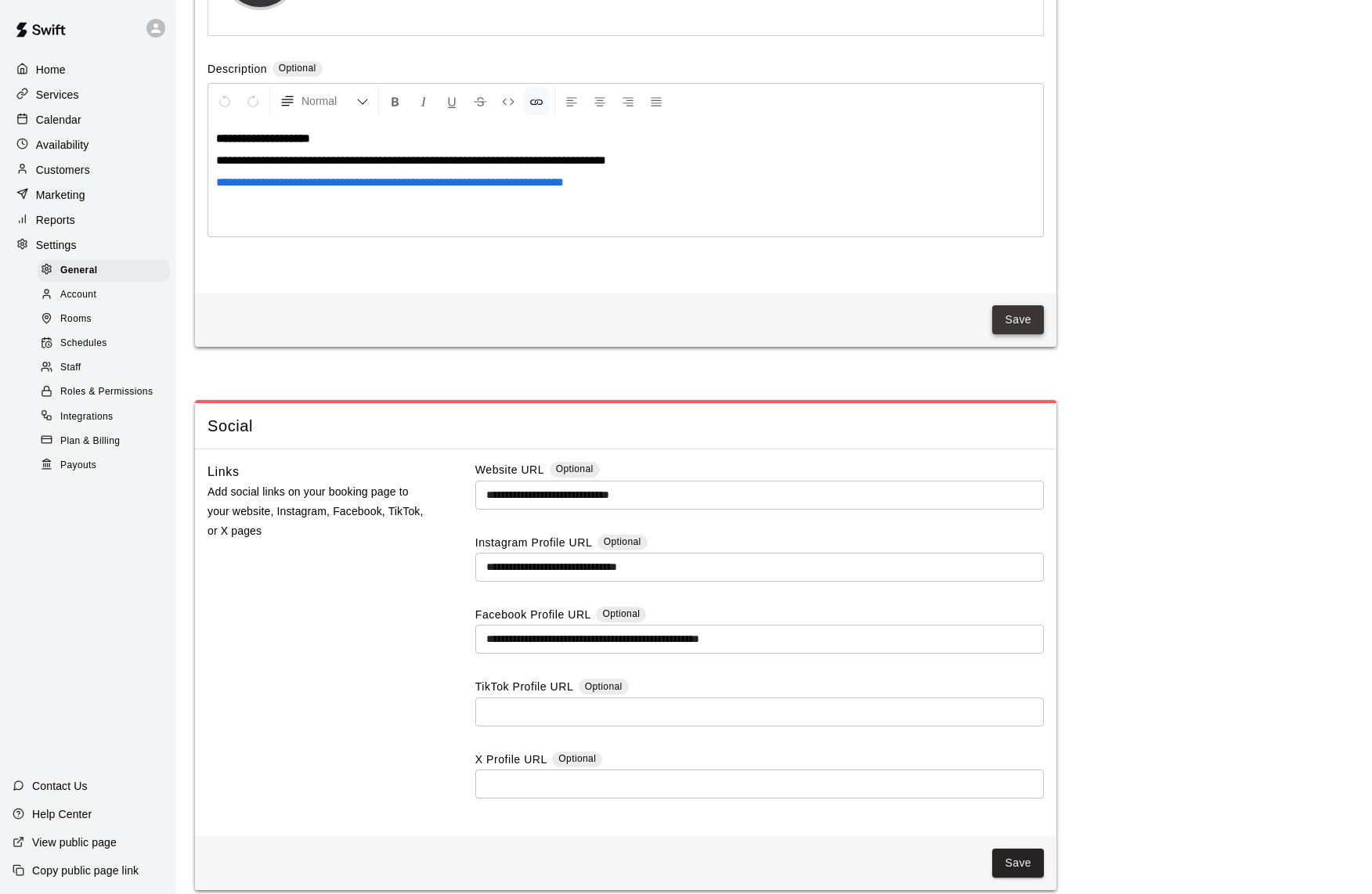
click at [1017, 308] on button "Save" at bounding box center [1018, 320] width 52 height 29
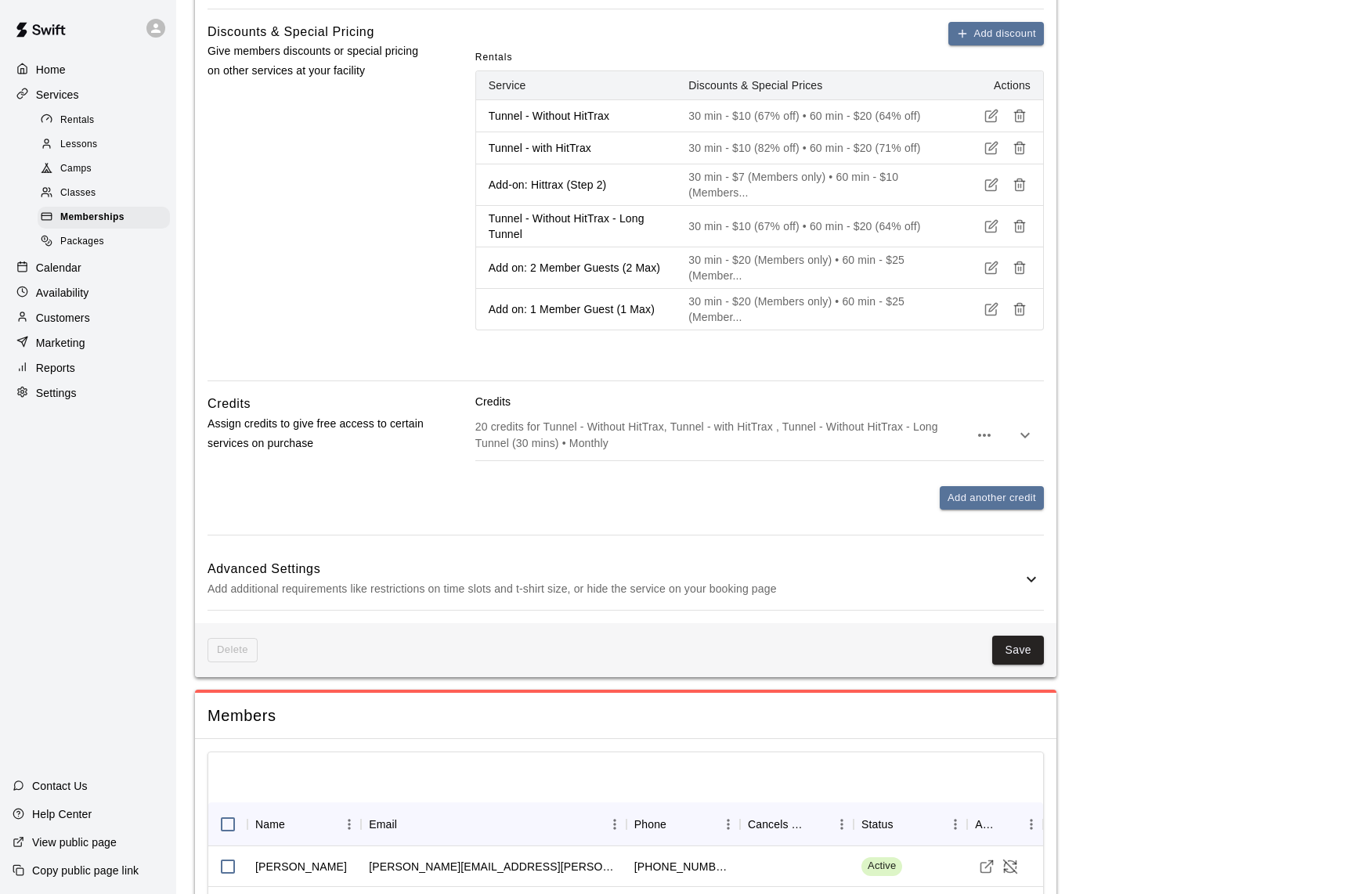
scroll to position [916, 0]
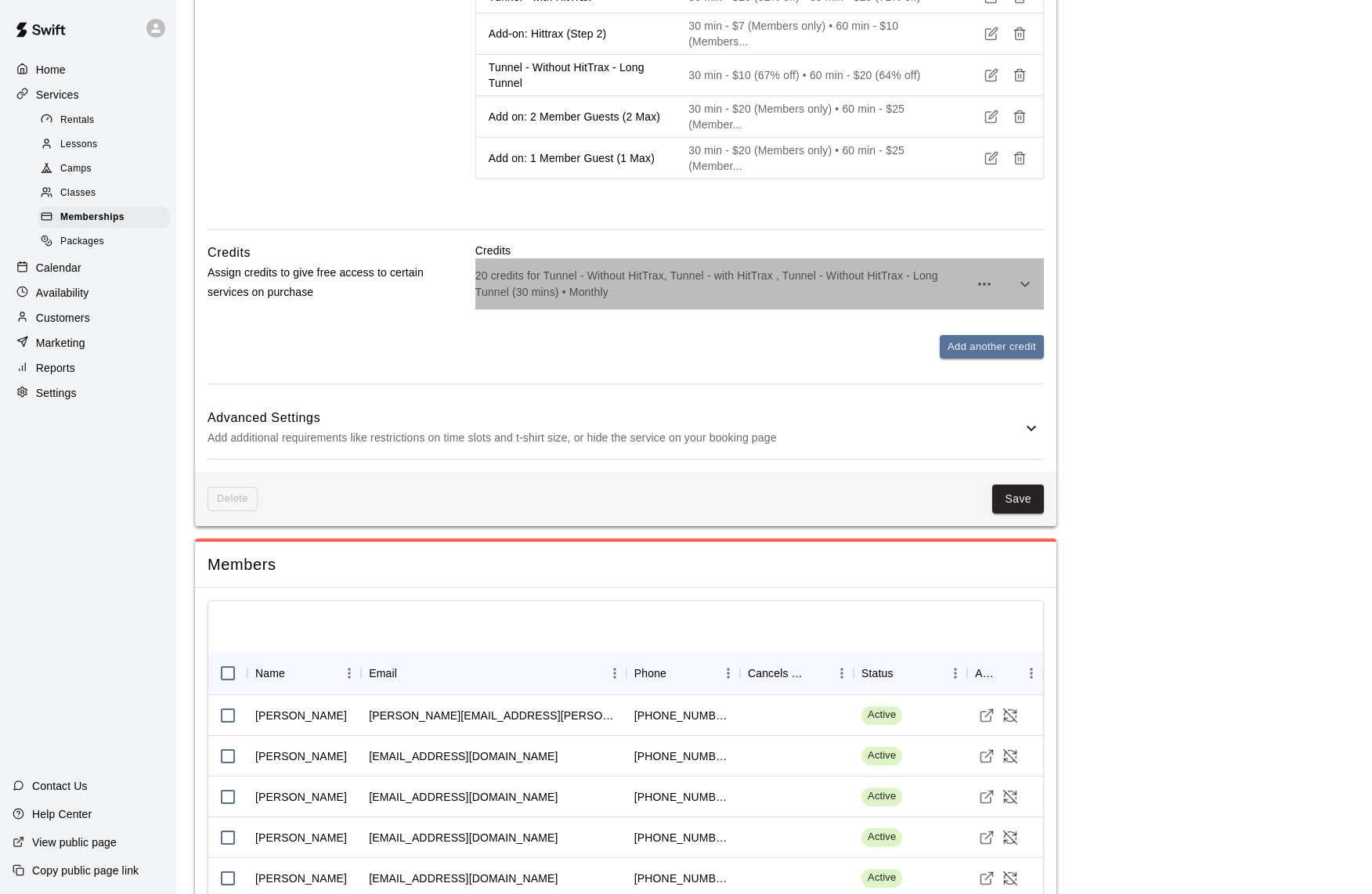
click at [724, 299] on p "20 credits for Tunnel - Without HitTrax, Tunnel - with HitTrax , Tunnel - Witho…" at bounding box center [722, 284] width 493 height 31
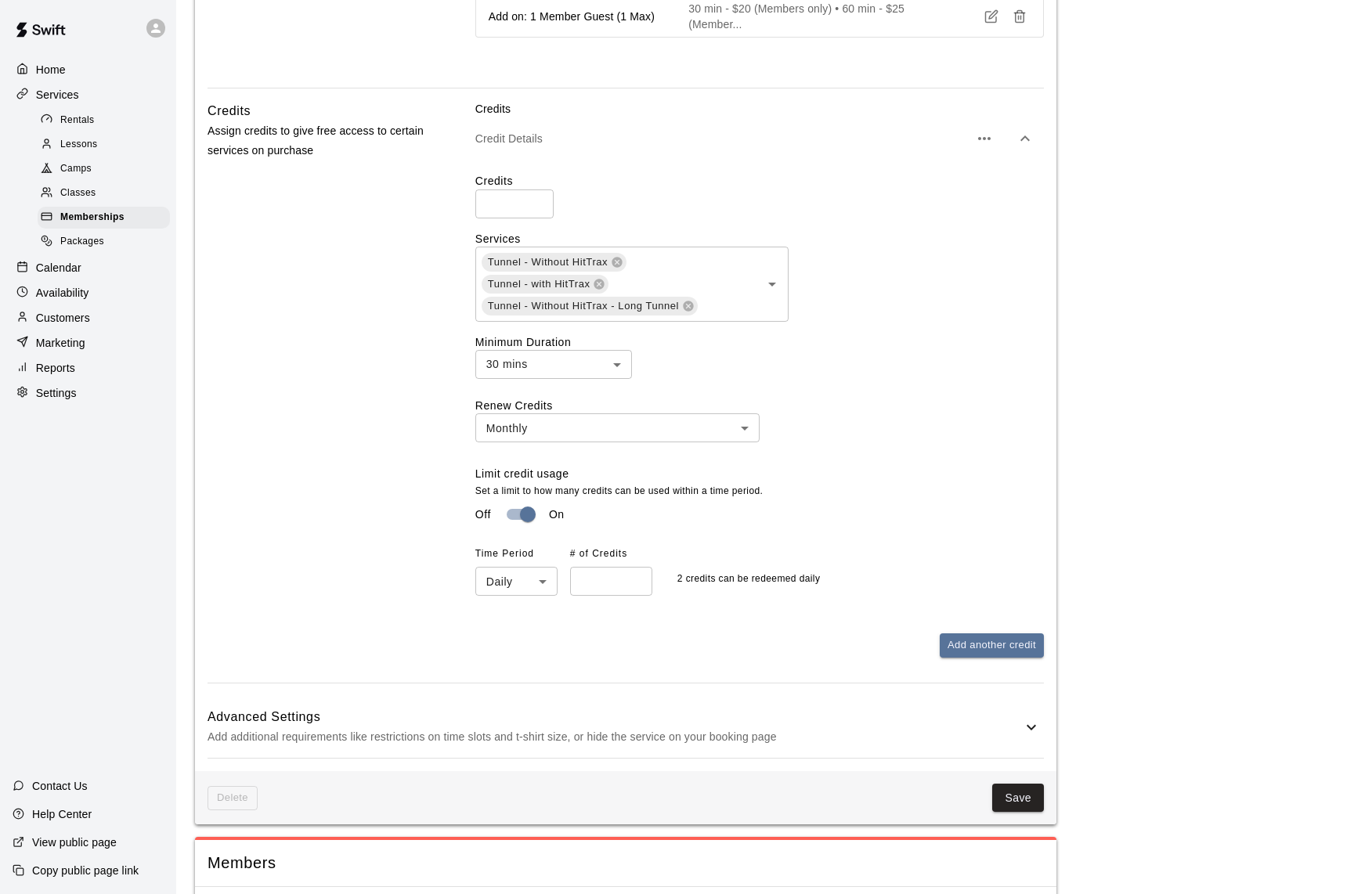
scroll to position [1068, 0]
